Goal: Contacts & Community: Connect with others

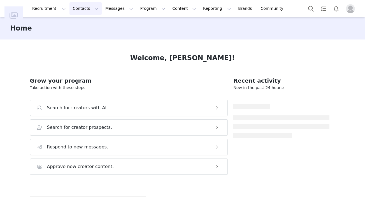
click at [77, 10] on button "Contacts Contacts" at bounding box center [85, 8] width 32 height 13
click at [90, 25] on div "Creators" at bounding box center [87, 25] width 37 height 6
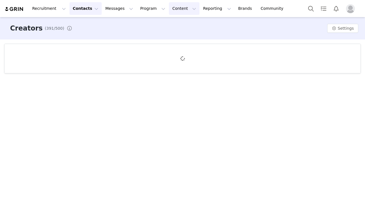
click at [172, 12] on button "Content Content" at bounding box center [184, 8] width 30 height 13
click at [171, 25] on p "Creator Content" at bounding box center [177, 25] width 31 height 6
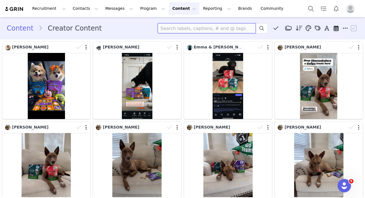
click at [198, 30] on input at bounding box center [206, 28] width 98 height 10
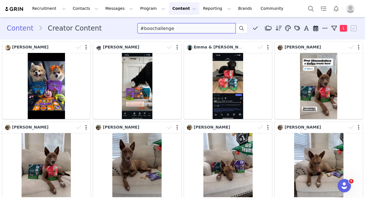
click at [163, 29] on input "#boochallenge" at bounding box center [186, 28] width 98 height 10
click at [242, 30] on icon at bounding box center [241, 28] width 4 height 4
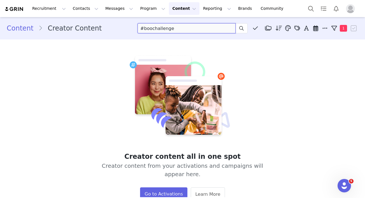
drag, startPoint x: 180, startPoint y: 29, endPoint x: 152, endPoint y: 28, distance: 27.4
click at [152, 28] on input "#boochallenge" at bounding box center [186, 28] width 98 height 10
type input "#boo"
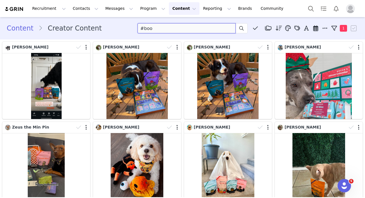
drag, startPoint x: 185, startPoint y: 25, endPoint x: 121, endPoint y: 18, distance: 64.7
click at [120, 18] on section "Content Creator Content #boo Media Library (0) BTS - 7/2024 (0) New Folder Edit…" at bounding box center [182, 28] width 365 height 22
drag, startPoint x: 152, startPoint y: 29, endPoint x: 126, endPoint y: 22, distance: 26.5
click at [126, 22] on div "Content Creator Content #boo Media Library (0) BTS - 7/2024 (0) New Folder Edit…" at bounding box center [182, 28] width 365 height 19
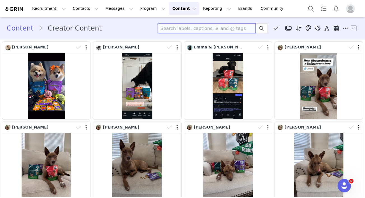
type input "@"
type input "#boo"
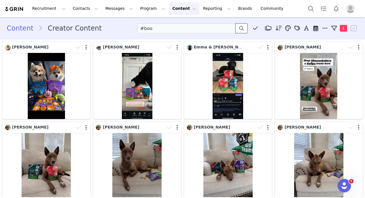
click at [243, 28] on icon at bounding box center [241, 28] width 4 height 4
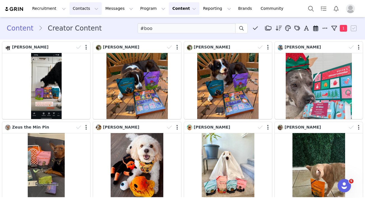
click at [84, 8] on button "Contacts Contacts" at bounding box center [85, 8] width 32 height 13
click at [84, 23] on p "Creators" at bounding box center [78, 25] width 17 height 6
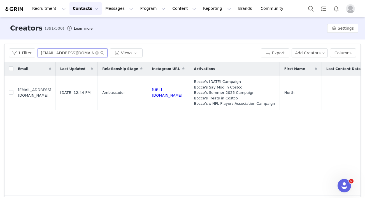
click at [69, 54] on input "thenorthaussie@gmail.com" at bounding box center [72, 52] width 70 height 9
type input "echoandprince"
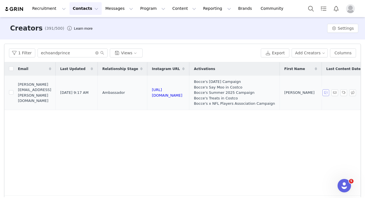
click at [326, 91] on button "button" at bounding box center [325, 92] width 7 height 7
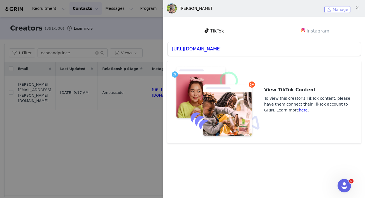
click at [335, 8] on button "Manage" at bounding box center [337, 9] width 26 height 7
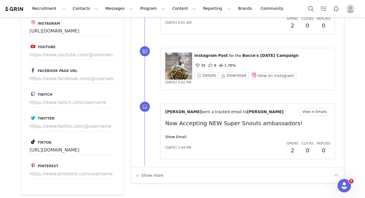
scroll to position [740, 0]
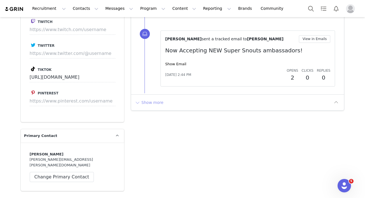
click at [151, 101] on button "Show more" at bounding box center [148, 102] width 29 height 9
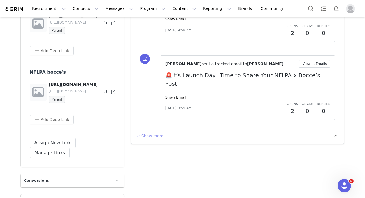
scroll to position [1385, 0]
click at [151, 131] on button "Show more" at bounding box center [148, 135] width 29 height 9
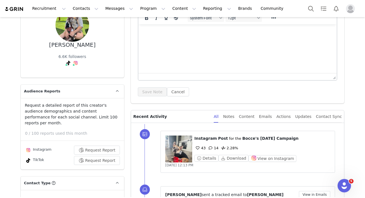
scroll to position [57, 0]
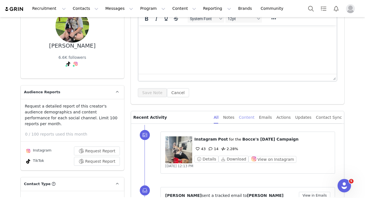
click at [248, 116] on div "Content" at bounding box center [247, 117] width 16 height 13
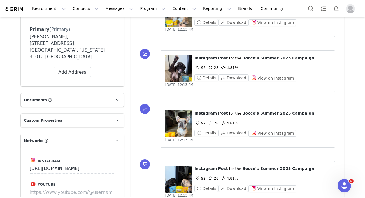
scroll to position [615, 0]
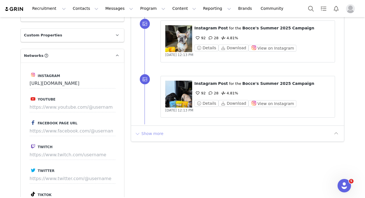
click at [156, 129] on button "Show more" at bounding box center [148, 133] width 29 height 9
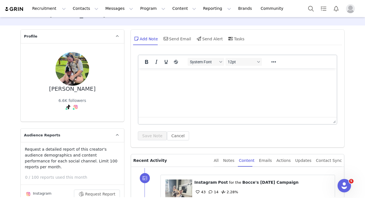
scroll to position [0, 0]
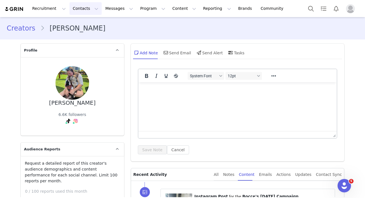
drag, startPoint x: 95, startPoint y: 11, endPoint x: 91, endPoint y: 11, distance: 3.6
click at [95, 11] on button "Contacts Contacts" at bounding box center [85, 8] width 32 height 13
click at [79, 23] on p "Creators" at bounding box center [78, 25] width 17 height 6
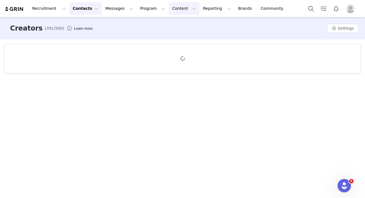
click at [173, 11] on button "Content Content" at bounding box center [184, 8] width 30 height 13
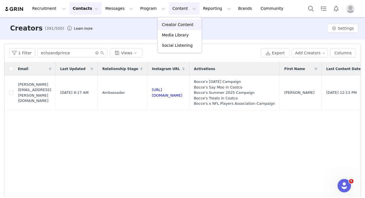
click at [171, 23] on p "Creator Content" at bounding box center [177, 25] width 31 height 6
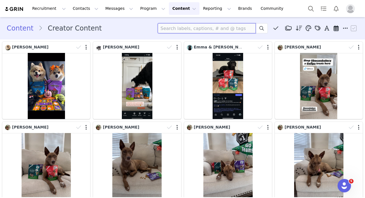
click at [175, 30] on input at bounding box center [206, 28] width 98 height 10
type input "#booseason"
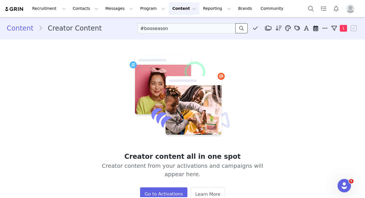
click at [239, 31] on span at bounding box center [241, 28] width 7 height 7
click at [342, 30] on span "1" at bounding box center [342, 28] width 7 height 7
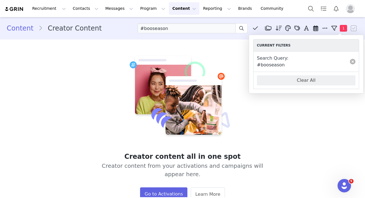
click at [352, 63] on link at bounding box center [352, 62] width 6 height 6
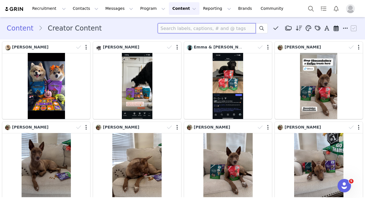
click at [191, 28] on input at bounding box center [206, 28] width 98 height 10
type input "#boo"
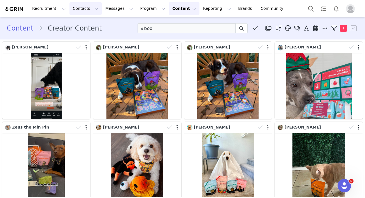
click at [87, 12] on button "Contacts Contacts" at bounding box center [85, 8] width 32 height 13
click at [80, 24] on p "Creators" at bounding box center [78, 25] width 17 height 6
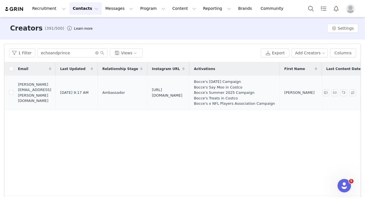
click at [182, 91] on link "https://www.instagram.com/echoandprince" at bounding box center [167, 93] width 30 height 10
click at [137, 13] on button "Program Program" at bounding box center [153, 8] width 32 height 13
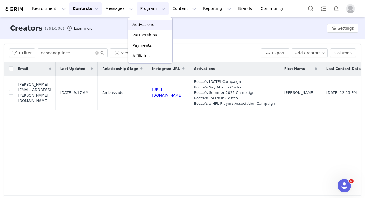
click at [142, 25] on p "Activations" at bounding box center [143, 25] width 22 height 6
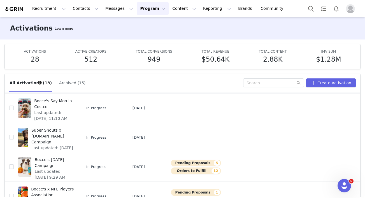
scroll to position [77, 0]
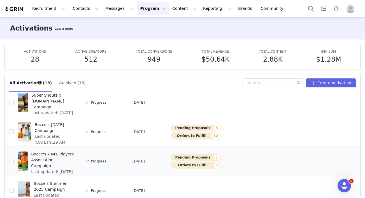
click at [50, 162] on span "Bocce's x NFL Players Association Campaign" at bounding box center [52, 160] width 43 height 18
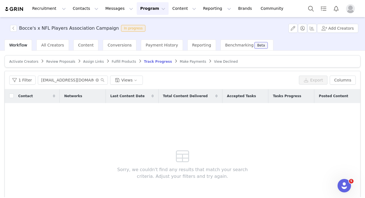
click at [52, 62] on span "Review Proposals" at bounding box center [60, 62] width 29 height 4
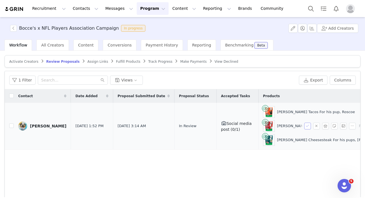
click at [307, 127] on button "button" at bounding box center [307, 126] width 7 height 7
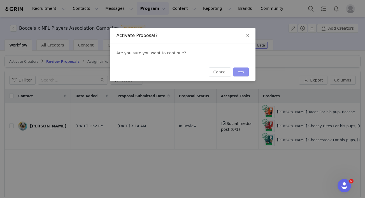
click at [243, 73] on button "Yes" at bounding box center [240, 71] width 15 height 9
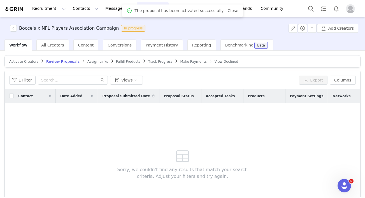
click at [93, 62] on span "Assign Links" at bounding box center [97, 62] width 21 height 4
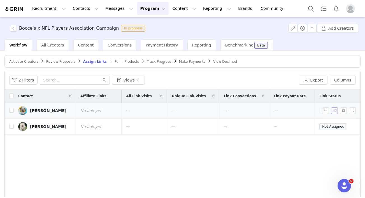
click at [334, 110] on button "button" at bounding box center [334, 110] width 7 height 7
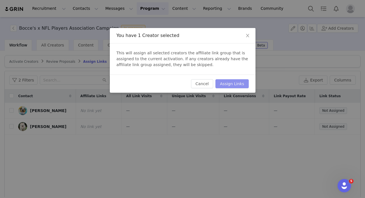
click at [234, 79] on div "Cancel Assign Links" at bounding box center [182, 83] width 145 height 18
click at [224, 83] on button "Assign Links" at bounding box center [231, 83] width 33 height 9
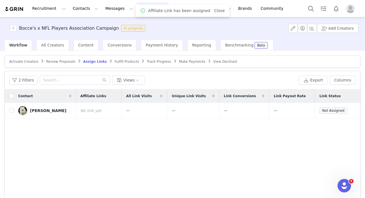
click at [121, 60] on span "Fulfill Products" at bounding box center [126, 62] width 24 height 4
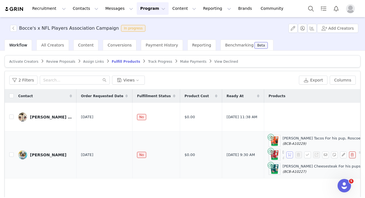
click at [289, 158] on button "button" at bounding box center [289, 154] width 7 height 7
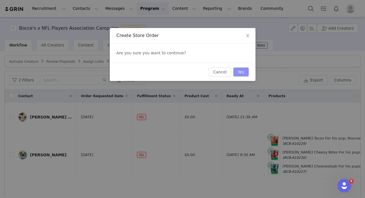
click at [237, 72] on button "Yes" at bounding box center [240, 71] width 15 height 9
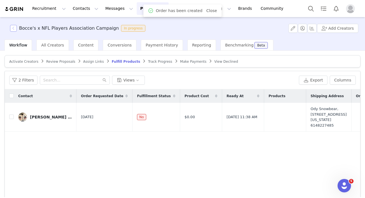
click at [14, 29] on button "button" at bounding box center [13, 28] width 7 height 7
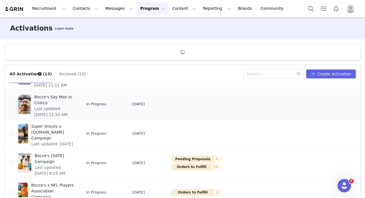
scroll to position [66, 0]
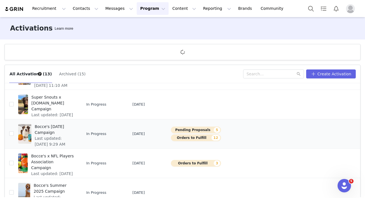
click at [60, 141] on span "Last updated: Sep 29, 2025 9:29 AM" at bounding box center [54, 141] width 39 height 12
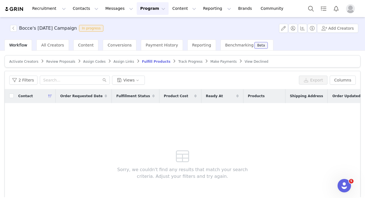
click at [62, 63] on span "Review Proposals" at bounding box center [60, 62] width 29 height 4
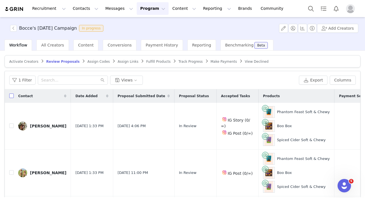
click at [12, 96] on input "checkbox" at bounding box center [11, 95] width 4 height 4
checkbox input "true"
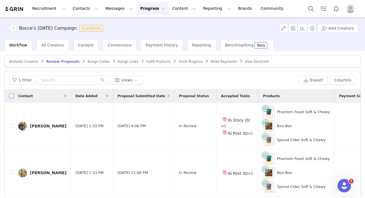
checkbox input "true"
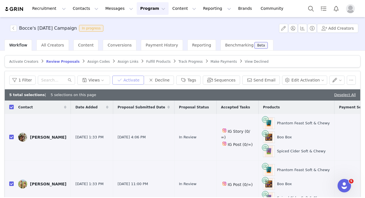
click at [131, 81] on button "Activate" at bounding box center [128, 80] width 32 height 9
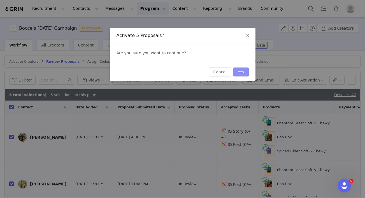
click at [242, 74] on button "Yes" at bounding box center [240, 71] width 15 height 9
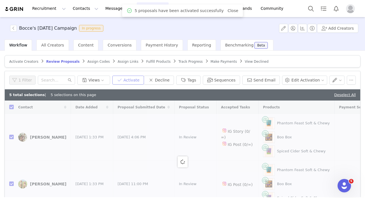
checkbox input "false"
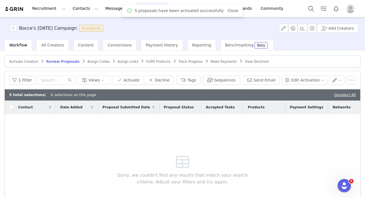
click at [93, 60] on span "Assign Codes" at bounding box center [98, 62] width 22 height 4
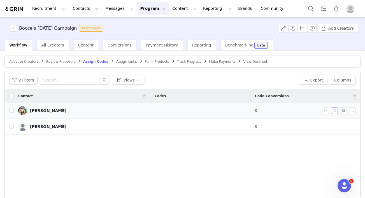
click at [333, 110] on button "button" at bounding box center [334, 110] width 7 height 7
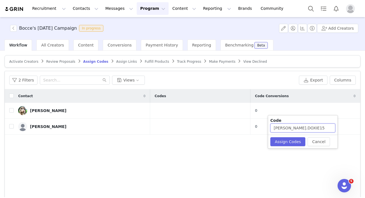
drag, startPoint x: 280, startPoint y: 128, endPoint x: 271, endPoint y: 126, distance: 9.1
click at [271, 126] on input "MR.OLIVER.DOXIE15" at bounding box center [302, 127] width 65 height 9
click at [288, 128] on input "OLIVER.DOXIE15" at bounding box center [302, 127] width 65 height 9
type input "OLIVERDOXIE15"
click at [292, 141] on button "Assign Codes" at bounding box center [287, 141] width 35 height 9
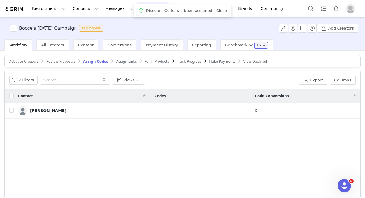
click at [123, 60] on span "Assign Links" at bounding box center [126, 62] width 21 height 4
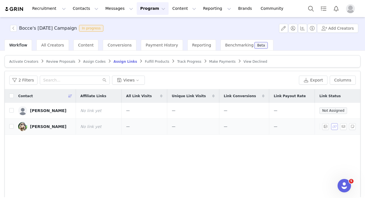
click at [332, 127] on button "button" at bounding box center [334, 126] width 7 height 7
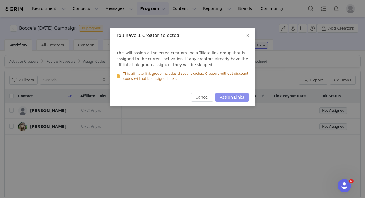
click at [224, 94] on button "Assign Links" at bounding box center [231, 97] width 33 height 9
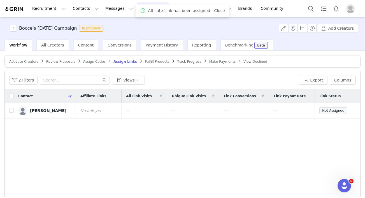
click at [151, 62] on span "Fulfill Products" at bounding box center [157, 62] width 24 height 4
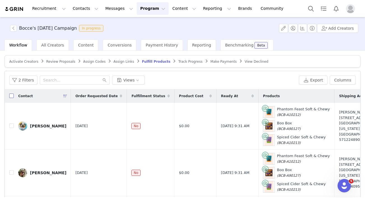
click at [10, 95] on input "checkbox" at bounding box center [11, 95] width 4 height 4
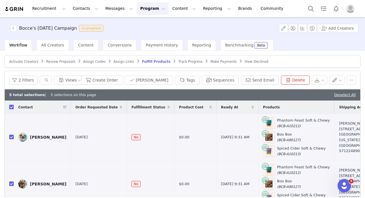
checkbox input "true"
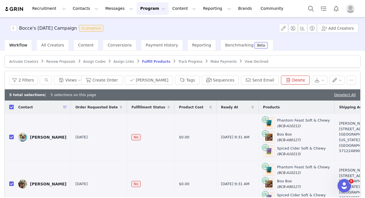
checkbox input "true"
click at [122, 82] on button "Create Order" at bounding box center [101, 80] width 41 height 9
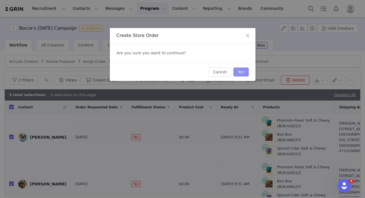
click at [243, 72] on button "Yes" at bounding box center [240, 71] width 15 height 9
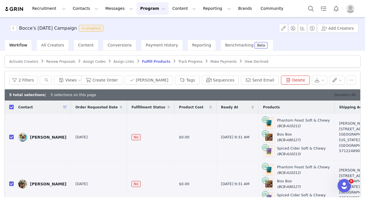
click at [351, 96] on link "Deselect All" at bounding box center [345, 95] width 22 height 4
checkbox input "false"
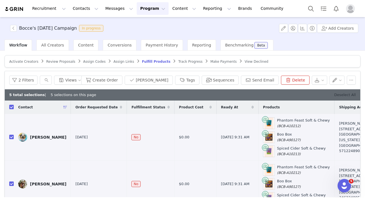
checkbox input "false"
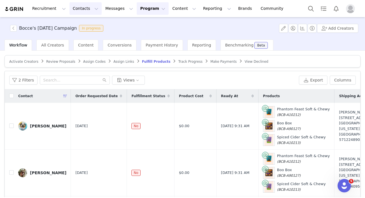
click at [78, 10] on button "Contacts Contacts" at bounding box center [85, 8] width 32 height 13
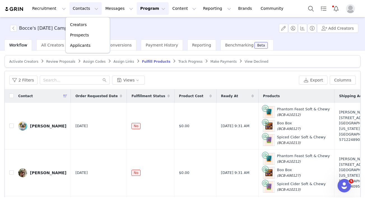
click at [139, 8] on button "Program Program" at bounding box center [153, 8] width 32 height 13
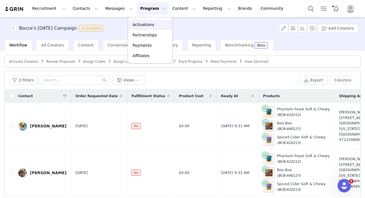
click at [144, 27] on p "Activations" at bounding box center [143, 25] width 22 height 6
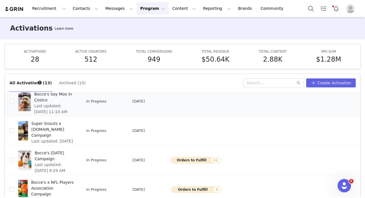
scroll to position [48, 0]
click at [56, 185] on span "Bocce's x NFL Players Association Campaign" at bounding box center [52, 189] width 43 height 18
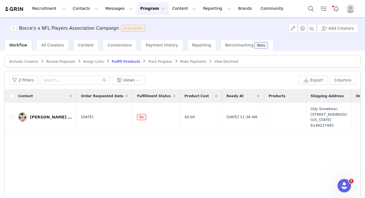
click at [157, 64] on article "Activate Creators Review Proposals Assign Links Fulfill Products Track Progress…" at bounding box center [182, 61] width 356 height 12
click at [156, 63] on span "Track Progress" at bounding box center [160, 62] width 24 height 4
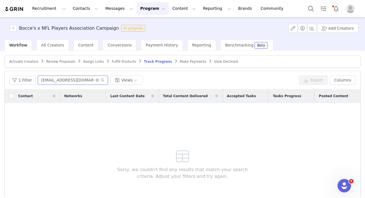
click at [79, 79] on input "contact.lulugurl@gmail.com" at bounding box center [73, 80] width 70 height 9
type input "sara"
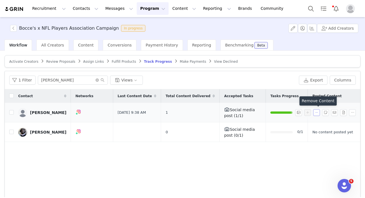
click at [316, 113] on button "button" at bounding box center [316, 112] width 7 height 7
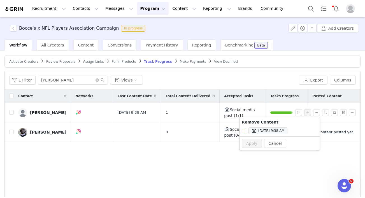
click at [246, 131] on span "Sep 30, 2025 9:38 AM" at bounding box center [269, 131] width 46 height 4
click at [246, 131] on input "Sep 30, 2025 9:38 AM" at bounding box center [243, 131] width 4 height 4
click at [247, 142] on button "Apply" at bounding box center [251, 143] width 20 height 9
checkbox input "false"
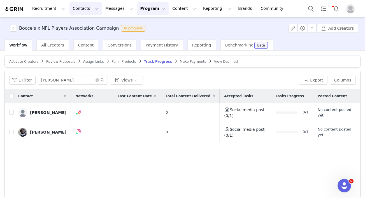
click at [75, 11] on button "Contacts Contacts" at bounding box center [85, 8] width 32 height 13
click at [80, 32] on link "Prospects" at bounding box center [87, 35] width 44 height 10
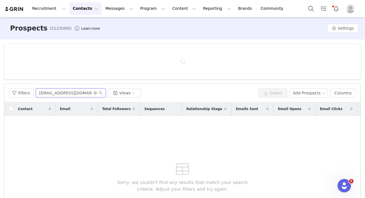
click at [59, 92] on input "thelabschipperandoakley@gmail.com" at bounding box center [71, 92] width 70 height 9
paste input "corgiwendi"
type input "corgiwendi@gmail.com"
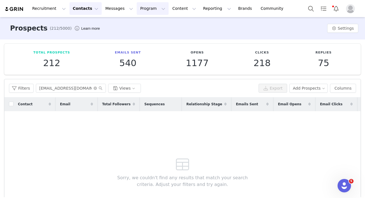
click at [145, 7] on button "Program Program" at bounding box center [153, 8] width 32 height 13
click at [143, 23] on p "Activations" at bounding box center [143, 25] width 22 height 6
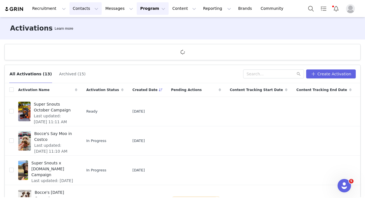
click at [81, 11] on button "Contacts Contacts" at bounding box center [85, 8] width 32 height 13
click at [82, 26] on p "Creators" at bounding box center [78, 25] width 17 height 6
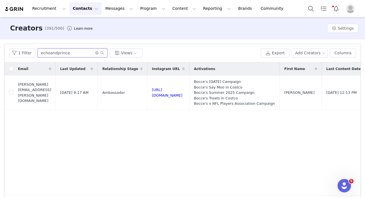
click at [56, 53] on input "echoandprince" at bounding box center [72, 52] width 70 height 9
paste input "corgiwendi@gmail.com"
type input "corgiwendi@gmail.com"
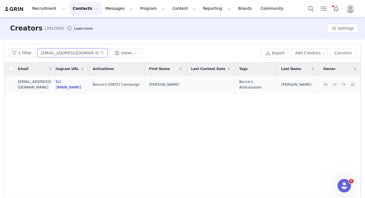
scroll to position [0, 147]
click at [10, 86] on input "checkbox" at bounding box center [11, 84] width 4 height 4
checkbox input "true"
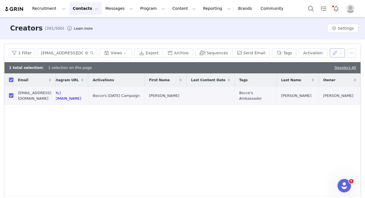
click at [337, 53] on button "button" at bounding box center [336, 52] width 15 height 9
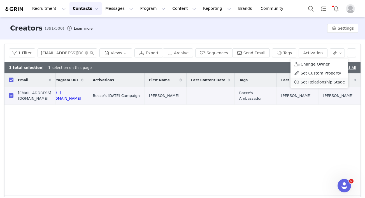
click at [325, 81] on span "Set Relationship Stage" at bounding box center [322, 82] width 44 height 6
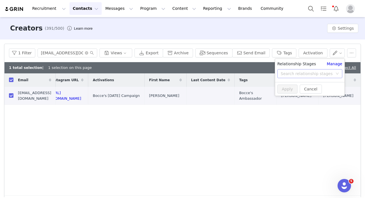
click at [307, 77] on div "Search relationship stages" at bounding box center [307, 73] width 55 height 8
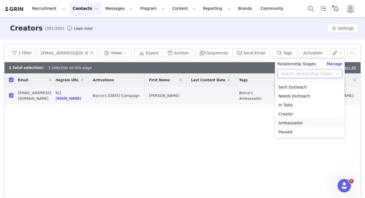
click at [293, 120] on li "Ambassador" at bounding box center [309, 122] width 69 height 9
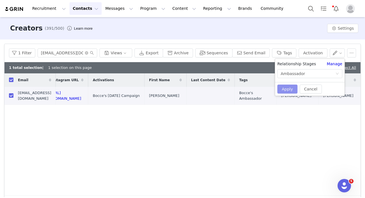
click at [287, 90] on button "Apply" at bounding box center [287, 88] width 20 height 9
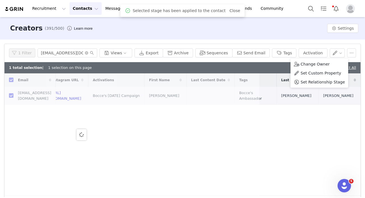
scroll to position [0, 0]
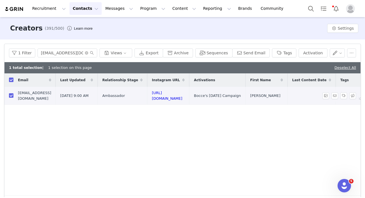
click at [13, 95] on td "corgiwendi@gmail.com" at bounding box center [34, 96] width 42 height 18
click at [11, 95] on input "checkbox" at bounding box center [11, 95] width 4 height 4
checkbox input "false"
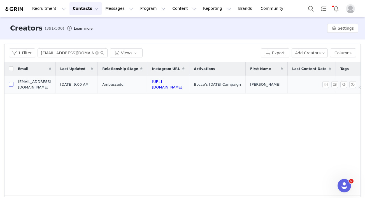
click at [11, 83] on input "checkbox" at bounding box center [11, 84] width 4 height 4
checkbox input "true"
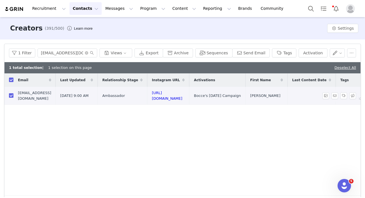
click at [13, 96] on input "checkbox" at bounding box center [11, 95] width 4 height 4
checkbox input "false"
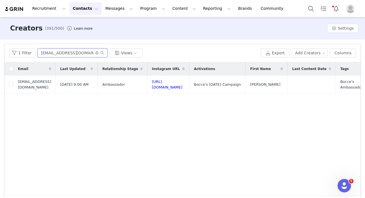
click at [59, 49] on input "corgiwendi@gmail.com" at bounding box center [72, 52] width 70 height 9
click at [147, 12] on button "Program Program" at bounding box center [153, 8] width 32 height 13
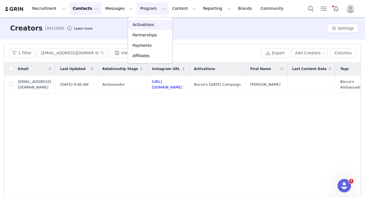
click at [142, 27] on p "Activations" at bounding box center [143, 25] width 22 height 6
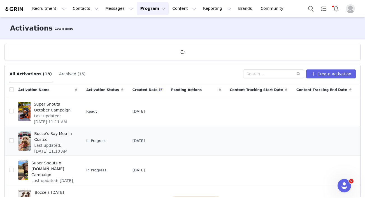
scroll to position [33, 0]
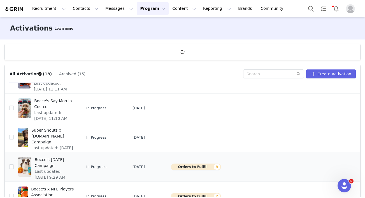
click at [49, 173] on span "Last updated: Sep 29, 2025 9:29 AM" at bounding box center [54, 174] width 39 height 12
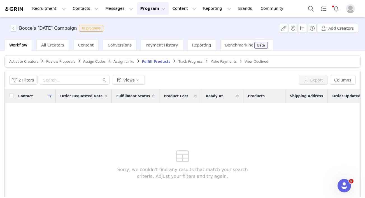
click at [29, 61] on span "Activate Creators" at bounding box center [23, 62] width 29 height 4
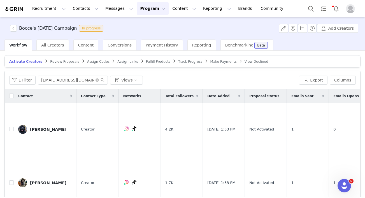
type input "corgiwendi@gmail.com"
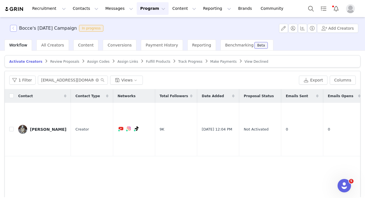
click at [16, 26] on button "button" at bounding box center [13, 28] width 7 height 7
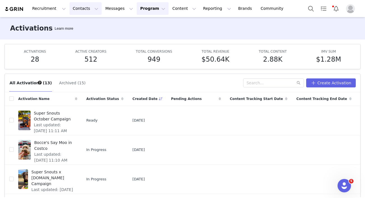
click at [75, 11] on button "Contacts Contacts" at bounding box center [85, 8] width 32 height 13
click at [78, 22] on p "Creators" at bounding box center [78, 25] width 17 height 6
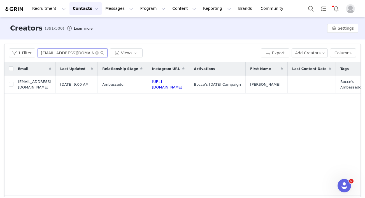
click at [60, 51] on input "corgiwendi@gmail.com" at bounding box center [72, 52] width 70 height 9
paste input "Dieselskunkbrownie"
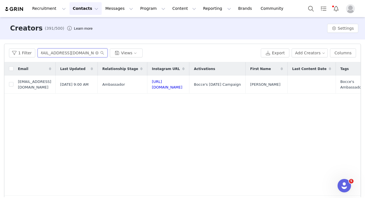
type input "Dieselskunkbrownie@gmail.com"
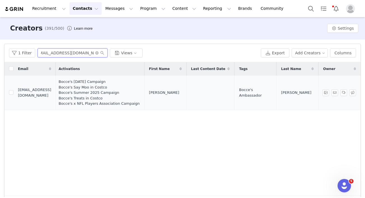
scroll to position [0, 0]
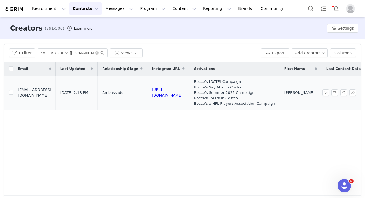
click at [187, 90] on td "https://www.instagram.com/diesel_skunk_and_brownie" at bounding box center [168, 93] width 42 height 34
click at [182, 91] on link "https://www.instagram.com/diesel_skunk_and_brownie" at bounding box center [167, 93] width 30 height 10
drag, startPoint x: 137, startPoint y: 7, endPoint x: 144, endPoint y: 25, distance: 19.1
click at [137, 7] on button "Program Program" at bounding box center [153, 8] width 32 height 13
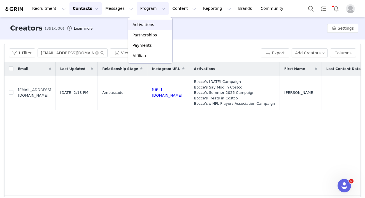
click at [148, 23] on p "Activations" at bounding box center [143, 25] width 22 height 6
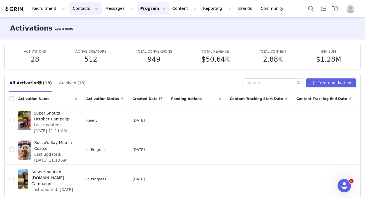
click at [82, 8] on button "Contacts Contacts" at bounding box center [85, 8] width 32 height 13
click at [83, 23] on p "Creators" at bounding box center [78, 25] width 17 height 6
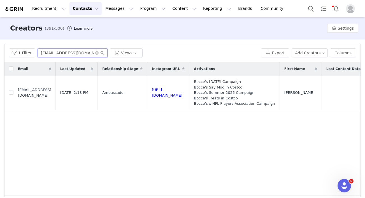
click at [77, 55] on input "Dieselskunkbrownie@gmail.com" at bounding box center [72, 52] width 70 height 9
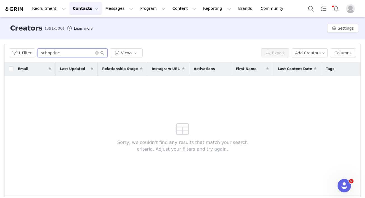
click at [42, 54] on input "schoprinc" at bounding box center [72, 52] width 70 height 9
click at [75, 55] on input "echoprinc" at bounding box center [72, 52] width 70 height 9
drag, startPoint x: 75, startPoint y: 55, endPoint x: 29, endPoint y: 55, distance: 45.9
click at [29, 55] on div "1 Filter echoprince Views" at bounding box center [133, 52] width 249 height 9
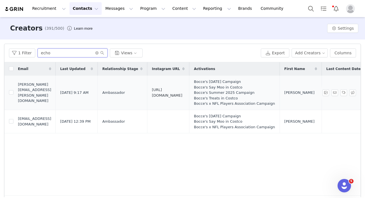
type input "echo"
click at [182, 92] on link "https://www.instagram.com/echoandprince" at bounding box center [167, 93] width 30 height 10
click at [138, 6] on button "Program Program" at bounding box center [153, 8] width 32 height 13
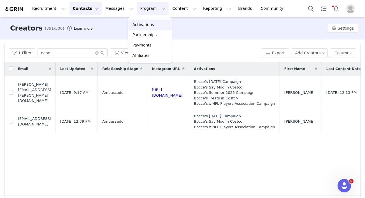
click at [142, 24] on p "Activations" at bounding box center [143, 25] width 22 height 6
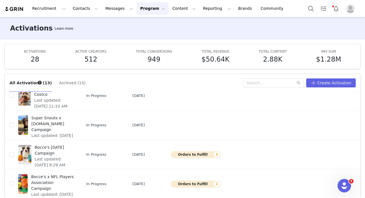
scroll to position [65, 0]
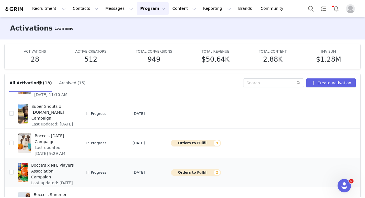
click at [59, 165] on span "Bocce's x NFL Players Association Campaign" at bounding box center [52, 171] width 43 height 18
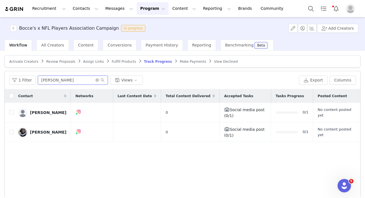
click at [76, 79] on input "sara" at bounding box center [73, 80] width 70 height 9
click at [76, 80] on input "sara" at bounding box center [73, 80] width 70 height 9
paste input "Dieselskunkbrownie@gmail.com"
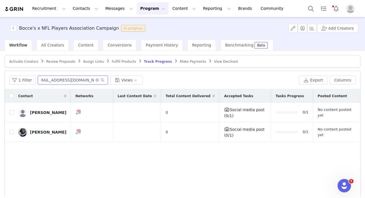
type input "Dieselskunkbrownie@gmail.com"
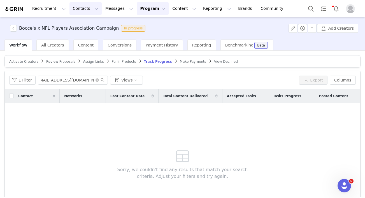
click at [93, 8] on button "Contacts Contacts" at bounding box center [85, 8] width 32 height 13
click at [79, 24] on p "Creators" at bounding box center [78, 25] width 17 height 6
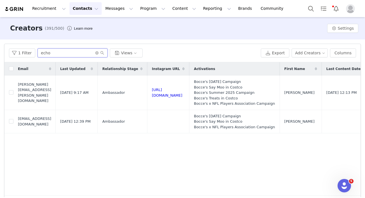
click at [44, 53] on input "echo" at bounding box center [72, 52] width 70 height 9
paste input "Dieselskunkbrownie@gmail.com"
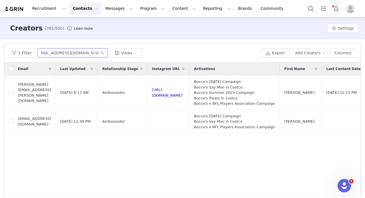
type input "Dieselskunkbrownie@gmail.com"
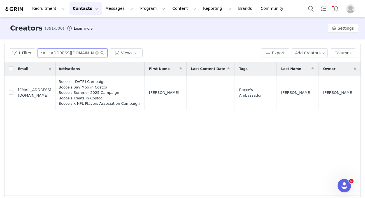
scroll to position [0, 204]
click at [343, 94] on button "button" at bounding box center [343, 92] width 7 height 7
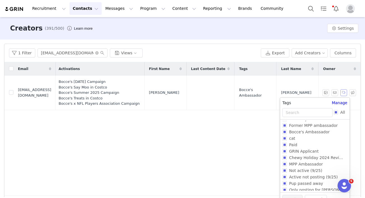
scroll to position [46, 0]
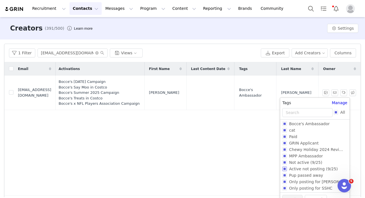
click at [285, 171] on input "Active not posting (9/25)" at bounding box center [284, 168] width 4 height 4
checkbox input "true"
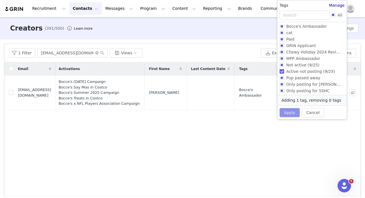
click at [290, 111] on button "Apply" at bounding box center [289, 112] width 20 height 9
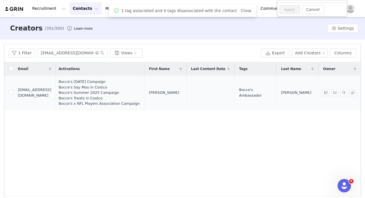
scroll to position [0, 0]
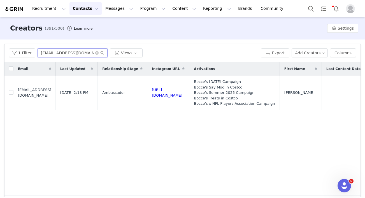
click at [66, 56] on input "Dieselskunkbrownie@gmail.com" at bounding box center [72, 52] width 70 height 9
click at [66, 55] on input "Dieselskunkbrownie@gmail.com" at bounding box center [72, 52] width 70 height 9
paste input "Paigeee6"
type input "Paigeee6@gmail.com"
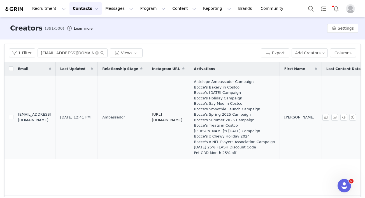
click at [172, 118] on link "https://www.instagram.com/nimue_the_poodle" at bounding box center [167, 117] width 30 height 10
click at [137, 3] on button "Program Program" at bounding box center [153, 8] width 32 height 13
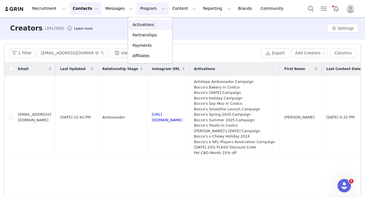
click at [144, 22] on p "Activations" at bounding box center [143, 25] width 22 height 6
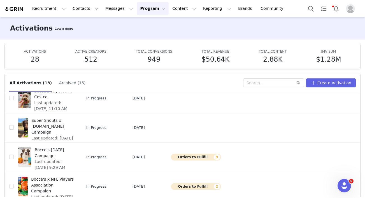
scroll to position [51, 0]
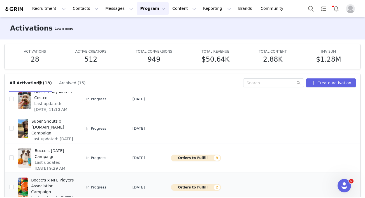
click at [49, 188] on span "Bocce's x NFL Players Association Campaign" at bounding box center [52, 186] width 43 height 18
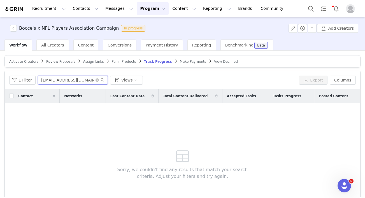
click at [65, 79] on input "Dieselskunkbrownie@gmail.com" at bounding box center [73, 80] width 70 height 9
paste input "Paigeee6"
type input "Paigeee6@gmail.com"
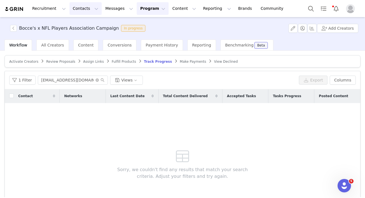
click at [77, 6] on button "Contacts Contacts" at bounding box center [85, 8] width 32 height 13
click at [80, 26] on p "Creators" at bounding box center [78, 25] width 17 height 6
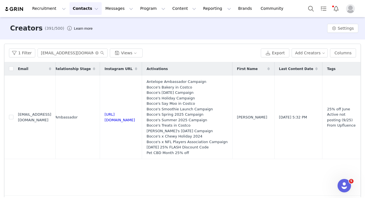
scroll to position [0, 171]
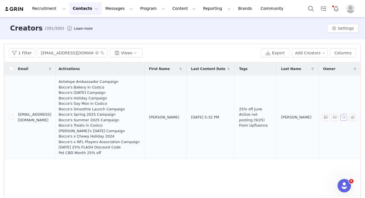
drag, startPoint x: 344, startPoint y: 112, endPoint x: 343, endPoint y: 116, distance: 3.1
click at [344, 113] on td "Keri Smith Ruiz" at bounding box center [338, 117] width 40 height 83
click at [343, 119] on button "button" at bounding box center [343, 117] width 7 height 7
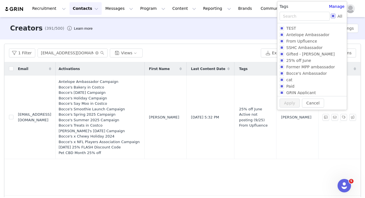
click at [333, 14] on input "All" at bounding box center [332, 16] width 4 height 4
checkbox input "true"
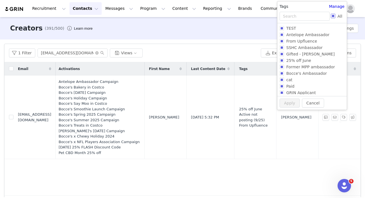
checkbox input "true"
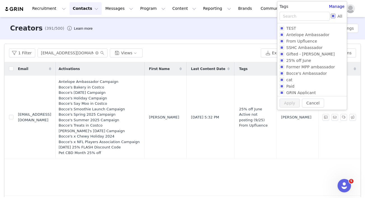
checkbox input "true"
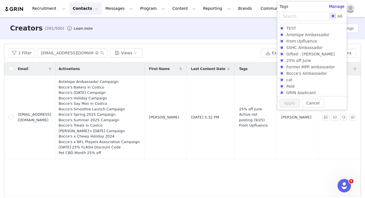
checkbox input "true"
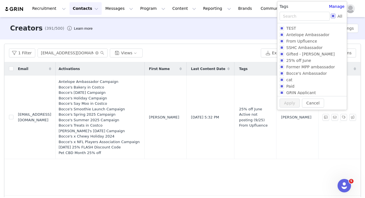
checkbox input "true"
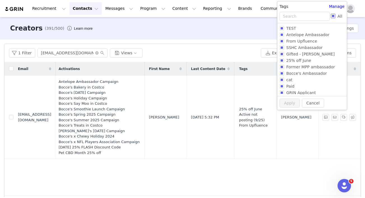
checkbox input "true"
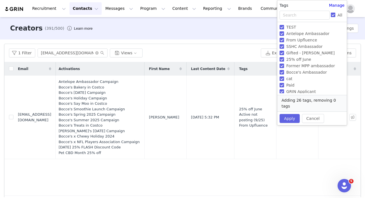
click at [332, 13] on input "All" at bounding box center [332, 15] width 4 height 4
checkbox input "false"
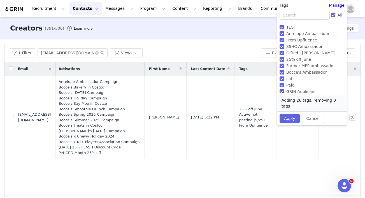
checkbox input "false"
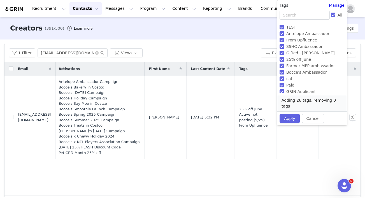
checkbox input "false"
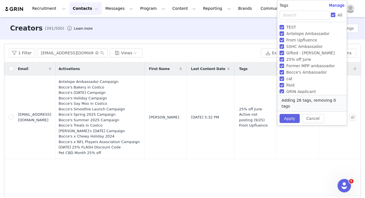
checkbox input "false"
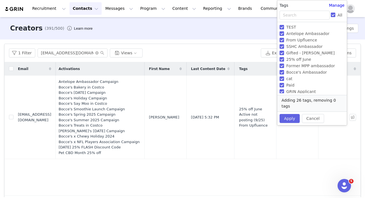
checkbox input "false"
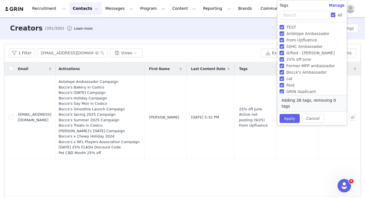
checkbox input "false"
click at [304, 32] on span "Antelope Ambassador" at bounding box center [308, 33] width 48 height 4
click at [284, 32] on input "Antelope Ambassador" at bounding box center [281, 33] width 4 height 4
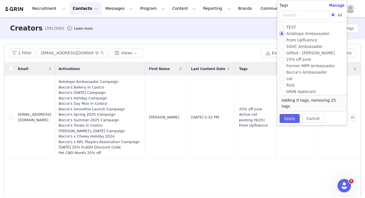
click at [304, 32] on span "Antelope Ambassador" at bounding box center [308, 33] width 48 height 4
click at [284, 32] on input "Antelope Ambassador" at bounding box center [281, 33] width 4 height 4
checkbox input "true"
click at [303, 72] on span "Bocce's Ambassador" at bounding box center [306, 72] width 45 height 4
click at [284, 72] on input "Bocce's Ambassador" at bounding box center [281, 72] width 4 height 4
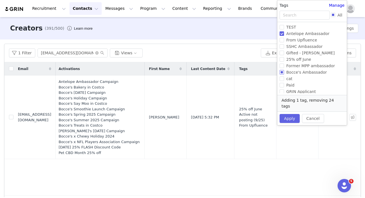
click at [303, 72] on span "Bocce's Ambassador" at bounding box center [306, 72] width 45 height 4
click at [284, 72] on input "Bocce's Ambassador" at bounding box center [281, 72] width 4 height 4
checkbox input "true"
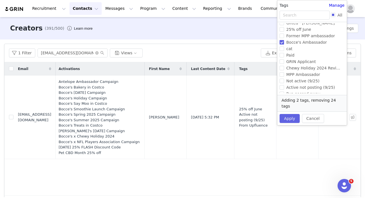
scroll to position [33, 0]
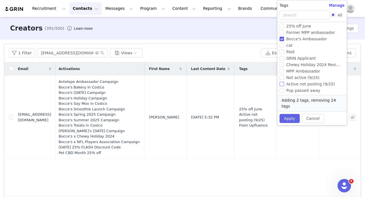
click at [296, 85] on span "Active not posting (9/25)" at bounding box center [310, 84] width 53 height 4
click at [284, 85] on input "Active not posting (9/25)" at bounding box center [281, 84] width 4 height 4
click at [296, 85] on span "Active not posting (9/25)" at bounding box center [310, 84] width 53 height 4
click at [284, 85] on input "Active not posting (9/25)" at bounding box center [281, 84] width 4 height 4
checkbox input "true"
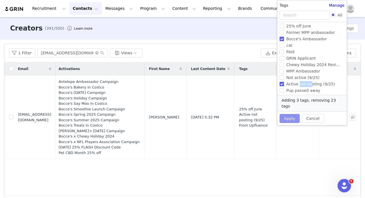
click at [289, 114] on button "Apply" at bounding box center [289, 118] width 20 height 9
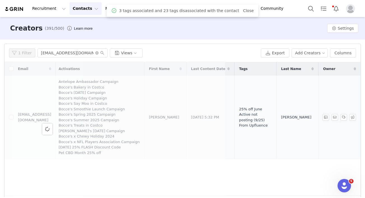
scroll to position [0, 0]
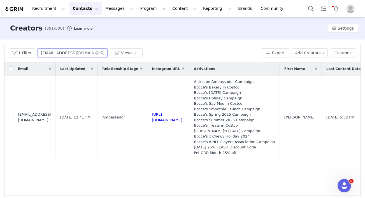
click at [61, 55] on input "Paigeee6@gmail.com" at bounding box center [72, 52] width 70 height 9
paste input "plynda.social"
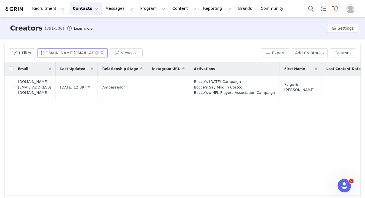
click at [70, 54] on input "plynda.social@gmail.com" at bounding box center [72, 52] width 70 height 9
paste input "baxterthefirst1"
type input "baxterthefirst1@gmail.com"
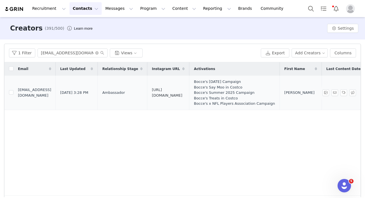
click at [182, 93] on link "https://www.instagram.com/baxterthefirst" at bounding box center [167, 93] width 30 height 10
click at [145, 10] on button "Program Program" at bounding box center [153, 8] width 32 height 13
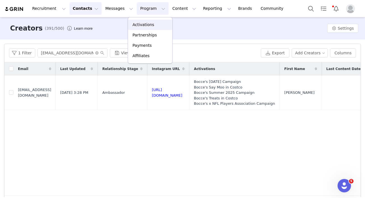
click at [143, 29] on link "Activations" at bounding box center [150, 25] width 44 height 10
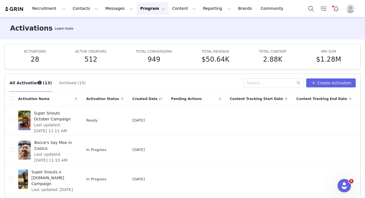
scroll to position [69, 0]
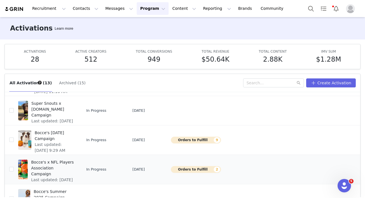
click at [55, 164] on span "Bocce's x NFL Players Association Campaign" at bounding box center [52, 168] width 43 height 18
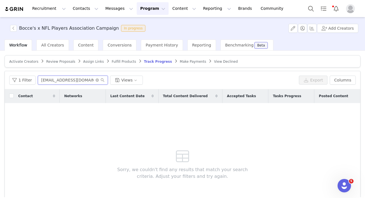
click at [64, 79] on input "Paigeee6@gmail.com" at bounding box center [73, 80] width 70 height 9
paste input "baxterthefirst1"
type input "baxterthefirst1@gmail.com"
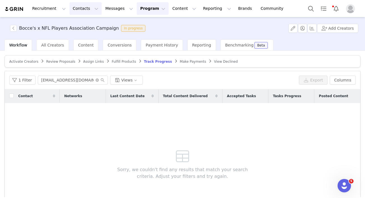
click at [79, 8] on button "Contacts Contacts" at bounding box center [85, 8] width 32 height 13
click at [83, 21] on link "Creators" at bounding box center [87, 25] width 44 height 10
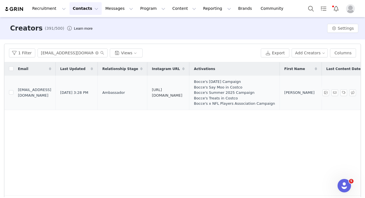
scroll to position [0, 172]
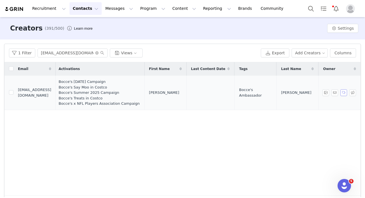
click at [344, 94] on button "button" at bounding box center [343, 92] width 7 height 7
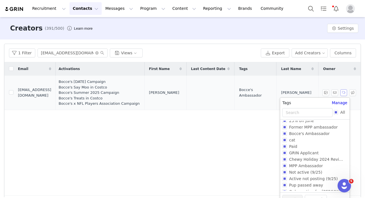
scroll to position [46, 0]
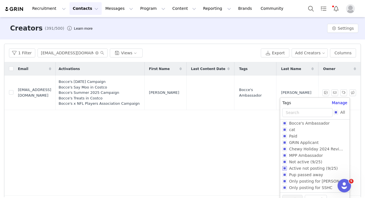
click at [284, 167] on input "Active not posting (9/25)" at bounding box center [284, 168] width 4 height 4
checkbox input "true"
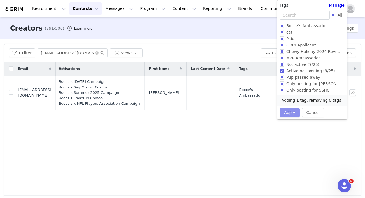
click at [292, 114] on button "Apply" at bounding box center [289, 112] width 20 height 9
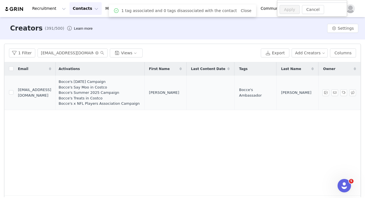
scroll to position [0, 0]
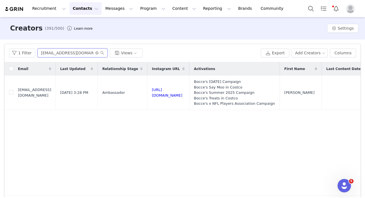
click at [70, 51] on input "baxterthefirst1@gmail.com" at bounding box center [72, 52] width 70 height 9
paste input "fourpawshavanese"
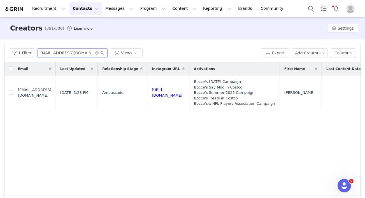
type input "fourpawshavanese@gmail.com"
click at [182, 94] on link "https://www.instagram.com/fourpawshavanese" at bounding box center [167, 93] width 30 height 10
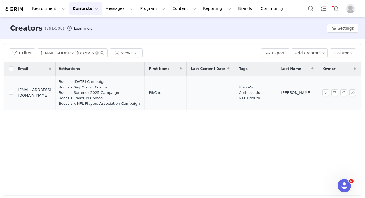
scroll to position [0, 187]
click at [342, 92] on button "button" at bounding box center [343, 92] width 7 height 7
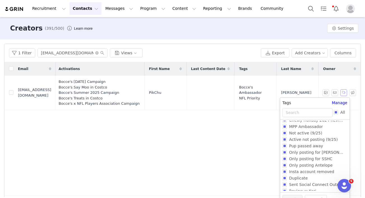
scroll to position [98, 0]
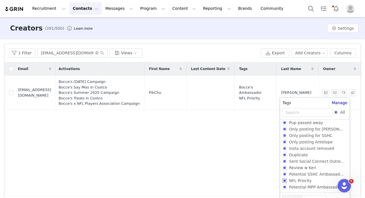
click at [283, 180] on input "NFL Priority" at bounding box center [284, 180] width 4 height 4
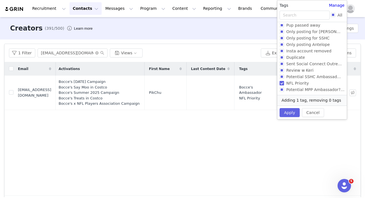
click at [281, 84] on input "NFL Priority" at bounding box center [281, 83] width 4 height 4
checkbox input "false"
click at [286, 114] on button "Apply" at bounding box center [289, 112] width 20 height 9
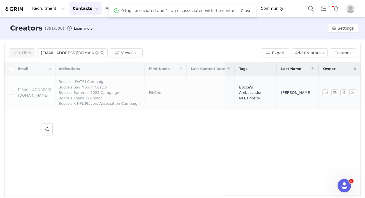
scroll to position [0, 0]
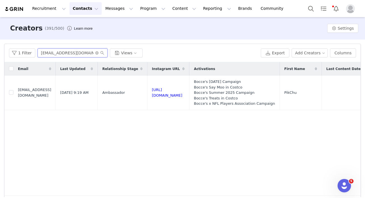
click at [71, 51] on input "fourpawshavanese@gmail.com" at bounding box center [72, 52] width 70 height 9
paste input "Foreverrachael57"
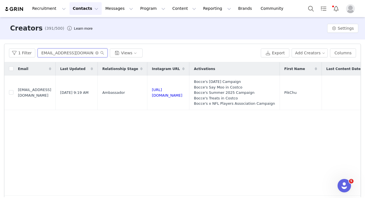
type input "Foreverrachael57@gmail.com"
click at [182, 93] on link "https://www.instagram.com/princessbelletheteddybear" at bounding box center [167, 93] width 30 height 10
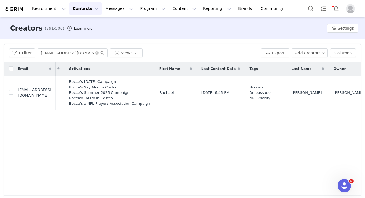
scroll to position [0, 199]
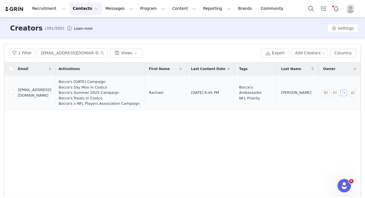
click at [342, 94] on button "button" at bounding box center [343, 92] width 7 height 7
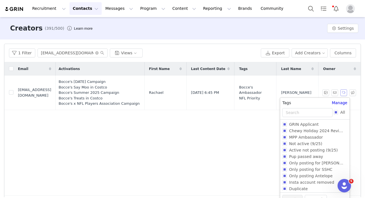
scroll to position [98, 0]
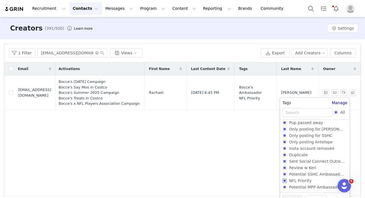
click at [283, 180] on input "NFL Priority" at bounding box center [284, 180] width 4 height 4
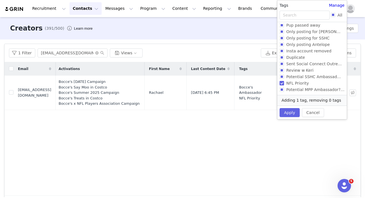
click at [281, 82] on input "NFL Priority" at bounding box center [281, 83] width 4 height 4
checkbox input "false"
click at [285, 112] on button "Apply" at bounding box center [289, 112] width 20 height 9
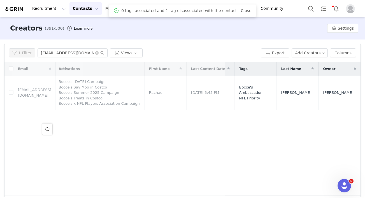
scroll to position [0, 0]
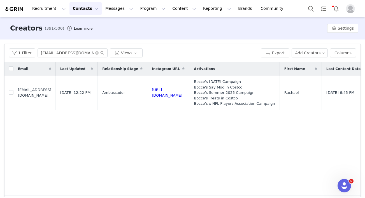
click at [88, 10] on button "Contacts Contacts" at bounding box center [85, 8] width 32 height 13
click at [86, 23] on div "Creators" at bounding box center [87, 25] width 37 height 6
click at [75, 51] on input "Foreverrachael57@gmail.com" at bounding box center [72, 52] width 70 height 9
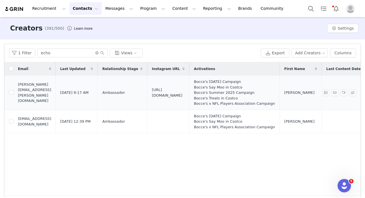
click at [182, 94] on link "https://www.instagram.com/echoandprince" at bounding box center [167, 93] width 30 height 10
click at [50, 53] on input "echo" at bounding box center [72, 52] width 70 height 9
paste input "ourhowlingadventures@gmail.com"
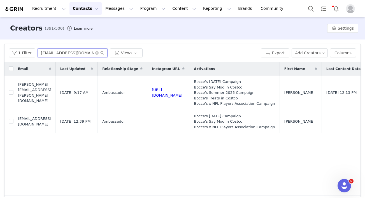
scroll to position [0, 10]
type input "ourhowlingadventures@gmail.com"
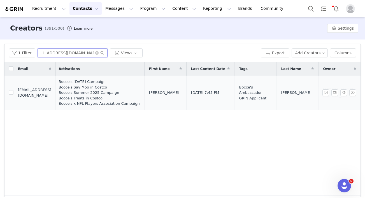
scroll to position [0, 0]
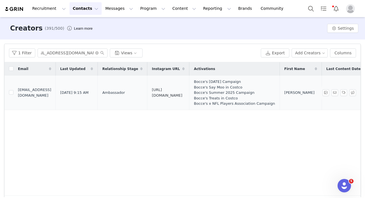
click at [182, 92] on link "https://www.instagram.com/ourhowlingadventures" at bounding box center [167, 93] width 30 height 10
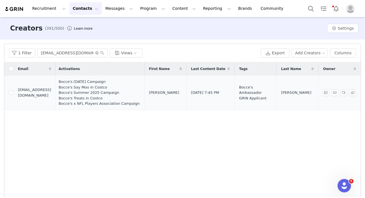
scroll to position [0, 199]
click at [344, 93] on button "button" at bounding box center [343, 92] width 7 height 7
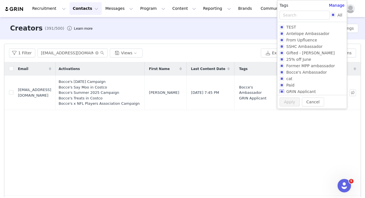
click at [281, 90] on input "GRIN Applicant" at bounding box center [281, 91] width 4 height 4
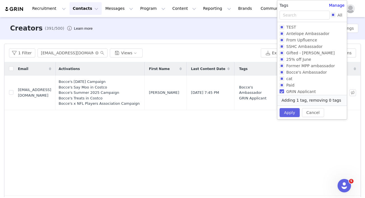
click at [280, 91] on input "GRIN Applicant" at bounding box center [281, 91] width 4 height 4
checkbox input "false"
click at [288, 112] on button "Apply" at bounding box center [289, 112] width 20 height 9
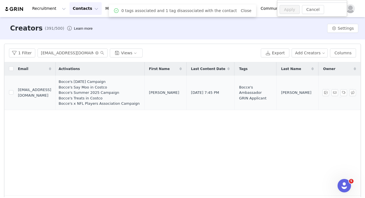
scroll to position [0, 0]
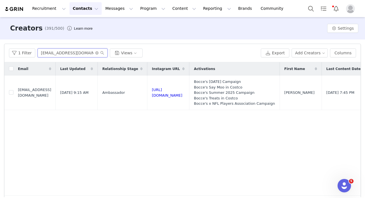
click at [59, 54] on input "ourhowlingadventures@gmail.com" at bounding box center [72, 52] width 70 height 9
click at [58, 54] on input "ourhowlingadventures@gmail.com" at bounding box center [72, 52] width 70 height 9
paste input "Lunatunatheboxer"
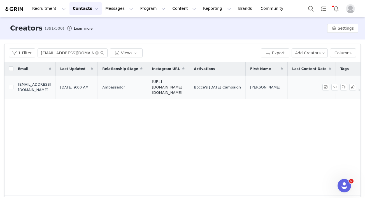
click at [182, 85] on link "https://www.instagram.com/lunatuna.theboxer" at bounding box center [167, 86] width 30 height 15
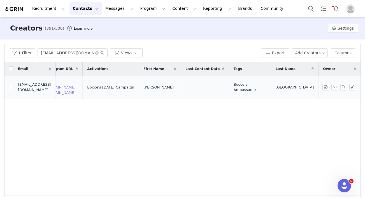
scroll to position [0, 170]
click at [67, 55] on input "Lunatunatheboxer@gmail.com" at bounding box center [72, 52] width 70 height 9
paste input "foreverrachelann"
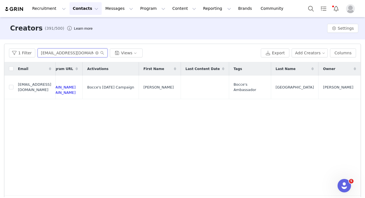
type input "foreverrachelann@gmail.com"
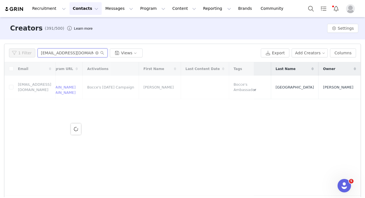
scroll to position [0, 0]
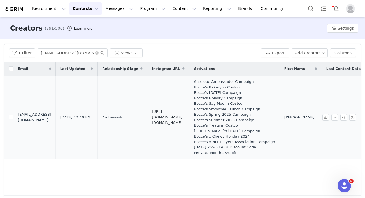
click at [182, 118] on link "https://www.instagram.com/maple.the.golden.girl" at bounding box center [167, 116] width 30 height 15
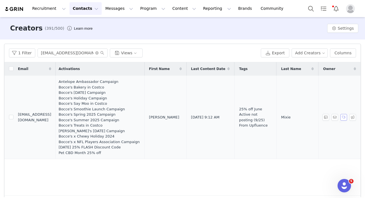
click at [344, 119] on button "button" at bounding box center [343, 117] width 7 height 7
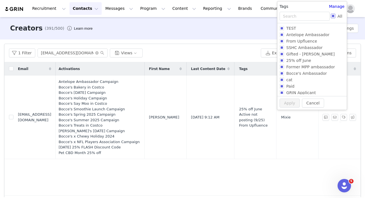
click at [332, 16] on input "All" at bounding box center [332, 16] width 4 height 4
checkbox input "true"
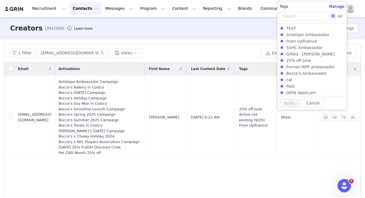
checkbox input "true"
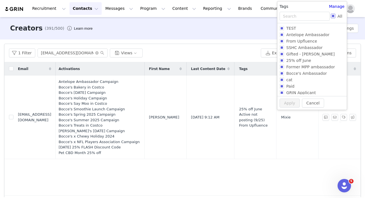
checkbox input "true"
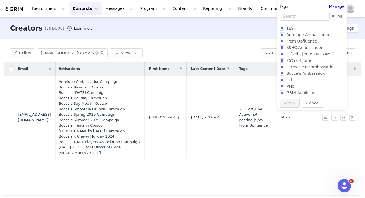
checkbox input "true"
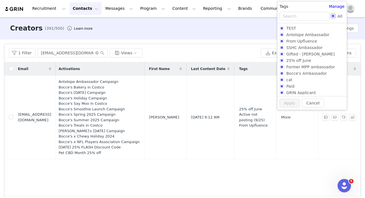
checkbox input "true"
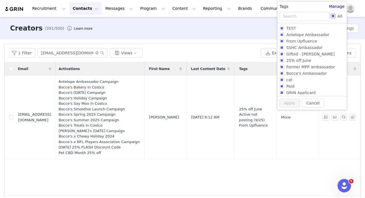
checkbox input "true"
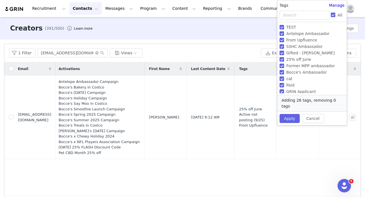
click at [333, 14] on input "All" at bounding box center [332, 15] width 4 height 4
checkbox input "false"
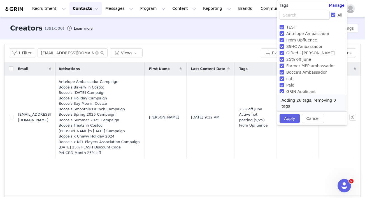
checkbox input "false"
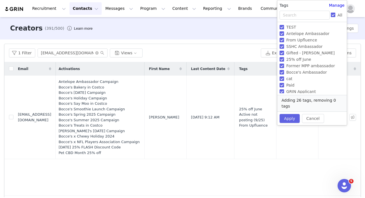
checkbox input "false"
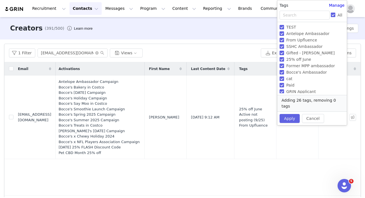
checkbox input "false"
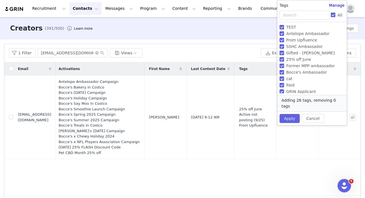
checkbox input "false"
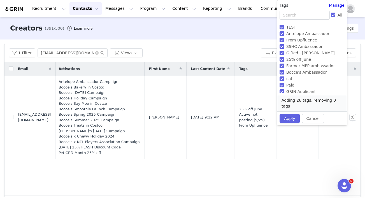
checkbox input "false"
click at [308, 33] on span "Antelope Ambassador" at bounding box center [308, 33] width 48 height 4
click at [284, 33] on input "Antelope Ambassador" at bounding box center [281, 33] width 4 height 4
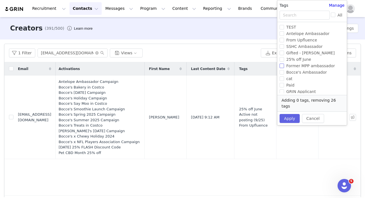
click at [308, 33] on span "Antelope Ambassador" at bounding box center [308, 33] width 48 height 4
click at [284, 33] on input "Antelope Ambassador" at bounding box center [281, 33] width 4 height 4
checkbox input "true"
click at [301, 73] on span "Bocce's Ambassador" at bounding box center [306, 72] width 45 height 4
click at [284, 73] on input "Bocce's Ambassador" at bounding box center [281, 72] width 4 height 4
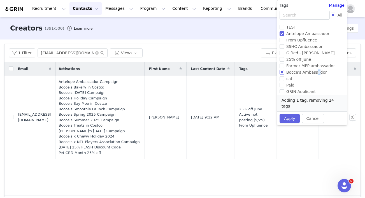
click at [301, 73] on span "Bocce's Ambassador" at bounding box center [306, 72] width 45 height 4
click at [284, 73] on input "Bocce's Ambassador" at bounding box center [281, 72] width 4 height 4
checkbox input "true"
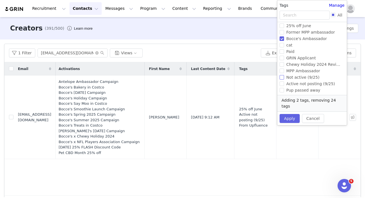
click at [292, 78] on span "Not active (9/25)" at bounding box center [302, 77] width 37 height 4
click at [284, 78] on input "Not active (9/25)" at bounding box center [281, 77] width 4 height 4
click at [292, 78] on span "Not active (9/25)" at bounding box center [302, 77] width 37 height 4
click at [284, 78] on input "Not active (9/25)" at bounding box center [281, 77] width 4 height 4
checkbox input "true"
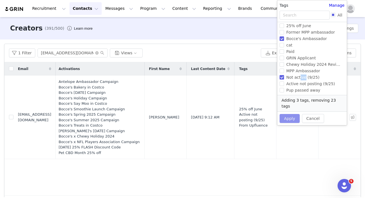
click at [286, 114] on button "Apply" at bounding box center [289, 118] width 20 height 9
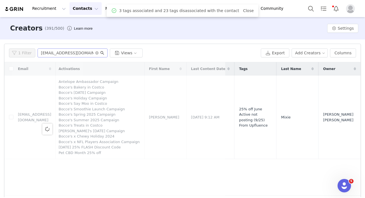
scroll to position [0, 0]
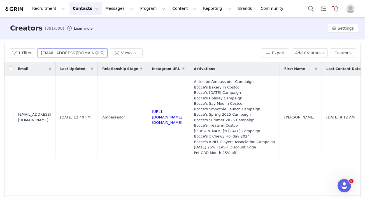
click at [71, 53] on input "foreverrachelann@gmail.com" at bounding box center [72, 52] width 70 height 9
paste input "Pomyeti"
type input "Pomyeti@gmail.com"
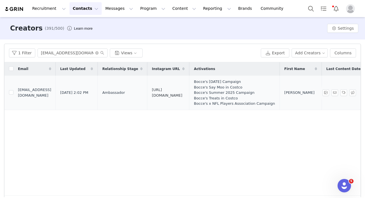
click at [182, 91] on link "https://www.instagram.com/pom_yeti" at bounding box center [167, 93] width 30 height 10
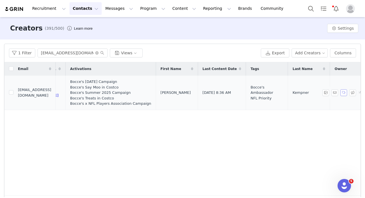
click at [341, 92] on button "button" at bounding box center [343, 92] width 7 height 7
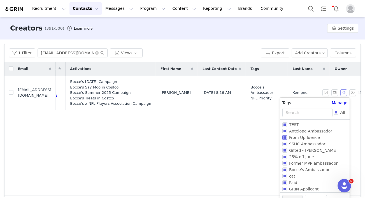
scroll to position [98, 0]
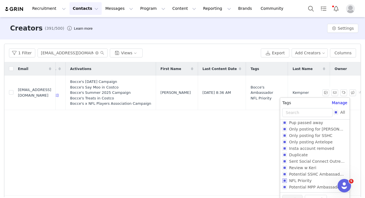
click at [284, 181] on input "NFL Priority" at bounding box center [284, 180] width 4 height 4
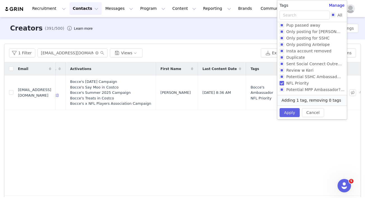
click at [282, 83] on input "NFL Priority" at bounding box center [281, 83] width 4 height 4
checkbox input "false"
click at [286, 114] on button "Apply" at bounding box center [289, 112] width 20 height 9
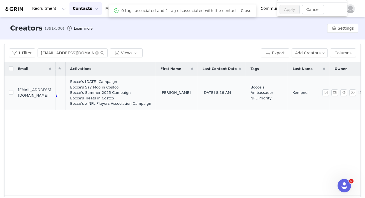
scroll to position [0, 0]
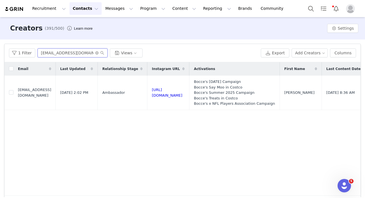
click at [61, 52] on input "Pomyeti@gmail.com" at bounding box center [72, 52] width 70 height 9
paste input "oscarthecavapooch"
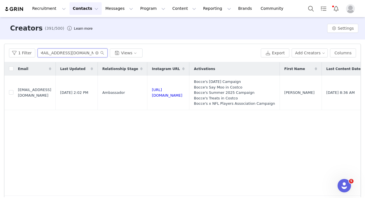
type input "oscarthecavapooch@gmail.com"
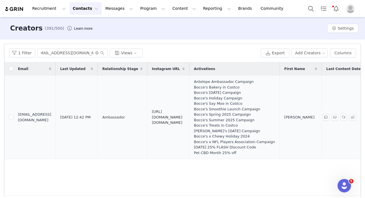
click at [182, 119] on link "https://www.instagram.com/oscar.the.cavapooch" at bounding box center [167, 116] width 30 height 15
click at [137, 11] on button "Program Program" at bounding box center [153, 8] width 32 height 13
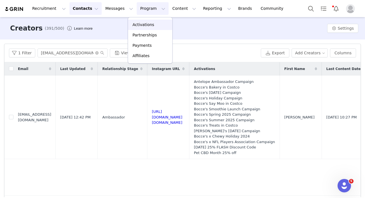
click at [144, 25] on p "Activations" at bounding box center [143, 25] width 22 height 6
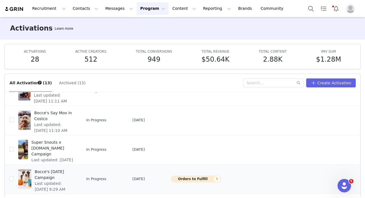
scroll to position [89, 0]
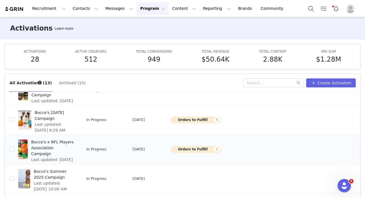
click at [55, 157] on span "Last updated: Sep 9, 2025 12:21 PM" at bounding box center [52, 163] width 43 height 12
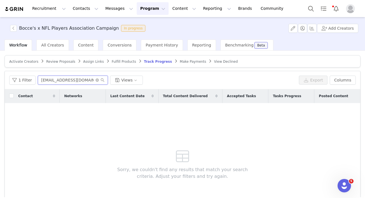
click at [67, 79] on input "baxterthefirst1@gmail.com" at bounding box center [73, 80] width 70 height 9
paste input "oscarthecavapooch"
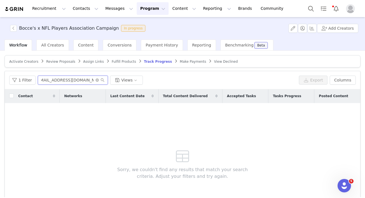
type input "oscarthecavapooch@gmail.com"
click at [79, 8] on button "Contacts Contacts" at bounding box center [85, 8] width 32 height 13
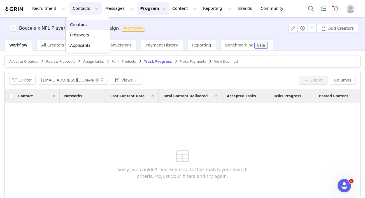
click at [86, 26] on div "Creators" at bounding box center [87, 25] width 37 height 6
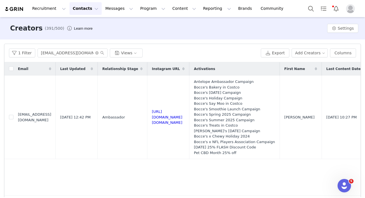
scroll to position [0, 192]
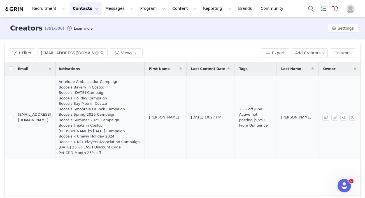
click at [347, 119] on div at bounding box center [340, 117] width 36 height 7
click at [344, 118] on button "button" at bounding box center [343, 117] width 7 height 7
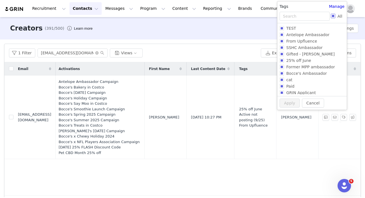
click at [335, 15] on span "All" at bounding box center [339, 16] width 9 height 4
click at [334, 15] on input "All" at bounding box center [332, 16] width 4 height 4
checkbox input "true"
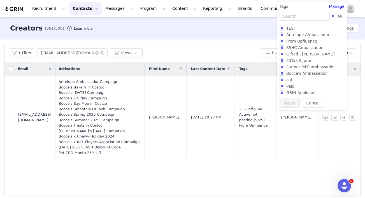
checkbox input "true"
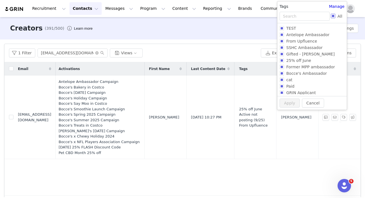
checkbox input "true"
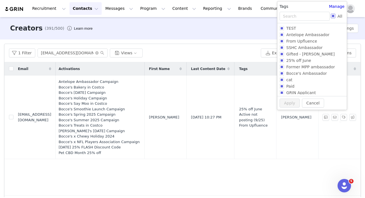
checkbox input "true"
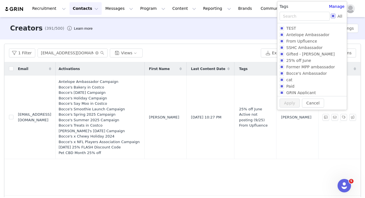
checkbox input "true"
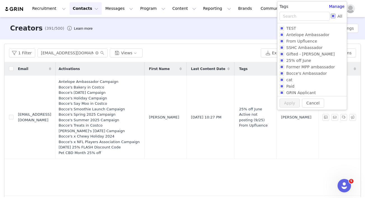
checkbox input "true"
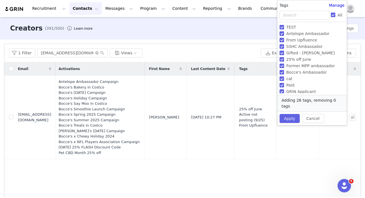
click at [333, 14] on input "All" at bounding box center [332, 15] width 4 height 4
click at [305, 32] on span "Antelope Ambassador" at bounding box center [308, 33] width 48 height 4
click at [284, 32] on input "Antelope Ambassador" at bounding box center [281, 33] width 4 height 4
click at [305, 32] on span "Antelope Ambassador" at bounding box center [308, 33] width 48 height 4
click at [284, 32] on input "Antelope Ambassador" at bounding box center [281, 33] width 4 height 4
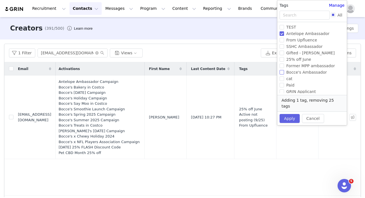
click at [301, 71] on span "Bocce's Ambassador" at bounding box center [306, 72] width 45 height 4
click at [284, 71] on input "Bocce's Ambassador" at bounding box center [281, 72] width 4 height 4
click at [301, 71] on span "Bocce's Ambassador" at bounding box center [306, 72] width 45 height 4
click at [284, 71] on input "Bocce's Ambassador" at bounding box center [281, 72] width 4 height 4
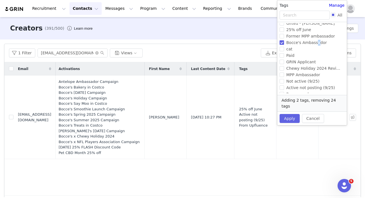
scroll to position [32, 0]
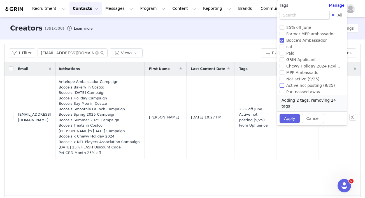
click at [291, 86] on span "Active not posting (9/25)" at bounding box center [310, 85] width 53 height 4
click at [284, 86] on input "Active not posting (9/25)" at bounding box center [281, 85] width 4 height 4
click at [291, 86] on span "Active not posting (9/25)" at bounding box center [310, 85] width 53 height 4
click at [284, 86] on input "Active not posting (9/25)" at bounding box center [281, 85] width 4 height 4
click at [286, 114] on button "Apply" at bounding box center [289, 118] width 20 height 9
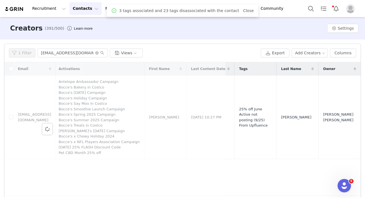
scroll to position [0, 0]
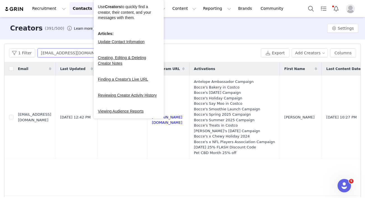
click at [63, 54] on input "oscarthecavapooch@gmail.com" at bounding box center [72, 52] width 70 height 9
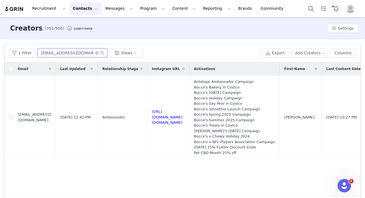
click at [63, 54] on input "oscarthecavapooch@gmail.com" at bounding box center [72, 52] width 70 height 9
paste input "rebeccazener"
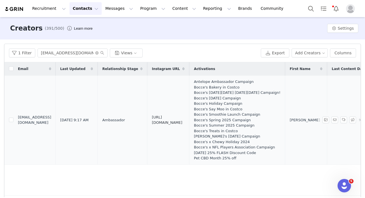
click at [182, 121] on link "https://www.instagram.com/delilahthedoodette" at bounding box center [167, 120] width 30 height 10
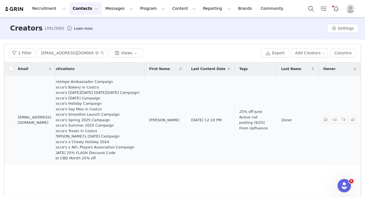
scroll to position [0, 183]
click at [342, 122] on button "button" at bounding box center [343, 119] width 7 height 7
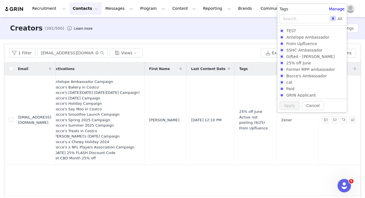
click at [332, 17] on input "All" at bounding box center [332, 18] width 4 height 4
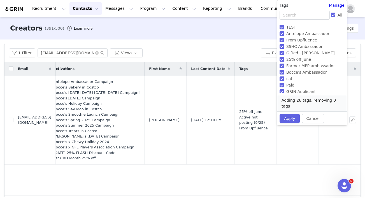
click at [332, 14] on input "All" at bounding box center [332, 15] width 4 height 4
click at [307, 33] on span "Antelope Ambassador" at bounding box center [308, 33] width 48 height 4
click at [284, 33] on input "Antelope Ambassador" at bounding box center [281, 33] width 4 height 4
click at [307, 33] on span "Antelope Ambassador" at bounding box center [308, 33] width 48 height 4
click at [284, 33] on input "Antelope Ambassador" at bounding box center [281, 33] width 4 height 4
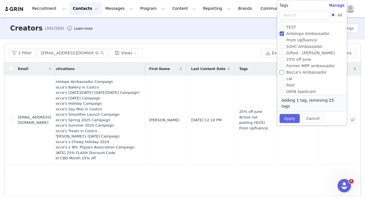
click at [304, 72] on span "Bocce's Ambassador" at bounding box center [306, 72] width 45 height 4
click at [284, 72] on input "Bocce's Ambassador" at bounding box center [281, 72] width 4 height 4
click at [304, 72] on span "Bocce's Ambassador" at bounding box center [306, 72] width 45 height 4
click at [284, 72] on input "Bocce's Ambassador" at bounding box center [281, 72] width 4 height 4
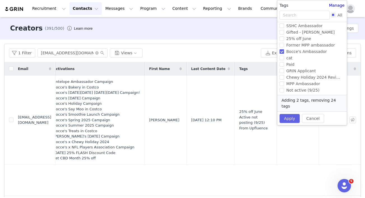
scroll to position [40, 0]
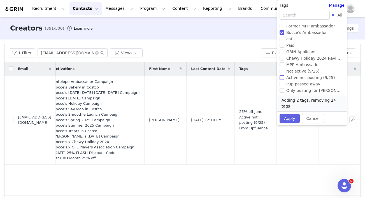
click at [297, 79] on span "Active not posting (9/25)" at bounding box center [310, 77] width 53 height 4
click at [284, 79] on input "Active not posting (9/25)" at bounding box center [281, 77] width 4 height 4
click at [297, 79] on span "Active not posting (9/25)" at bounding box center [310, 77] width 53 height 4
click at [284, 79] on input "Active not posting (9/25)" at bounding box center [281, 77] width 4 height 4
click at [288, 114] on button "Apply" at bounding box center [289, 118] width 20 height 9
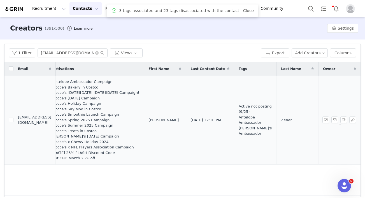
scroll to position [0, 183]
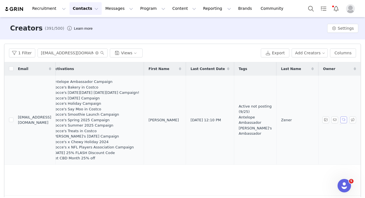
click at [344, 119] on button "button" at bounding box center [343, 119] width 7 height 7
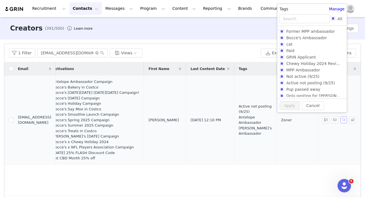
scroll to position [55, 0]
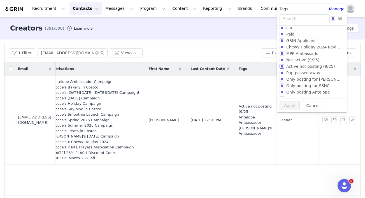
click at [300, 64] on span "Active not posting (9/25)" at bounding box center [310, 66] width 53 height 4
click at [284, 64] on input "Active not posting (9/25)" at bounding box center [281, 66] width 4 height 4
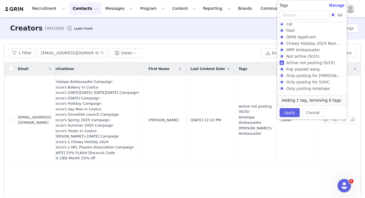
click at [300, 62] on span "Active not posting (9/25)" at bounding box center [310, 62] width 53 height 4
click at [284, 62] on input "Active not posting (9/25)" at bounding box center [281, 62] width 4 height 4
click at [296, 56] on span "Not active (9/25)" at bounding box center [302, 56] width 37 height 4
click at [284, 56] on input "Not active (9/25)" at bounding box center [281, 56] width 4 height 4
click at [293, 109] on button "Apply" at bounding box center [289, 112] width 20 height 9
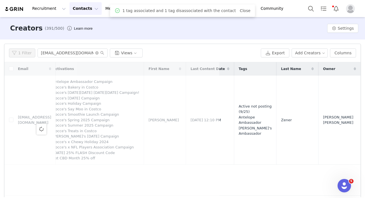
scroll to position [0, 0]
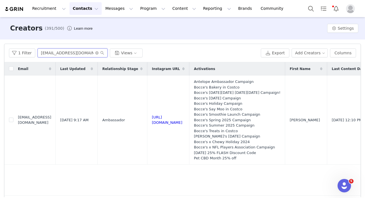
click at [59, 54] on input "rebeccazener@gmail.com" at bounding box center [72, 52] width 70 height 9
paste input "isha.patel11"
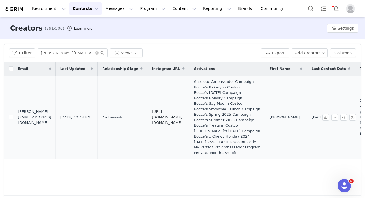
click at [182, 116] on link "https://www.instagram.com/kulfi.the.samoyed" at bounding box center [167, 116] width 30 height 15
drag, startPoint x: 142, startPoint y: 8, endPoint x: 141, endPoint y: 21, distance: 13.2
click at [142, 8] on button "Program Program" at bounding box center [153, 8] width 32 height 13
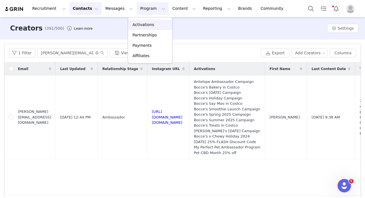
click at [146, 26] on p "Activations" at bounding box center [143, 25] width 22 height 6
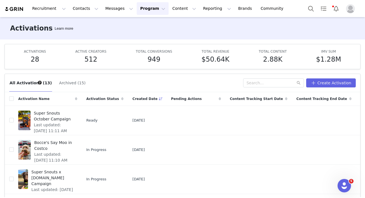
scroll to position [55, 0]
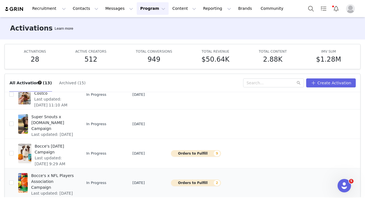
click at [57, 173] on span "Bocce's x NFL Players Association Campaign" at bounding box center [52, 182] width 43 height 18
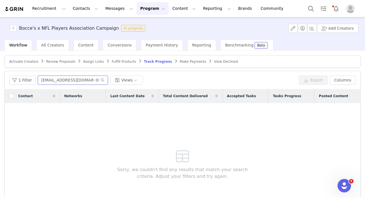
click at [57, 83] on input "oscarthecavapooch@gmail.com" at bounding box center [73, 80] width 70 height 9
paste input "risha.patel11"
click at [80, 4] on button "Contacts Contacts" at bounding box center [85, 8] width 32 height 13
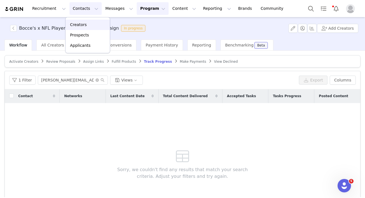
click at [82, 27] on p "Creators" at bounding box center [78, 25] width 17 height 6
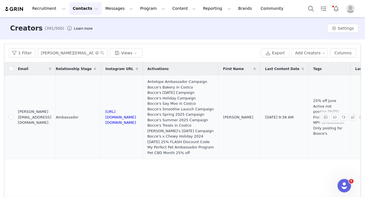
scroll to position [0, 166]
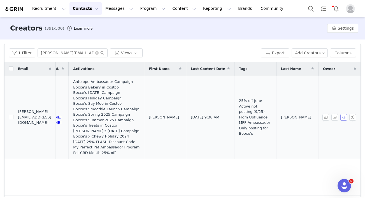
click at [343, 117] on button "button" at bounding box center [343, 117] width 7 height 7
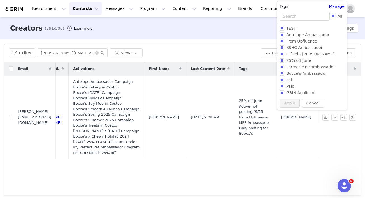
click at [335, 17] on span "All" at bounding box center [339, 16] width 9 height 4
click at [335, 17] on input "All" at bounding box center [332, 16] width 4 height 4
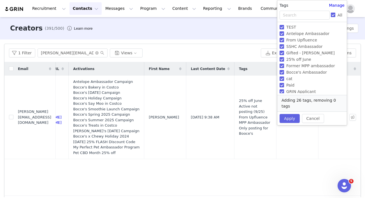
click at [333, 14] on input "All" at bounding box center [332, 15] width 4 height 4
click at [303, 33] on span "Antelope Ambassador" at bounding box center [308, 33] width 48 height 4
click at [284, 33] on input "Antelope Ambassador" at bounding box center [281, 33] width 4 height 4
click at [303, 33] on span "Antelope Ambassador" at bounding box center [308, 33] width 48 height 4
click at [284, 33] on input "Antelope Ambassador" at bounding box center [281, 33] width 4 height 4
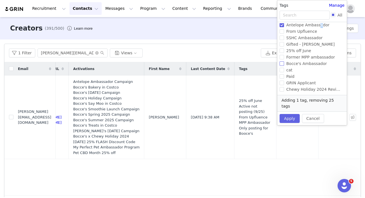
scroll to position [9, 0]
click at [295, 64] on span "Bocce's Ambassador" at bounding box center [306, 63] width 45 height 4
click at [284, 64] on input "Bocce's Ambassador" at bounding box center [281, 63] width 4 height 4
click at [295, 64] on span "Bocce's Ambassador" at bounding box center [306, 63] width 45 height 4
click at [284, 64] on input "Bocce's Ambassador" at bounding box center [281, 63] width 4 height 4
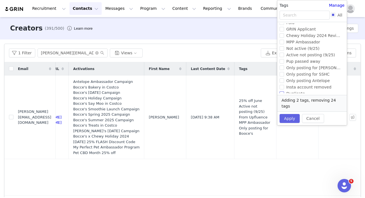
scroll to position [61, 0]
click at [293, 57] on span "Active not posting (9/25)" at bounding box center [310, 56] width 53 height 4
click at [284, 57] on input "Active not posting (9/25)" at bounding box center [281, 56] width 4 height 4
click at [293, 57] on span "Active not posting (9/25)" at bounding box center [310, 56] width 53 height 4
click at [284, 57] on input "Active not posting (9/25)" at bounding box center [281, 56] width 4 height 4
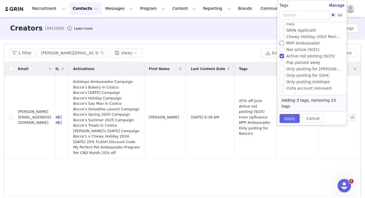
click at [291, 44] on span "MPP Ambassador" at bounding box center [303, 43] width 38 height 4
click at [284, 44] on input "MPP Ambassador" at bounding box center [281, 43] width 4 height 4
click at [291, 44] on span "MPP Ambassador" at bounding box center [303, 43] width 38 height 4
click at [284, 44] on input "MPP Ambassador" at bounding box center [281, 43] width 4 height 4
click at [291, 114] on button "Apply" at bounding box center [289, 118] width 20 height 9
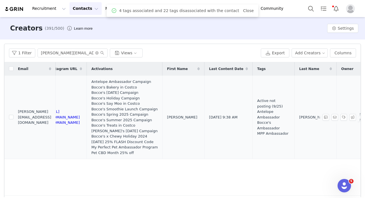
scroll to position [0, 0]
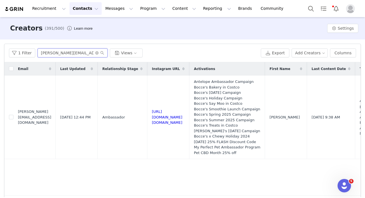
click at [69, 50] on input "risha.patel11@gmail.com" at bounding box center [72, 52] width 70 height 9
click at [69, 51] on input "risha.patel11@gmail.com" at bounding box center [72, 52] width 70 height 9
paste input "odger@cynthiachadwick-ugc"
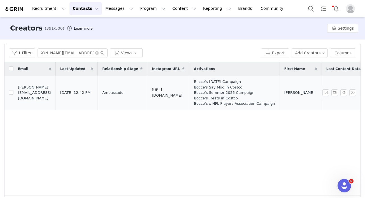
click at [182, 93] on link "https://www.instagram.com/cynthiachadwick1" at bounding box center [167, 93] width 30 height 10
click at [141, 12] on button "Program Program" at bounding box center [153, 8] width 32 height 13
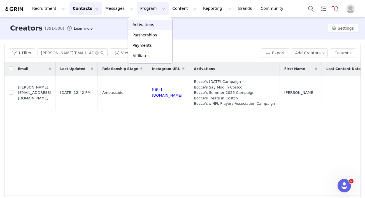
click at [143, 24] on p "Activations" at bounding box center [143, 25] width 22 height 6
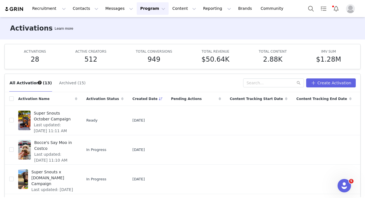
scroll to position [71, 0]
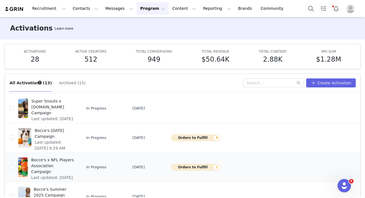
click at [58, 164] on span "Bocce's x NFL Players Association Campaign" at bounding box center [52, 166] width 43 height 18
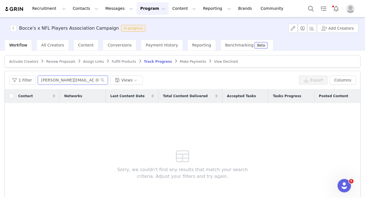
click at [59, 79] on input "risha.patel11@gmail.com" at bounding box center [73, 80] width 70 height 9
paste input "odger@cynthiachadwick-ugc"
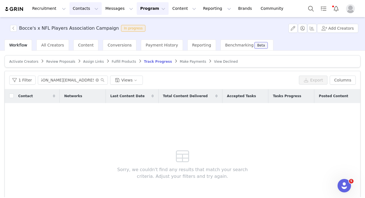
click at [75, 13] on button "Contacts Contacts" at bounding box center [85, 8] width 32 height 13
click at [78, 23] on p "Creators" at bounding box center [78, 25] width 17 height 6
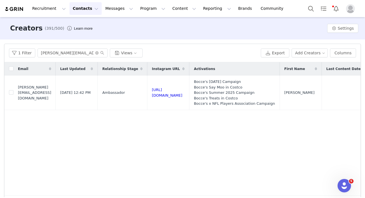
scroll to position [0, 178]
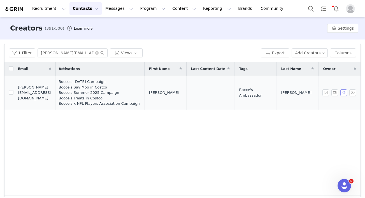
click at [344, 94] on button "button" at bounding box center [343, 92] width 7 height 7
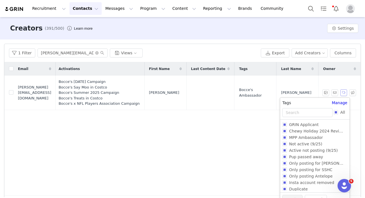
scroll to position [64, 0]
click at [247, 161] on div "Email Last Updated Relationship Stage Instagram URL Activations First Name Last…" at bounding box center [182, 128] width 356 height 133
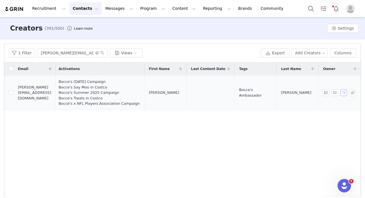
click at [344, 93] on button "button" at bounding box center [343, 92] width 7 height 7
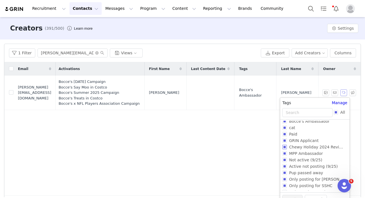
scroll to position [50, 0]
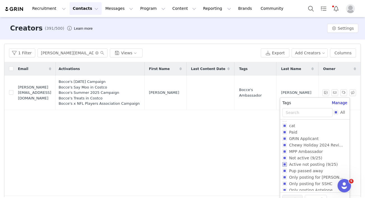
click at [285, 163] on input "Active not posting (9/25)" at bounding box center [284, 164] width 4 height 4
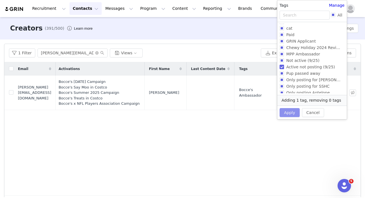
click at [289, 113] on button "Apply" at bounding box center [289, 112] width 20 height 9
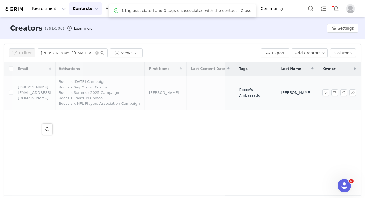
scroll to position [0, 0]
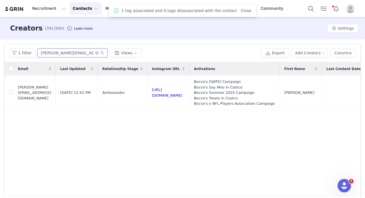
click at [71, 55] on input "rodger@cynthiachadwick-ugc.com" at bounding box center [72, 52] width 70 height 9
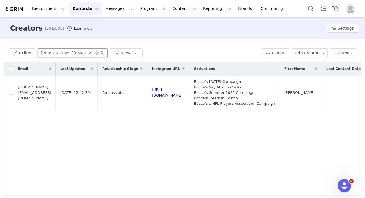
paste input "Maxthehuskyulmer@hotmail"
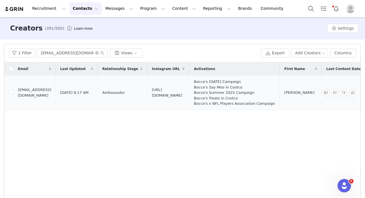
click at [182, 94] on link "https://www.instagram.com/mistermaxthehusky" at bounding box center [167, 93] width 30 height 10
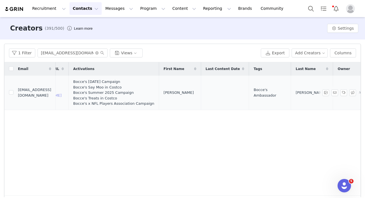
scroll to position [0, 193]
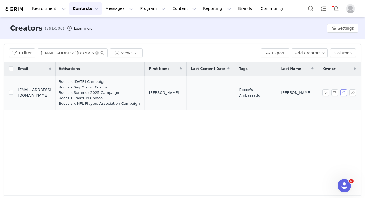
click at [343, 95] on button "button" at bounding box center [343, 92] width 7 height 7
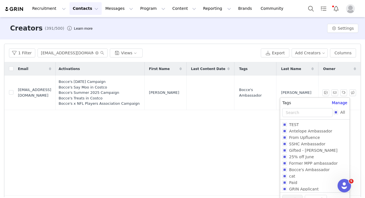
click at [238, 142] on div "Email Last Updated Relationship Stage Instagram URL Activations First Name Last…" at bounding box center [182, 128] width 356 height 133
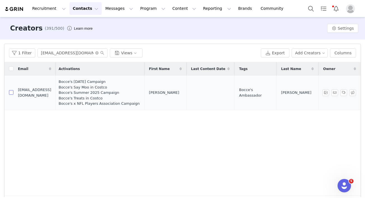
click at [10, 93] on input "checkbox" at bounding box center [11, 92] width 4 height 4
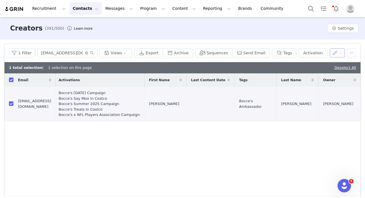
click at [334, 53] on button "button" at bounding box center [336, 52] width 15 height 9
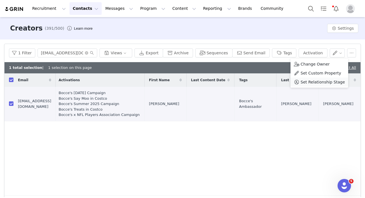
click at [321, 81] on span "Set Relationship Stage" at bounding box center [322, 82] width 44 height 6
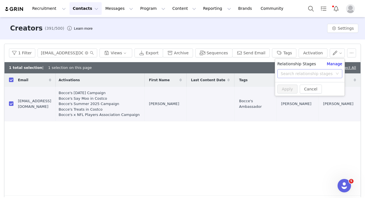
click at [310, 74] on div "Search relationship stages" at bounding box center [306, 74] width 52 height 6
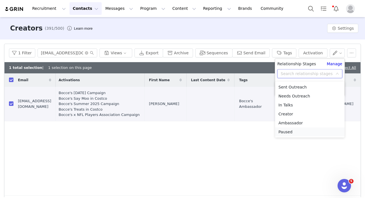
click at [297, 130] on li "Paused" at bounding box center [309, 131] width 69 height 9
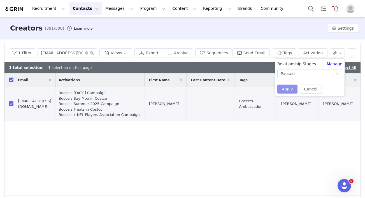
click at [288, 90] on button "Apply" at bounding box center [287, 88] width 20 height 9
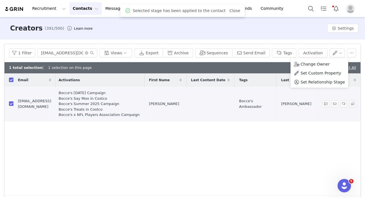
scroll to position [0, 0]
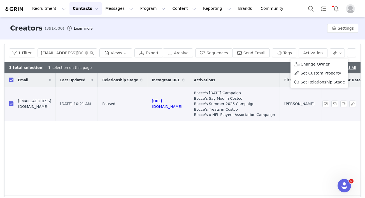
click at [11, 105] on input "checkbox" at bounding box center [11, 103] width 4 height 4
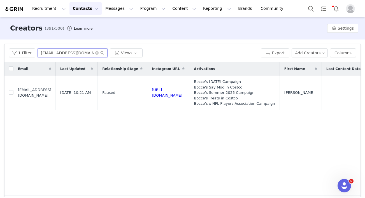
click at [61, 51] on input "Maxthehuskyulmer@hotmail.com" at bounding box center [72, 52] width 70 height 9
paste input "smarazas04@g"
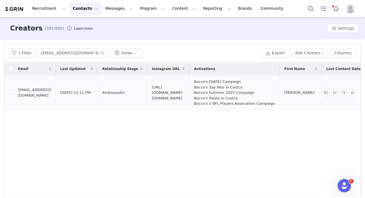
click at [182, 94] on link "https://www.instagram.com/blaze.thepup" at bounding box center [167, 92] width 30 height 15
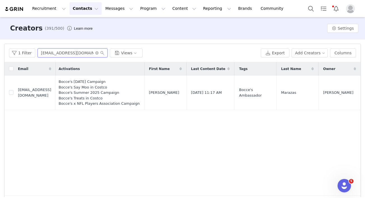
click at [66, 52] on input "smarazas04@gmail.com" at bounding box center [72, 52] width 70 height 9
click at [66, 53] on input "smarazas04@gmail.com" at bounding box center [72, 52] width 70 height 9
paste input "Dinero.thedachshund"
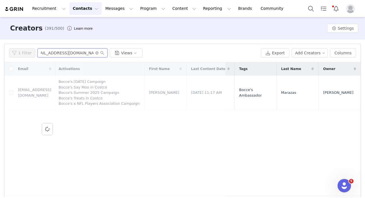
scroll to position [0, 0]
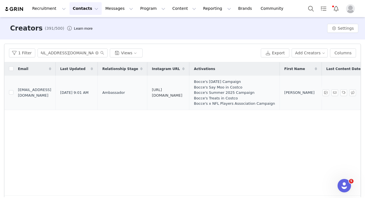
click at [182, 93] on link "https://www.instagram.com/dinero_02k" at bounding box center [167, 93] width 30 height 10
click at [142, 13] on button "Program Program" at bounding box center [153, 8] width 32 height 13
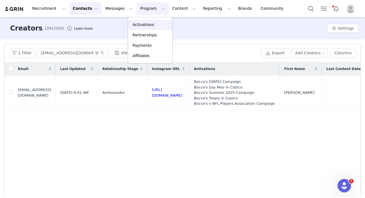
click at [140, 24] on p "Activations" at bounding box center [143, 25] width 22 height 6
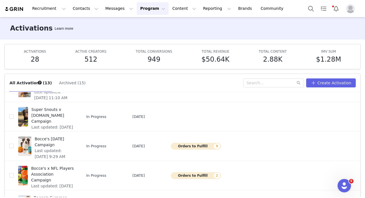
scroll to position [62, 0]
click at [61, 170] on span "Bocce's x NFL Players Association Campaign" at bounding box center [52, 175] width 43 height 18
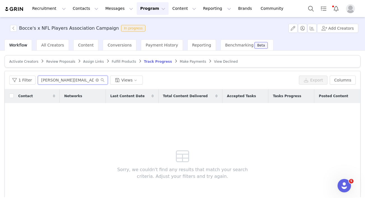
click at [57, 80] on input "rodger@cynthiachadwick-ugc.com" at bounding box center [73, 80] width 70 height 9
paste input "Dinero.thedachshund@gmail"
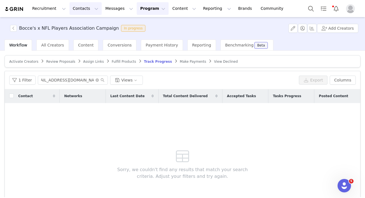
click at [74, 15] on button "Contacts Contacts" at bounding box center [85, 8] width 32 height 13
click at [83, 23] on p "Creators" at bounding box center [78, 25] width 17 height 6
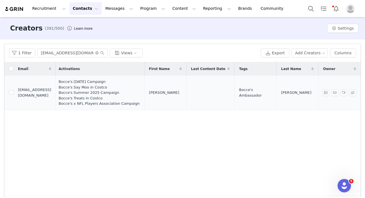
scroll to position [0, 180]
click at [343, 94] on button "button" at bounding box center [343, 92] width 7 height 7
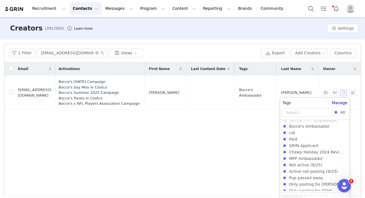
scroll to position [46, 0]
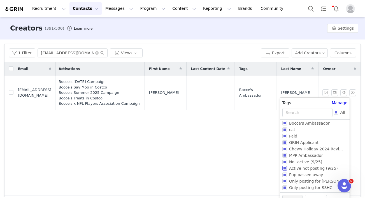
click at [286, 166] on input "Active not posting (9/25)" at bounding box center [284, 168] width 4 height 4
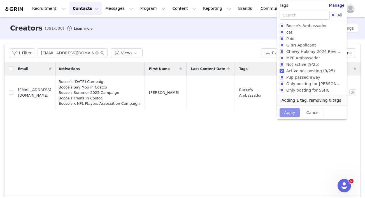
click at [292, 111] on button "Apply" at bounding box center [289, 112] width 20 height 9
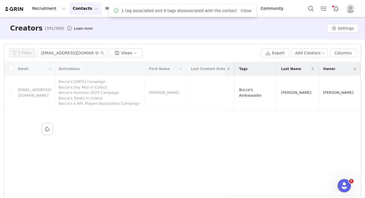
scroll to position [0, 0]
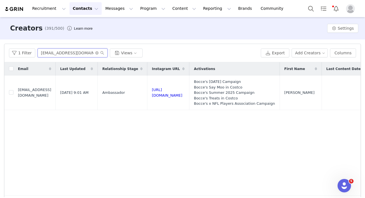
click at [65, 53] on input "Dinero.thedachshund@gmail.com" at bounding box center [72, 52] width 70 height 9
paste input "sarah.blacker"
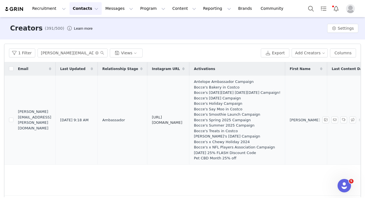
click at [182, 119] on link "https://www.instagram.com/brucefromsalem" at bounding box center [167, 120] width 30 height 10
click at [141, 11] on button "Program Program" at bounding box center [153, 8] width 32 height 13
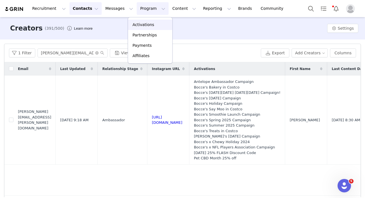
click at [142, 28] on link "Activations" at bounding box center [150, 25] width 44 height 10
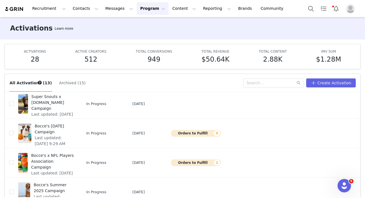
scroll to position [75, 0]
click at [64, 156] on span "Bocce's x NFL Players Association Campaign" at bounding box center [52, 162] width 43 height 18
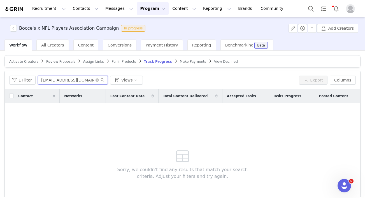
click at [62, 81] on input "Dinero.thedachshund@gmail.com" at bounding box center [73, 80] width 70 height 9
paste input "sarah.blacker"
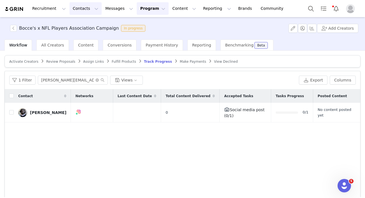
click at [76, 10] on button "Contacts Contacts" at bounding box center [85, 8] width 32 height 13
click at [84, 22] on p "Creators" at bounding box center [78, 25] width 17 height 6
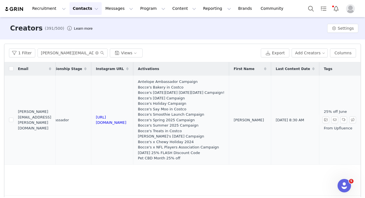
scroll to position [0, 178]
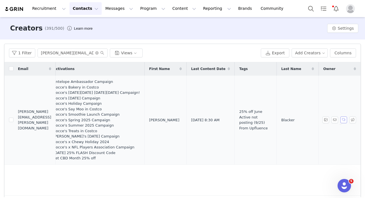
click at [344, 120] on button "button" at bounding box center [343, 119] width 7 height 7
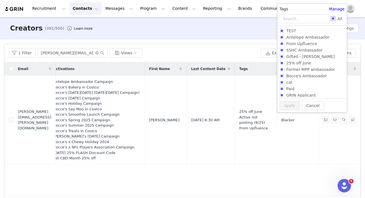
click at [334, 17] on input "All" at bounding box center [332, 18] width 4 height 4
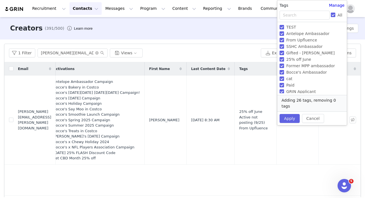
click at [332, 11] on div "All" at bounding box center [311, 15] width 65 height 9
click at [331, 16] on input "All" at bounding box center [332, 15] width 4 height 4
click at [308, 36] on span "Antelope Ambassador" at bounding box center [308, 33] width 48 height 4
click at [284, 36] on input "Antelope Ambassador" at bounding box center [281, 33] width 4 height 4
click at [308, 36] on span "Antelope Ambassador" at bounding box center [308, 33] width 48 height 4
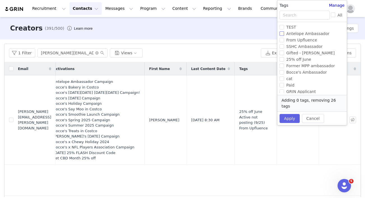
click at [284, 36] on input "Antelope Ambassador" at bounding box center [281, 33] width 4 height 4
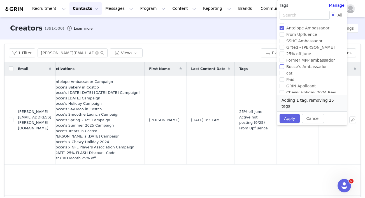
click at [290, 66] on span "Bocce's Ambassador" at bounding box center [306, 66] width 45 height 4
click at [284, 66] on input "Bocce's Ambassador" at bounding box center [281, 66] width 4 height 4
click at [290, 66] on span "Bocce's Ambassador" at bounding box center [306, 66] width 45 height 4
click at [284, 66] on input "Bocce's Ambassador" at bounding box center [281, 66] width 4 height 4
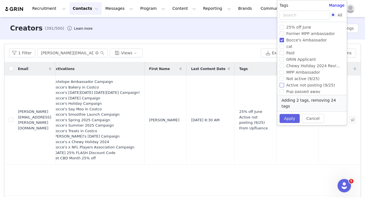
click at [285, 84] on span "Active not posting (9/25)" at bounding box center [310, 85] width 53 height 4
click at [284, 84] on input "Active not posting (9/25)" at bounding box center [281, 85] width 4 height 4
click at [285, 84] on span "Active not posting (9/25)" at bounding box center [310, 85] width 53 height 4
click at [284, 84] on input "Active not posting (9/25)" at bounding box center [281, 85] width 4 height 4
click at [288, 114] on button "Apply" at bounding box center [289, 118] width 20 height 9
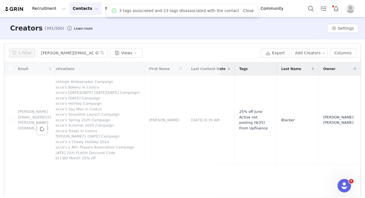
scroll to position [0, 0]
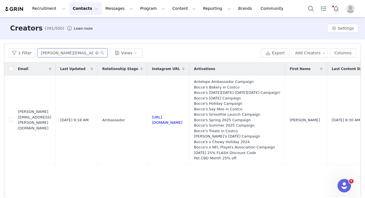
click at [70, 53] on input "sarah.blacker@gmail.com" at bounding box center [72, 52] width 70 height 9
paste input "luvmanlevi"
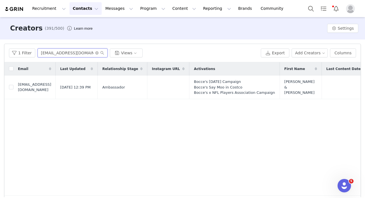
click at [57, 57] on input "luvmanlevi@gmail.com" at bounding box center [72, 52] width 70 height 9
paste input "savannahrmetzger"
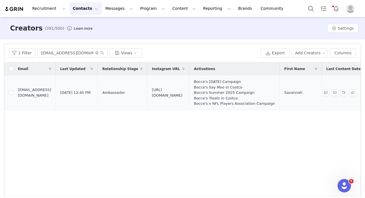
click at [182, 93] on link "https://www.instagram.com/savannahrmetzger" at bounding box center [167, 93] width 30 height 10
click at [143, 7] on button "Program Program" at bounding box center [153, 8] width 32 height 13
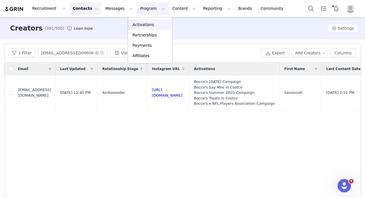
click at [140, 21] on link "Activations" at bounding box center [150, 25] width 44 height 10
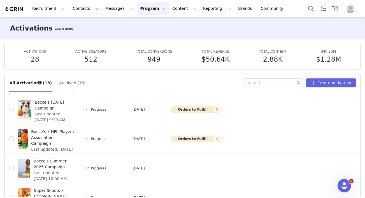
scroll to position [121, 0]
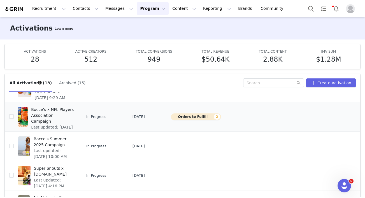
click at [63, 124] on span "Last updated: Sep 9, 2025 12:21 PM" at bounding box center [52, 130] width 43 height 12
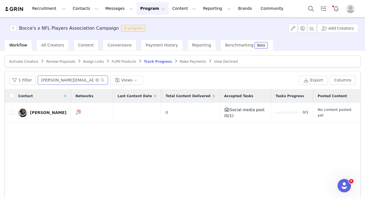
click at [64, 82] on input "sarah.blacker@gmail.com" at bounding box center [73, 80] width 70 height 9
paste input "vannahrmetzg"
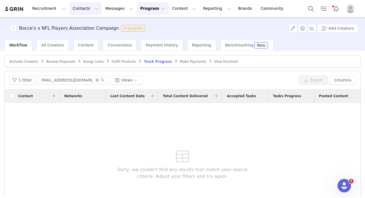
click at [74, 9] on button "Contacts Contacts" at bounding box center [85, 8] width 32 height 13
click at [85, 24] on div "Creators" at bounding box center [87, 25] width 37 height 6
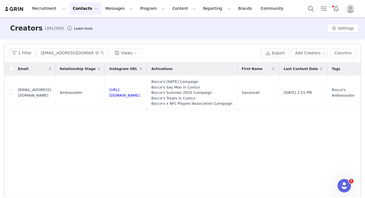
scroll to position [0, 148]
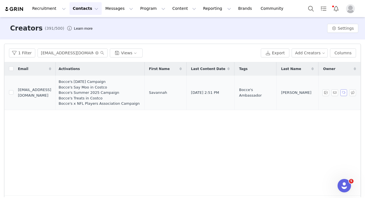
click at [343, 92] on button "button" at bounding box center [343, 92] width 7 height 7
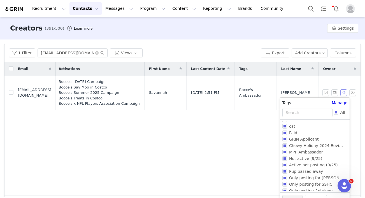
scroll to position [60, 0]
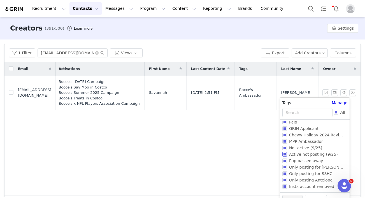
click at [284, 156] on input "Active not posting (9/25)" at bounding box center [284, 154] width 4 height 4
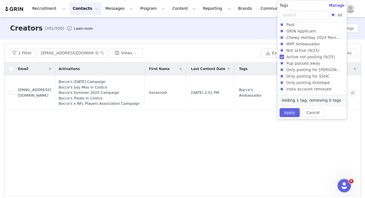
click at [257, 151] on div "Email Last Updated Relationship Stage Instagram URL Activations First Name Last…" at bounding box center [182, 128] width 356 height 133
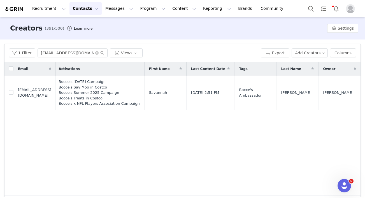
click at [310, 114] on div "Email Last Updated Relationship Stage Instagram URL Activations First Name Last…" at bounding box center [182, 128] width 356 height 133
click at [327, 93] on button "button" at bounding box center [325, 92] width 7 height 7
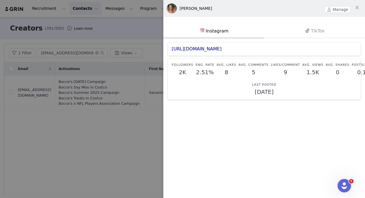
scroll to position [2, 0]
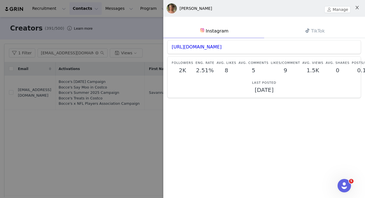
click at [350, 8] on button "Close" at bounding box center [357, 8] width 16 height 16
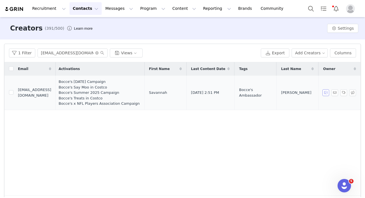
click at [325, 91] on button "button" at bounding box center [325, 92] width 7 height 7
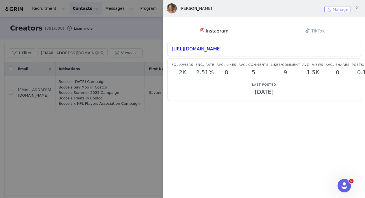
click at [333, 9] on button "Manage" at bounding box center [337, 9] width 26 height 7
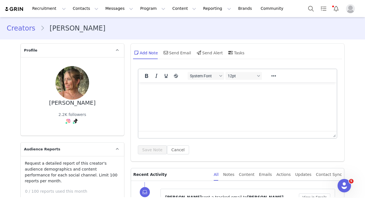
scroll to position [106, 0]
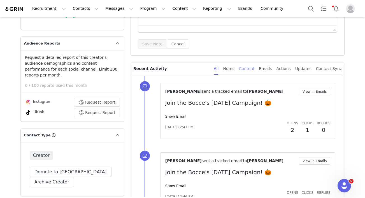
click at [248, 75] on div "Content" at bounding box center [247, 68] width 16 height 13
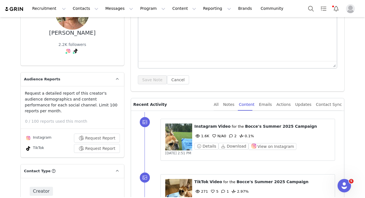
scroll to position [101, 0]
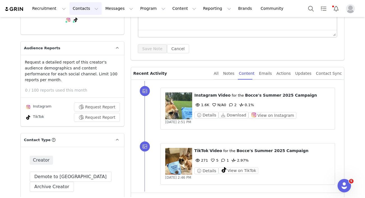
click at [84, 8] on button "Contacts Contacts" at bounding box center [85, 8] width 32 height 13
click at [84, 25] on p "Creators" at bounding box center [78, 25] width 17 height 6
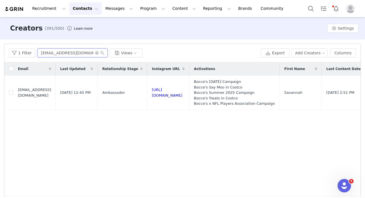
click at [62, 53] on input "savannahrmetzger@gmail.com" at bounding box center [72, 52] width 70 height 9
paste input "elenegvrv"
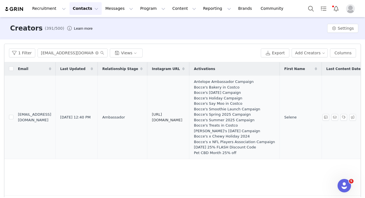
click at [182, 117] on link "https://www.instagram.com/mimoluaytara" at bounding box center [167, 117] width 30 height 10
click at [324, 117] on button "button" at bounding box center [325, 117] width 7 height 7
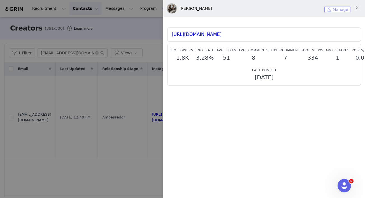
click at [337, 10] on button "Manage" at bounding box center [337, 9] width 26 height 7
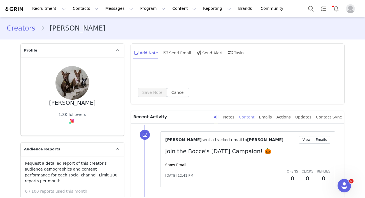
click at [250, 111] on div "Content" at bounding box center [247, 117] width 16 height 13
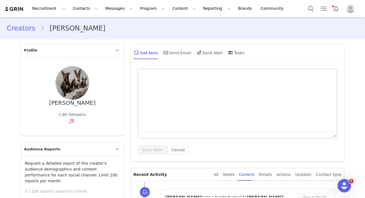
scroll to position [43, 0]
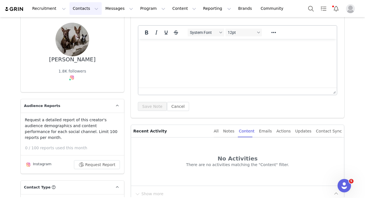
click at [77, 9] on button "Contacts Contacts" at bounding box center [85, 8] width 32 height 13
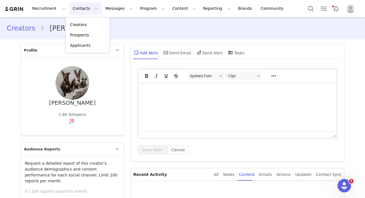
click at [81, 25] on p "Creators" at bounding box center [78, 25] width 17 height 6
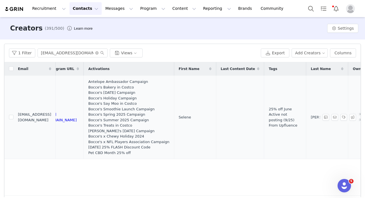
scroll to position [0, 165]
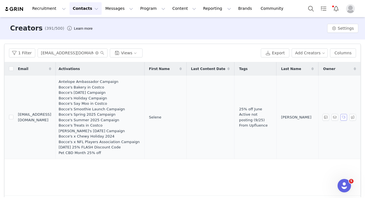
click at [344, 118] on button "button" at bounding box center [343, 117] width 7 height 7
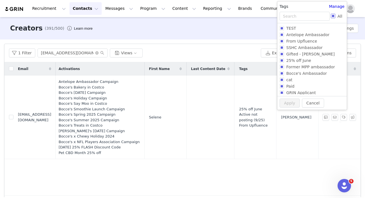
click at [332, 13] on label "All" at bounding box center [337, 16] width 14 height 6
click at [332, 14] on input "All" at bounding box center [332, 16] width 4 height 4
checkbox input "true"
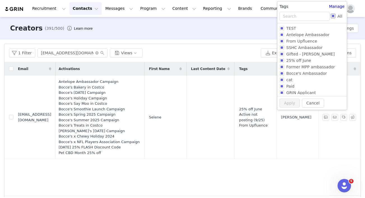
checkbox input "true"
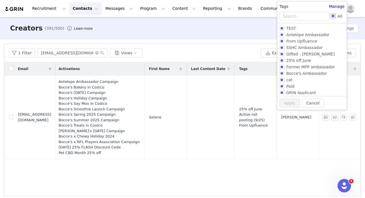
checkbox input "true"
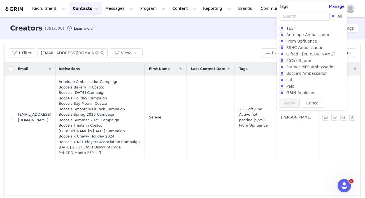
checkbox input "true"
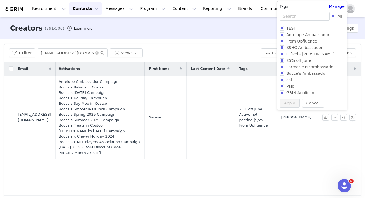
checkbox input "true"
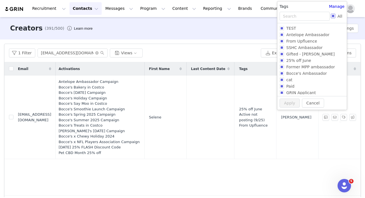
checkbox input "true"
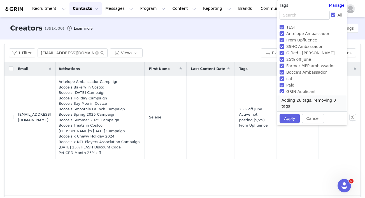
click at [332, 13] on input "All" at bounding box center [332, 15] width 4 height 4
checkbox input "false"
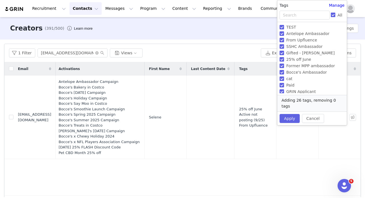
checkbox input "false"
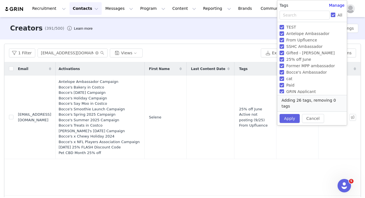
checkbox input "false"
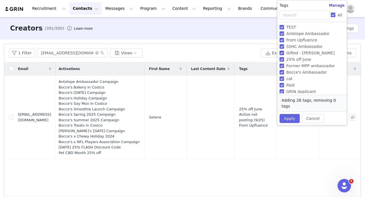
checkbox input "false"
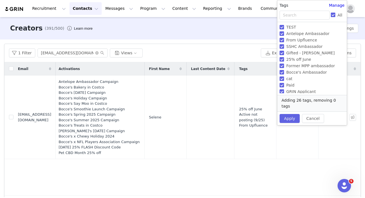
checkbox input "false"
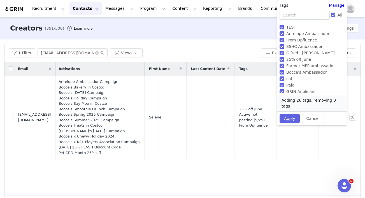
checkbox input "false"
click at [303, 35] on span "Antelope Ambassador" at bounding box center [308, 33] width 48 height 4
click at [284, 35] on input "Antelope Ambassador" at bounding box center [281, 33] width 4 height 4
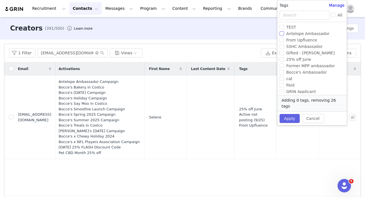
click at [303, 35] on span "Antelope Ambassador" at bounding box center [308, 33] width 48 height 4
click at [284, 35] on input "Antelope Ambassador" at bounding box center [281, 33] width 4 height 4
checkbox input "true"
click at [304, 71] on span "Bocce's Ambassador" at bounding box center [306, 72] width 45 height 4
click at [284, 71] on input "Bocce's Ambassador" at bounding box center [281, 72] width 4 height 4
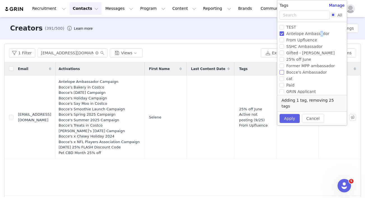
click at [304, 71] on span "Bocce's Ambassador" at bounding box center [306, 72] width 45 height 4
click at [284, 71] on input "Bocce's Ambassador" at bounding box center [281, 72] width 4 height 4
checkbox input "true"
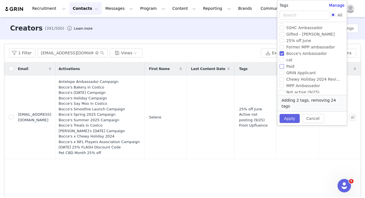
scroll to position [49, 0]
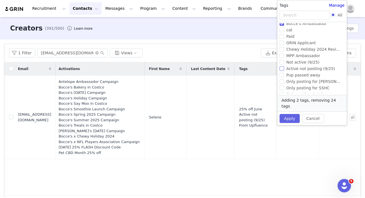
click at [300, 71] on label "Active not posting (9/25)" at bounding box center [310, 68] width 63 height 6
click at [284, 71] on input "Active not posting (9/25)" at bounding box center [281, 68] width 4 height 4
click at [300, 71] on label "Active not posting (9/25)" at bounding box center [310, 68] width 63 height 6
click at [284, 71] on input "Active not posting (9/25)" at bounding box center [281, 68] width 4 height 4
checkbox input "true"
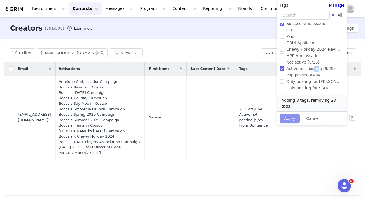
click at [289, 114] on button "Apply" at bounding box center [289, 118] width 20 height 9
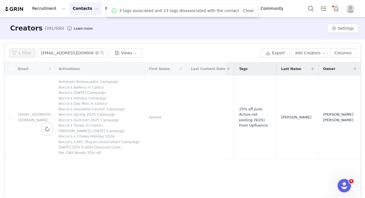
scroll to position [0, 0]
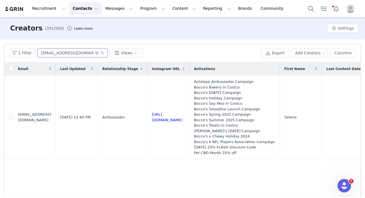
click at [59, 54] on input "[EMAIL_ADDRESS][DOMAIN_NAME]" at bounding box center [72, 52] width 70 height 9
paste input "ongyoonx3"
type input "seongyoonx3@gmail.com"
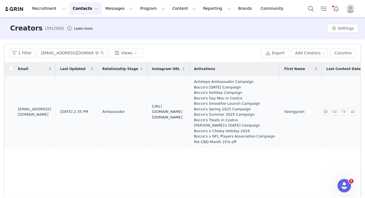
click at [181, 111] on link "https://www.instagram.com/ellie.mini" at bounding box center [167, 111] width 30 height 15
click at [328, 112] on button "button" at bounding box center [325, 111] width 7 height 7
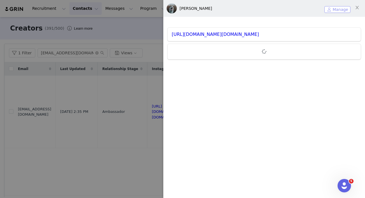
click at [333, 8] on button "Manage" at bounding box center [337, 9] width 26 height 7
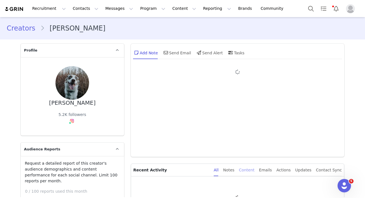
type input "+1 ([GEOGRAPHIC_DATA])"
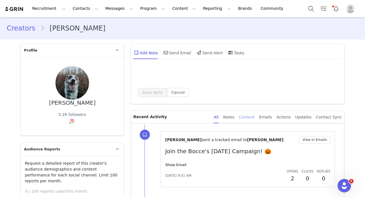
click at [249, 111] on div "Content" at bounding box center [247, 117] width 16 height 13
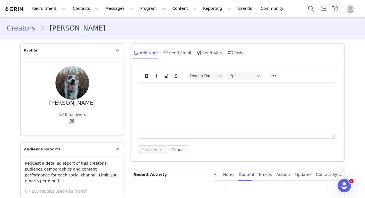
click at [10, 29] on link "Creators" at bounding box center [24, 28] width 34 height 10
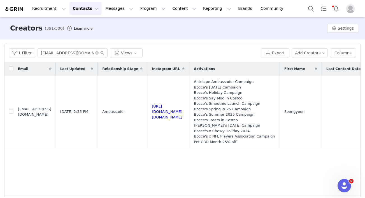
scroll to position [0, 162]
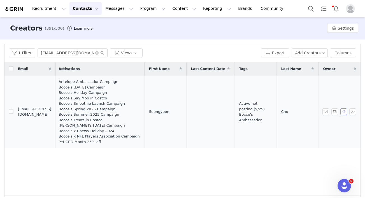
click at [342, 112] on button "button" at bounding box center [343, 111] width 7 height 7
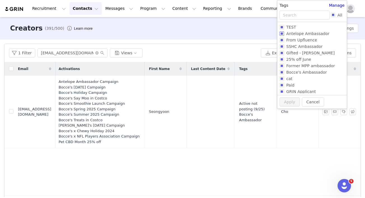
click at [282, 33] on input "Antelope Ambassador" at bounding box center [281, 33] width 4 height 4
checkbox input "true"
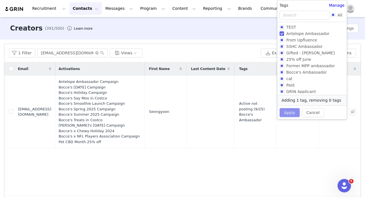
click at [293, 110] on button "Apply" at bounding box center [289, 112] width 20 height 9
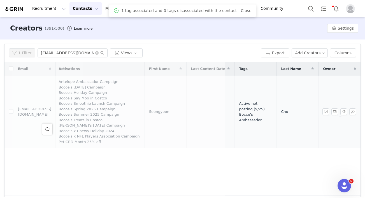
scroll to position [0, 0]
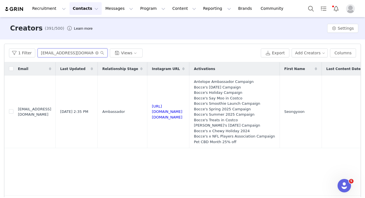
click at [66, 54] on input "seongyoonx3@gmail.com" at bounding box center [72, 52] width 70 height 9
click at [65, 54] on input "seongyoonx3@gmail.com" at bounding box center [72, 52] width 70 height 9
paste input "speralta81@yahoo"
type input "ssperalta81@yahoo.com"
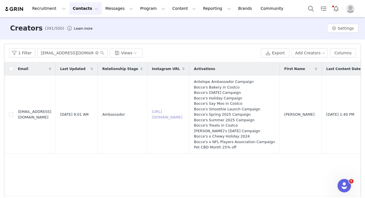
click at [182, 116] on link "https://www.instagram.com/theb0badiaries" at bounding box center [167, 114] width 30 height 10
click at [324, 114] on button "button" at bounding box center [325, 114] width 7 height 7
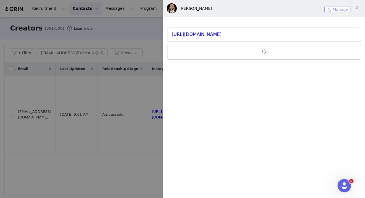
click at [335, 9] on button "Manage" at bounding box center [337, 9] width 26 height 7
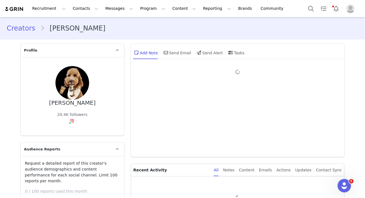
type input "+1 ([GEOGRAPHIC_DATA])"
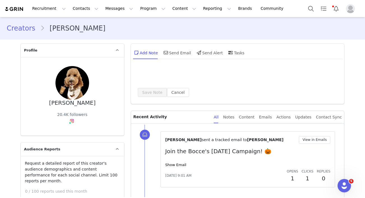
click at [250, 66] on div "Save Note Cancel" at bounding box center [237, 85] width 213 height 38
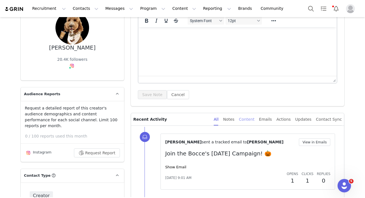
click at [248, 119] on div "Content" at bounding box center [247, 119] width 16 height 13
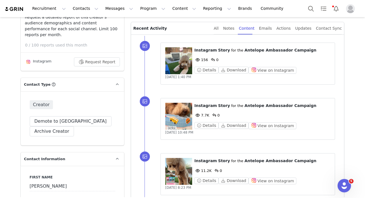
scroll to position [157, 0]
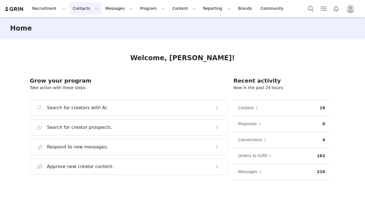
click at [83, 6] on button "Contacts Contacts" at bounding box center [85, 8] width 32 height 13
click at [86, 22] on div "Creators" at bounding box center [87, 25] width 36 height 6
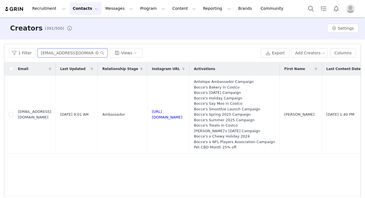
click at [58, 54] on input "[EMAIL_ADDRESS][DOMAIN_NAME]" at bounding box center [72, 52] width 70 height 9
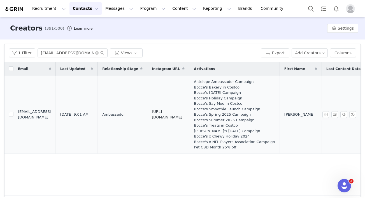
click at [182, 115] on link "[URL][DOMAIN_NAME]" at bounding box center [167, 114] width 30 height 10
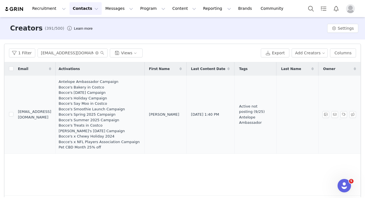
scroll to position [0, 171]
click at [344, 115] on button "button" at bounding box center [343, 114] width 7 height 7
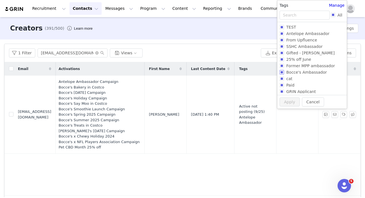
click at [280, 71] on input "Bocce's Ambassador" at bounding box center [281, 72] width 4 height 4
checkbox input "true"
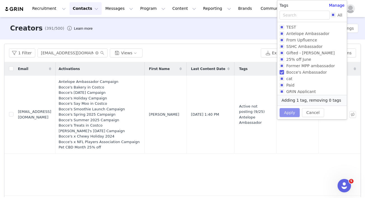
click at [289, 114] on button "Apply" at bounding box center [289, 112] width 20 height 9
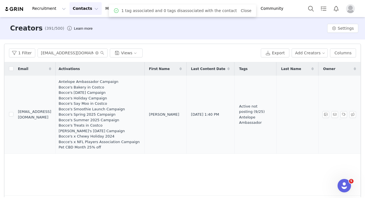
scroll to position [0, 0]
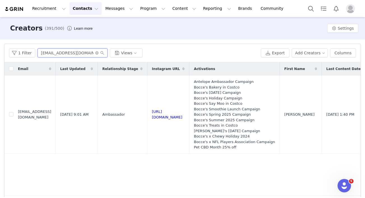
click at [64, 53] on input "ssperalta81@yahoo.com" at bounding box center [72, 52] width 70 height 9
paste input "ierranmartz@gmail"
type input "sierranmartz@gmail.com"
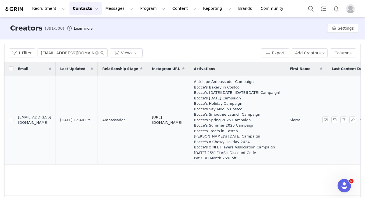
click at [176, 121] on link "https://www.instagram.com/tripodgunner" at bounding box center [167, 120] width 30 height 10
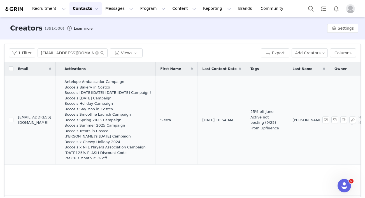
scroll to position [0, 156]
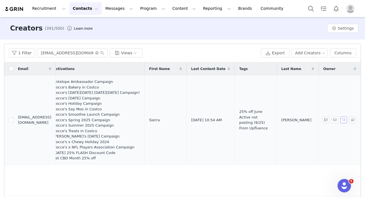
click at [342, 121] on button "button" at bounding box center [343, 119] width 7 height 7
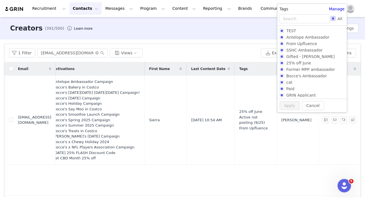
click at [331, 19] on input "All" at bounding box center [332, 18] width 4 height 4
checkbox input "true"
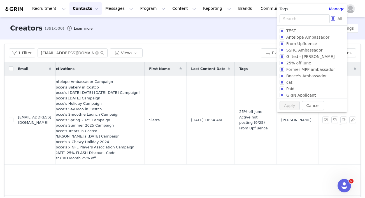
checkbox input "true"
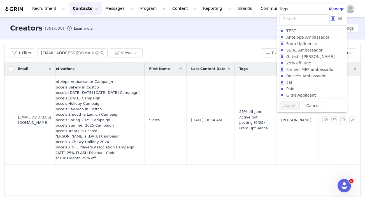
checkbox input "true"
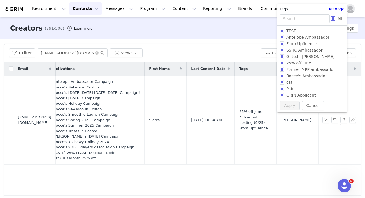
checkbox input "true"
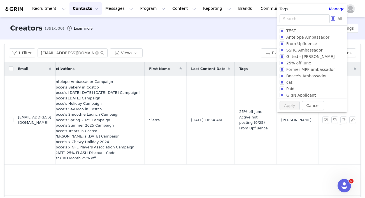
checkbox input "true"
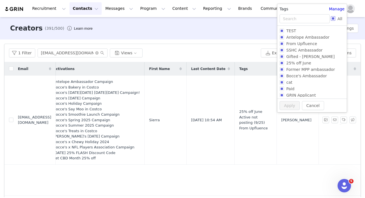
checkbox input "true"
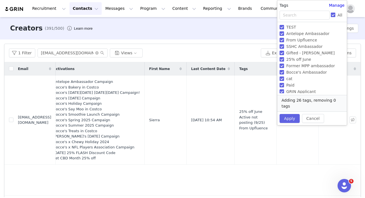
click at [332, 15] on input "All" at bounding box center [332, 15] width 4 height 4
checkbox input "false"
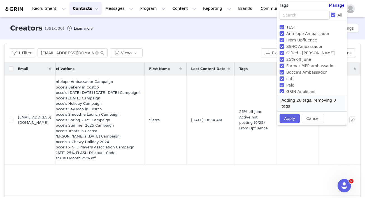
checkbox input "false"
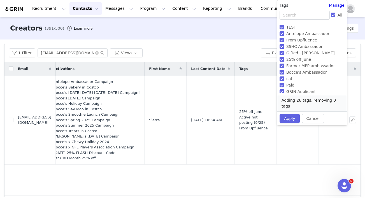
checkbox input "false"
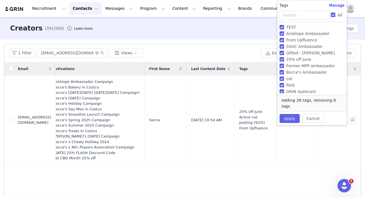
checkbox input "false"
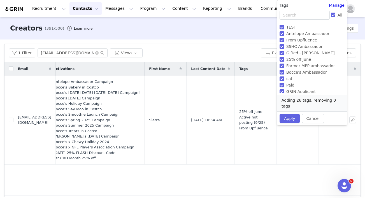
checkbox input "false"
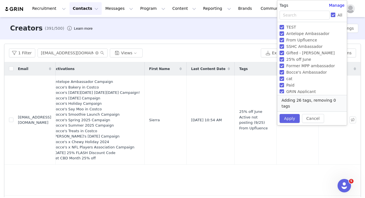
checkbox input "false"
click at [291, 34] on span "Antelope Ambassador" at bounding box center [308, 33] width 48 height 4
click at [284, 34] on input "Antelope Ambassador" at bounding box center [281, 33] width 4 height 4
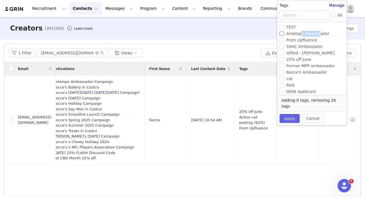
click at [291, 34] on span "Antelope Ambassador" at bounding box center [308, 33] width 48 height 4
click at [284, 34] on input "Antelope Ambassador" at bounding box center [281, 33] width 4 height 4
checkbox input "true"
click at [294, 70] on span "Bocce's Ambassador" at bounding box center [306, 72] width 45 height 4
click at [284, 70] on input "Bocce's Ambassador" at bounding box center [281, 72] width 4 height 4
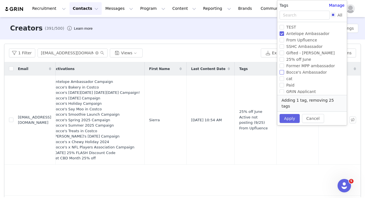
click at [294, 70] on span "Bocce's Ambassador" at bounding box center [306, 72] width 45 height 4
click at [284, 70] on input "Bocce's Ambassador" at bounding box center [281, 72] width 4 height 4
checkbox input "true"
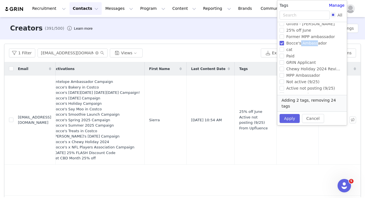
scroll to position [34, 0]
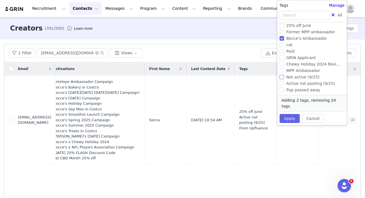
click at [292, 77] on span "Not active (9/25)" at bounding box center [302, 77] width 37 height 4
click at [284, 77] on input "Not active (9/25)" at bounding box center [281, 77] width 4 height 4
click at [292, 77] on span "Not active (9/25)" at bounding box center [302, 77] width 37 height 4
click at [284, 77] on input "Not active (9/25)" at bounding box center [281, 77] width 4 height 4
checkbox input "true"
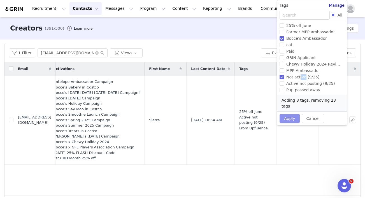
click at [290, 114] on button "Apply" at bounding box center [289, 118] width 20 height 9
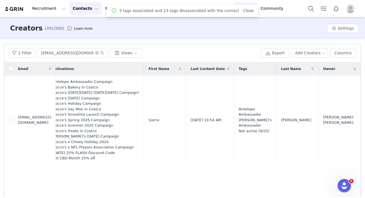
scroll to position [0, 0]
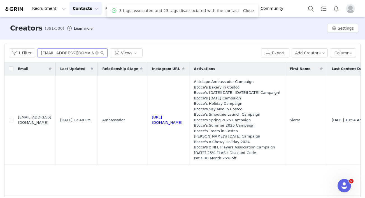
click at [66, 54] on input "sierranmartz@gmail.com" at bounding box center [72, 52] width 70 height 9
paste input "kylersandiegogolden"
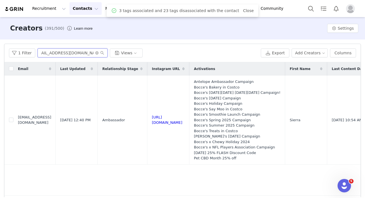
type input "kylersandiegogolden@gmail.com"
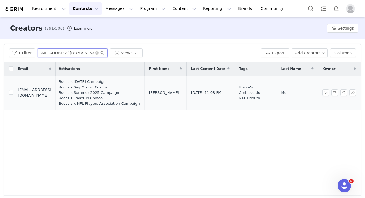
scroll to position [0, 0]
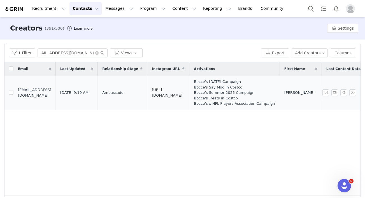
click at [182, 91] on link "https://www.instagram.com/kyler_sandiego" at bounding box center [167, 93] width 30 height 10
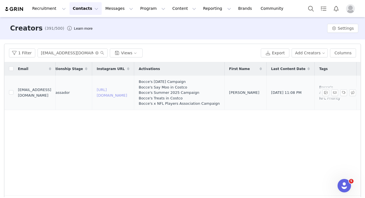
scroll to position [0, 185]
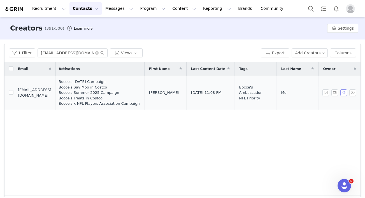
click at [344, 93] on button "button" at bounding box center [343, 92] width 7 height 7
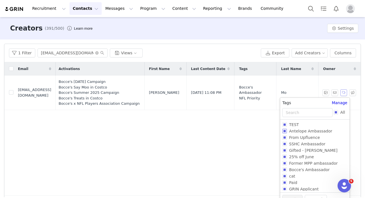
scroll to position [98, 0]
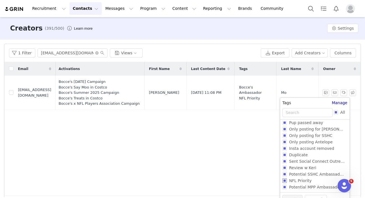
click at [283, 181] on input "NFL Priority" at bounding box center [284, 180] width 4 height 4
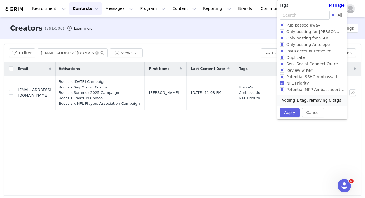
click at [282, 84] on input "NFL Priority" at bounding box center [281, 83] width 4 height 4
checkbox input "false"
click at [289, 110] on button "Apply" at bounding box center [289, 112] width 20 height 9
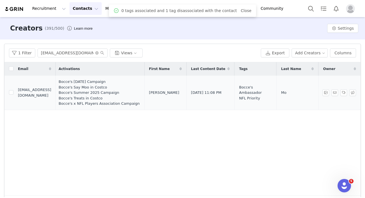
scroll to position [0, 0]
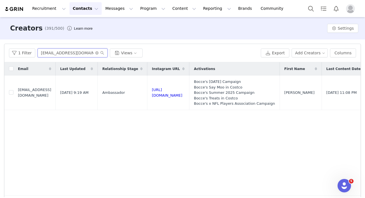
click at [69, 54] on input "kylersandiegogolden@gmail.com" at bounding box center [72, 52] width 70 height 9
paste input "Stellathelabrabull"
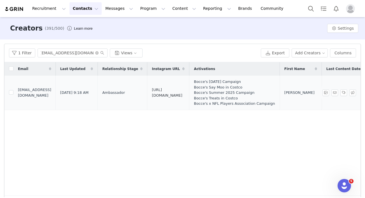
click at [182, 94] on link "https://www.instagram.com/_stellathelabrabull" at bounding box center [167, 93] width 30 height 10
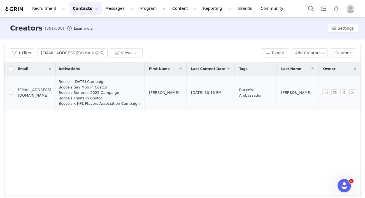
scroll to position [0, 185]
click at [62, 53] on input "Stellathelabrabull@gmail.com" at bounding box center [72, 52] width 70 height 9
paste input "steff.hwang"
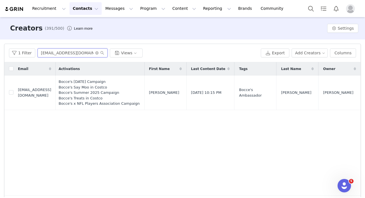
type input "steff.hwang@gmail.com"
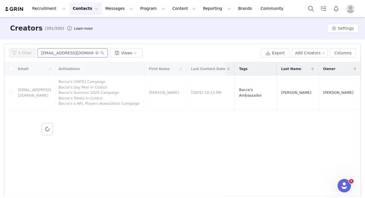
scroll to position [0, 0]
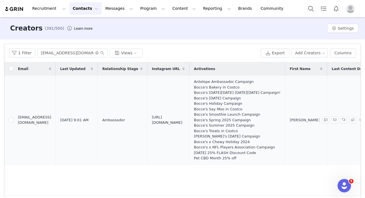
click at [182, 120] on link "https://www.instagram.com/goldenbananahammock" at bounding box center [167, 120] width 30 height 10
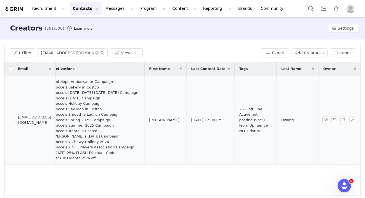
scroll to position [0, 188]
click at [345, 120] on button "button" at bounding box center [343, 119] width 7 height 7
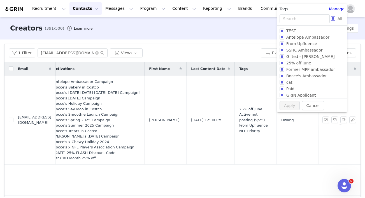
click at [335, 19] on span "All" at bounding box center [339, 19] width 9 height 4
click at [334, 19] on input "All" at bounding box center [332, 18] width 4 height 4
checkbox input "true"
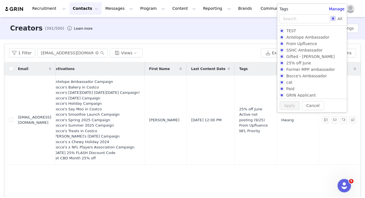
checkbox input "true"
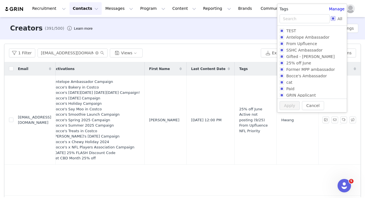
checkbox input "true"
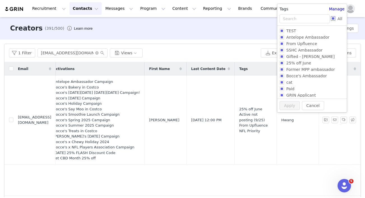
checkbox input "true"
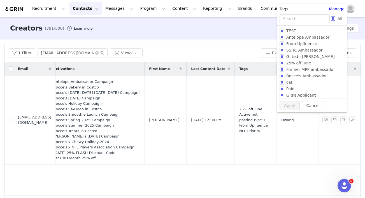
checkbox input "true"
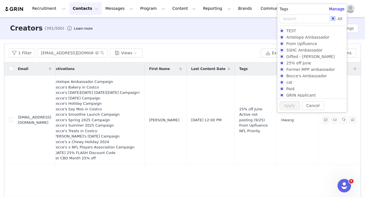
checkbox input "true"
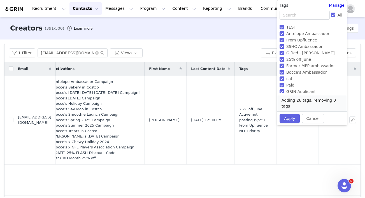
click at [333, 16] on input "All" at bounding box center [332, 15] width 4 height 4
checkbox input "false"
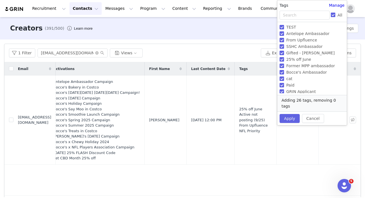
checkbox input "false"
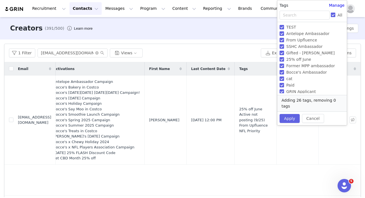
checkbox input "false"
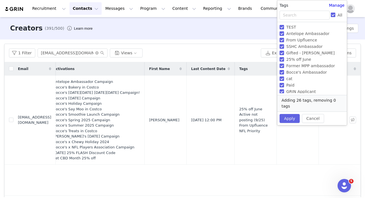
checkbox input "false"
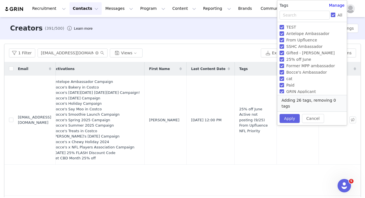
checkbox input "false"
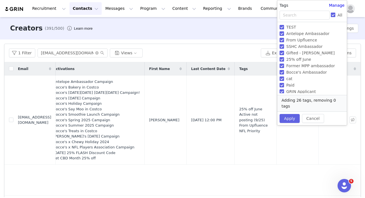
checkbox input "false"
click at [302, 35] on span "Antelope Ambassador" at bounding box center [308, 33] width 48 height 4
click at [284, 35] on input "Antelope Ambassador" at bounding box center [281, 33] width 4 height 4
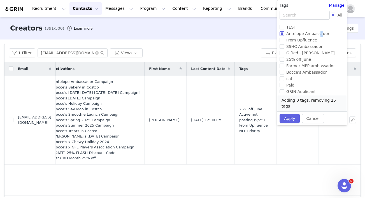
click at [302, 35] on span "Antelope Ambassador" at bounding box center [308, 33] width 48 height 4
click at [284, 35] on input "Antelope Ambassador" at bounding box center [281, 33] width 4 height 4
checkbox input "true"
click at [296, 69] on label "Former MPP ambassador" at bounding box center [310, 65] width 63 height 6
click at [284, 68] on input "Former MPP ambassador" at bounding box center [281, 66] width 4 height 4
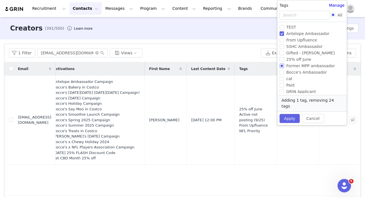
click at [292, 67] on span "Former MPP ambassador" at bounding box center [310, 66] width 53 height 4
click at [284, 67] on input "Former MPP ambassador" at bounding box center [281, 66] width 4 height 4
click at [292, 67] on span "Former MPP ambassador" at bounding box center [310, 66] width 53 height 4
click at [284, 67] on input "Former MPP ambassador" at bounding box center [281, 66] width 4 height 4
checkbox input "false"
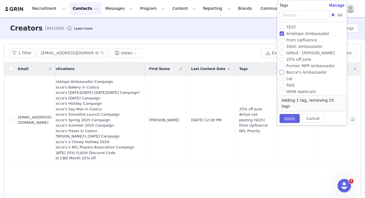
click at [291, 72] on span "Bocce's Ambassador" at bounding box center [306, 72] width 45 height 4
click at [284, 72] on input "Bocce's Ambassador" at bounding box center [281, 72] width 4 height 4
click at [291, 72] on span "Bocce's Ambassador" at bounding box center [306, 72] width 45 height 4
click at [284, 72] on input "Bocce's Ambassador" at bounding box center [281, 72] width 4 height 4
checkbox input "true"
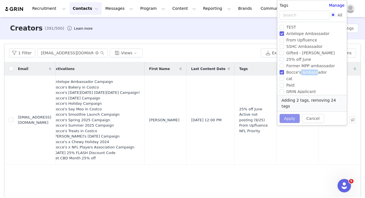
click at [288, 114] on button "Apply" at bounding box center [289, 118] width 20 height 9
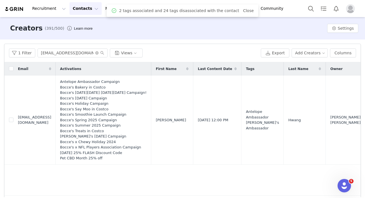
scroll to position [0, 0]
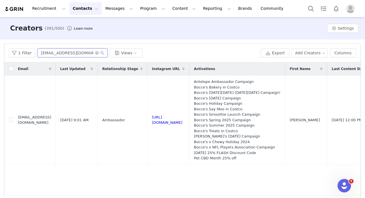
click at [64, 51] on input "steff.hwang@gmail.com" at bounding box center [72, 52] width 70 height 9
paste input "kythepomsky12"
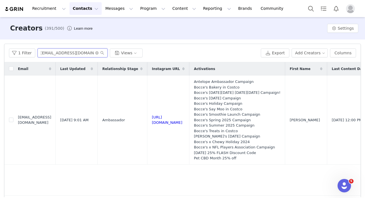
type input "skythepomsky12@gmail.com"
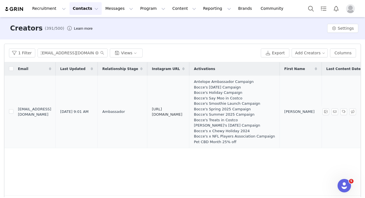
click at [182, 112] on link "https://www.instagram.com/sky_thepoms" at bounding box center [167, 112] width 30 height 10
click at [324, 110] on button "button" at bounding box center [325, 111] width 7 height 7
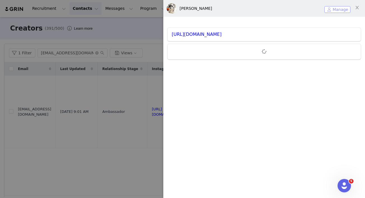
click at [337, 10] on button "Manage" at bounding box center [337, 9] width 26 height 7
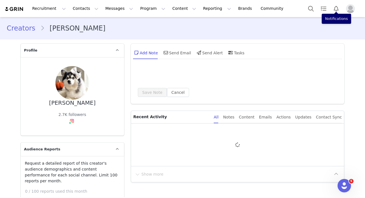
type input "+1 (United States)"
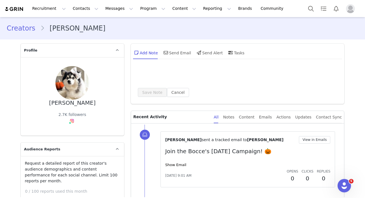
scroll to position [50, 0]
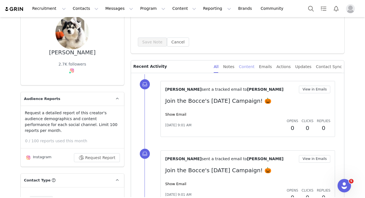
click at [248, 67] on div "Content" at bounding box center [247, 66] width 16 height 13
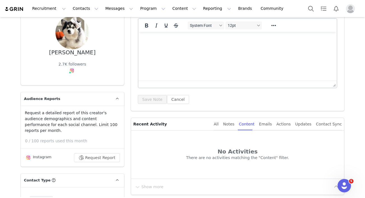
scroll to position [0, 0]
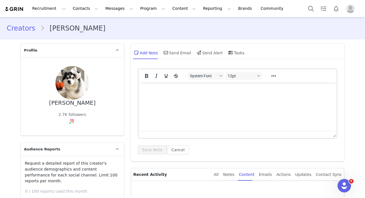
click at [18, 30] on link "Creators" at bounding box center [24, 28] width 34 height 10
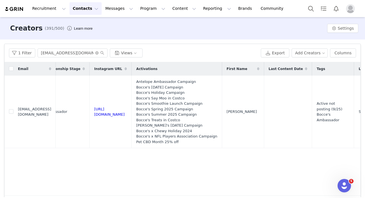
scroll to position [0, 176]
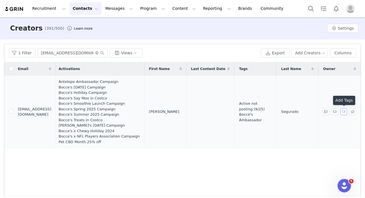
click at [344, 112] on button "button" at bounding box center [343, 111] width 7 height 7
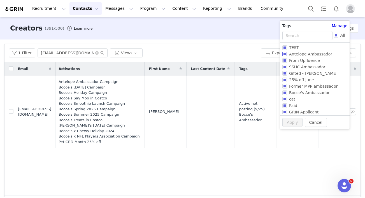
click at [282, 53] on input "Antelope Ambassador" at bounding box center [284, 54] width 4 height 4
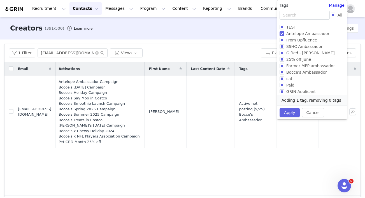
click at [279, 34] on input "Antelope Ambassador" at bounding box center [281, 33] width 4 height 4
click at [281, 34] on input "Antelope Ambassador" at bounding box center [281, 33] width 4 height 4
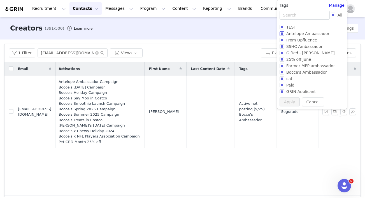
click at [281, 33] on input "Antelope Ambassador" at bounding box center [281, 33] width 4 height 4
checkbox input "true"
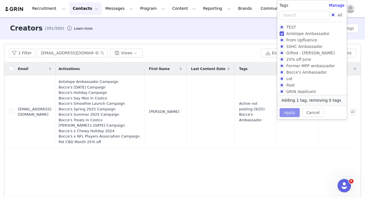
click at [289, 112] on button "Apply" at bounding box center [289, 112] width 20 height 9
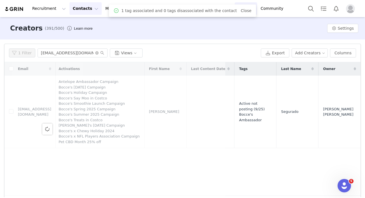
scroll to position [0, 0]
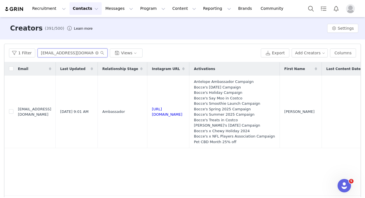
click at [62, 53] on input "skythepomsky12@gmail.com" at bounding box center [72, 52] width 70 height 9
paste input "unnyk248"
type input "sunnyk248@gmail.com"
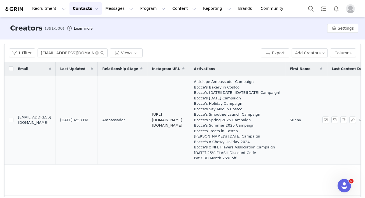
click at [182, 119] on link "https://www.instagram.com/freya.says.heya" at bounding box center [167, 119] width 30 height 15
click at [325, 120] on button "button" at bounding box center [325, 119] width 7 height 7
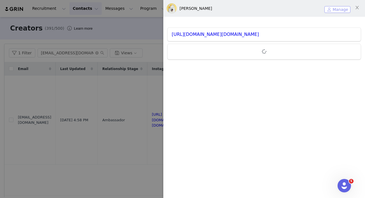
click at [338, 9] on button "Manage" at bounding box center [337, 9] width 26 height 7
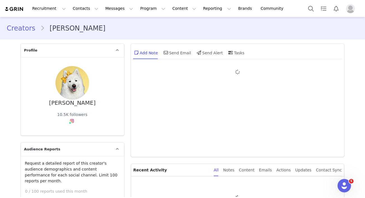
type input "+1 (United States)"
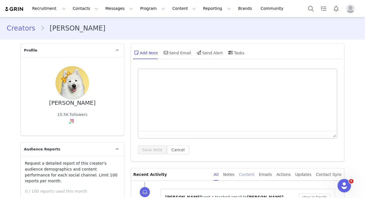
click at [253, 168] on div "Content" at bounding box center [247, 174] width 16 height 13
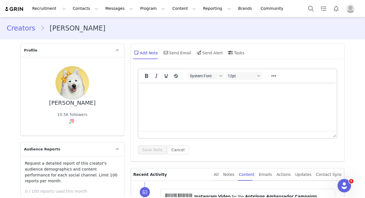
click at [25, 29] on link "Creators" at bounding box center [24, 28] width 34 height 10
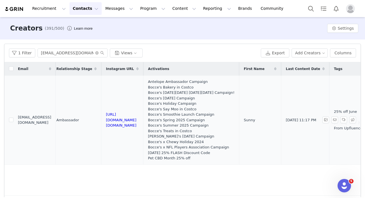
scroll to position [0, 173]
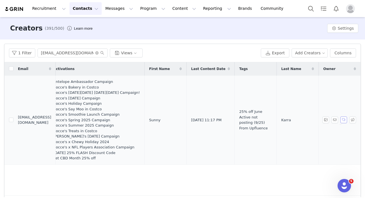
click at [342, 119] on button "button" at bounding box center [343, 119] width 7 height 7
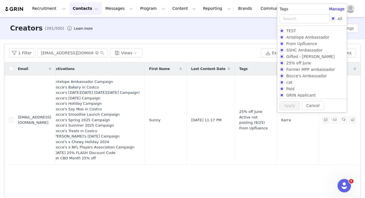
click at [333, 15] on div "All" at bounding box center [311, 18] width 65 height 9
click at [332, 18] on input "All" at bounding box center [332, 18] width 4 height 4
checkbox input "true"
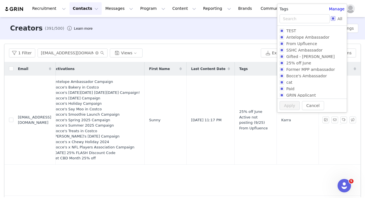
checkbox input "true"
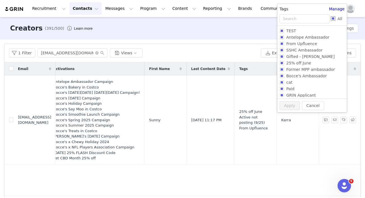
checkbox input "true"
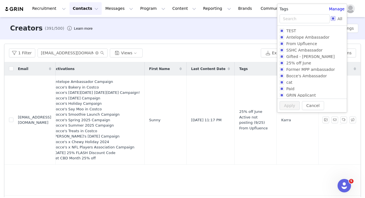
checkbox input "true"
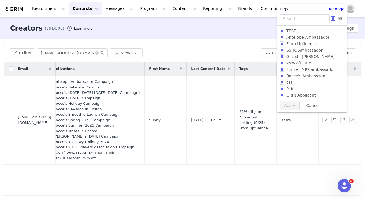
checkbox input "true"
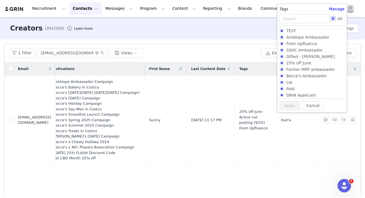
checkbox input "true"
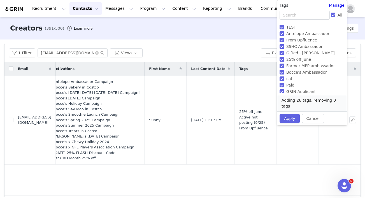
click at [332, 13] on input "All" at bounding box center [332, 15] width 4 height 4
checkbox input "false"
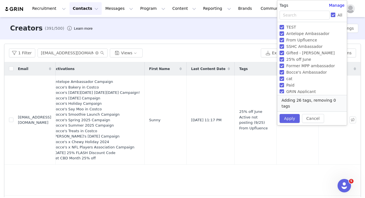
checkbox input "false"
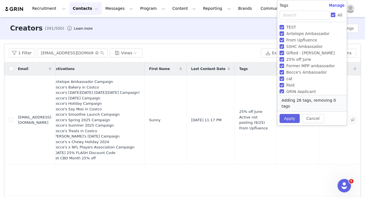
checkbox input "false"
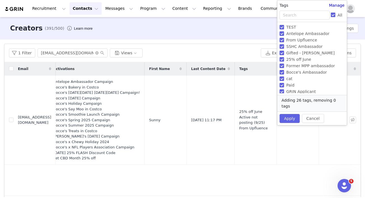
checkbox input "false"
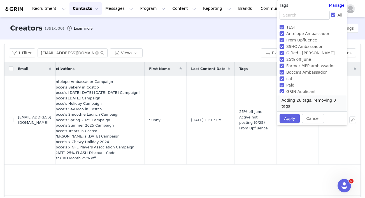
checkbox input "false"
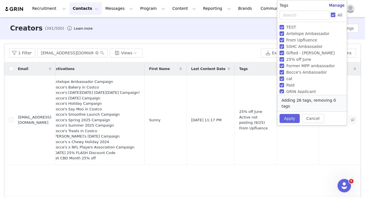
checkbox input "false"
click at [305, 34] on span "Antelope Ambassador" at bounding box center [308, 33] width 48 height 4
click at [284, 34] on input "Antelope Ambassador" at bounding box center [281, 33] width 4 height 4
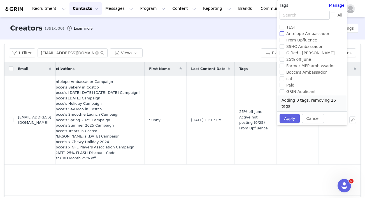
click at [305, 34] on span "Antelope Ambassador" at bounding box center [308, 33] width 48 height 4
click at [284, 34] on input "Antelope Ambassador" at bounding box center [281, 33] width 4 height 4
checkbox input "true"
click at [299, 73] on span "Bocce's Ambassador" at bounding box center [306, 72] width 45 height 4
click at [284, 73] on input "Bocce's Ambassador" at bounding box center [281, 72] width 4 height 4
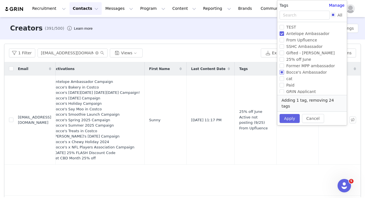
click at [299, 73] on span "Bocce's Ambassador" at bounding box center [306, 72] width 45 height 4
click at [284, 73] on input "Bocce's Ambassador" at bounding box center [281, 72] width 4 height 4
checkbox input "true"
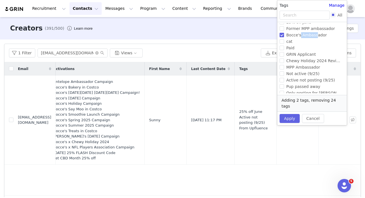
scroll to position [37, 0]
click at [293, 82] on span "Active not posting (9/25)" at bounding box center [310, 80] width 53 height 4
click at [284, 82] on input "Active not posting (9/25)" at bounding box center [281, 80] width 4 height 4
click at [293, 82] on span "Active not posting (9/25)" at bounding box center [310, 80] width 53 height 4
click at [284, 82] on input "Active not posting (9/25)" at bounding box center [281, 80] width 4 height 4
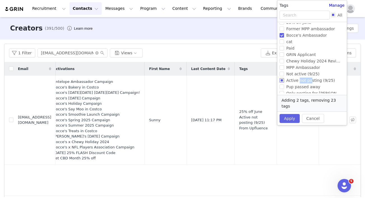
checkbox input "true"
click at [288, 114] on button "Apply" at bounding box center [289, 118] width 20 height 9
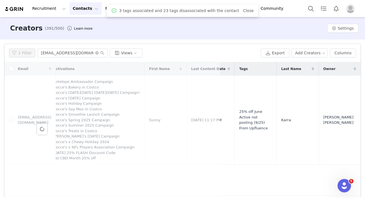
scroll to position [0, 0]
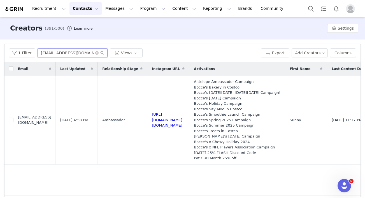
click at [58, 50] on input "sunnyk248@gmail.com" at bounding box center [72, 52] width 70 height 9
paste input "henritheminidoodle"
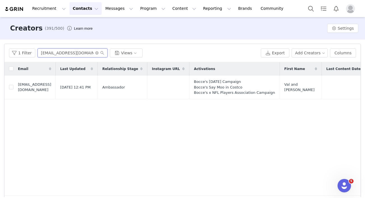
click at [65, 52] on input "henritheminidoodle@gmail.com" at bounding box center [72, 52] width 70 height 9
paste input "Whippetnamedblu"
click at [74, 53] on input "Whippetnamedblue@gmail.com" at bounding box center [72, 52] width 70 height 9
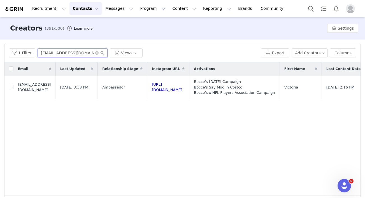
click at [74, 53] on input "Whippetnamedblue@gmail.com" at bounding box center [72, 52] width 70 height 9
paste input "wallacethechocolatelab"
click at [56, 56] on input "wallacethechocolatelab@gmail.com" at bounding box center [72, 52] width 70 height 9
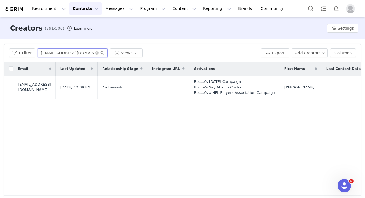
click at [56, 56] on input "wallacethechocolatelab@gmail.com" at bounding box center [72, 52] width 70 height 9
paste input "ter.the.weenie2"
click at [215, 128] on div "Email Last Updated Relationship Stage Instagram URL Activations First Name Last…" at bounding box center [182, 128] width 356 height 133
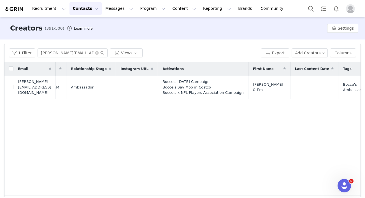
scroll to position [0, 0]
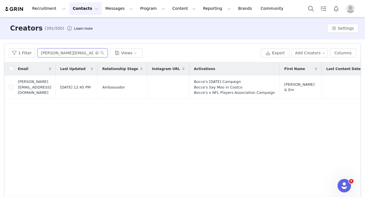
click at [67, 54] on input "walter.the.weenie2@gmail.com" at bounding box center [72, 52] width 70 height 9
paste input "contact@smileywileydog"
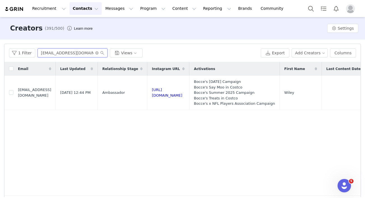
click at [58, 53] on input "contact@smileywileydog.com" at bounding box center [72, 52] width 70 height 9
paste input "woof@willowandwesleytheweenies"
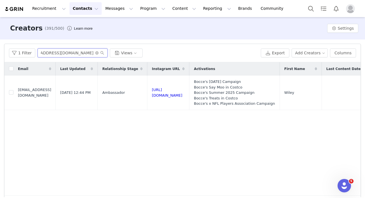
type input "woof@willowandwesleytheweenies.com"
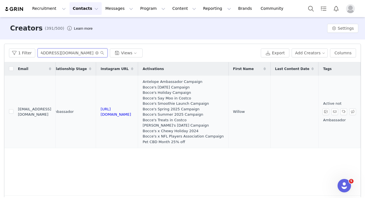
scroll to position [0, 20]
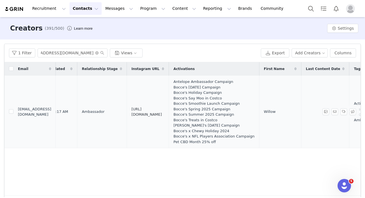
click at [162, 111] on link "https://www.instagram.com/willowandwesleytheweenies" at bounding box center [146, 112] width 30 height 10
click at [326, 113] on button "button" at bounding box center [325, 111] width 7 height 7
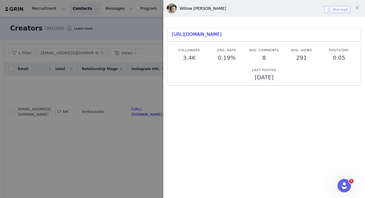
click at [337, 8] on button "Manage" at bounding box center [337, 9] width 26 height 7
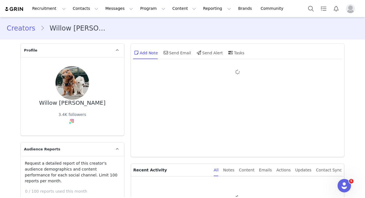
type input "+1 (United States)"
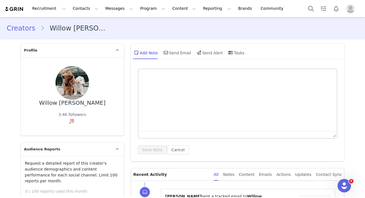
scroll to position [50, 0]
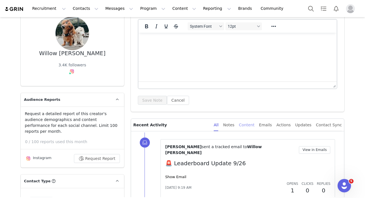
click at [251, 123] on div "Content" at bounding box center [247, 125] width 16 height 13
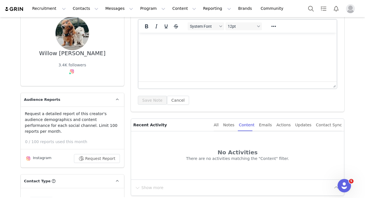
scroll to position [0, 0]
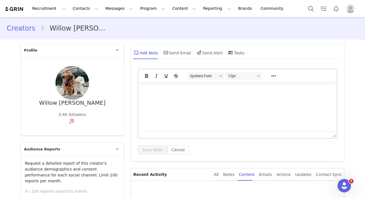
click at [22, 29] on link "Creators" at bounding box center [24, 28] width 34 height 10
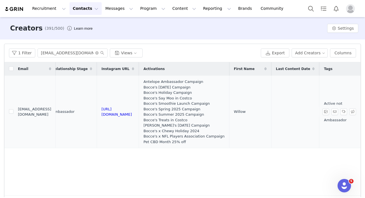
scroll to position [0, 218]
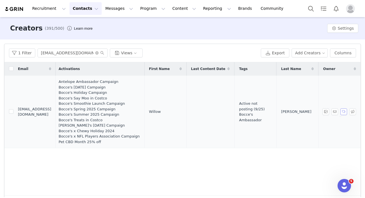
click at [343, 112] on button "button" at bounding box center [343, 111] width 7 height 7
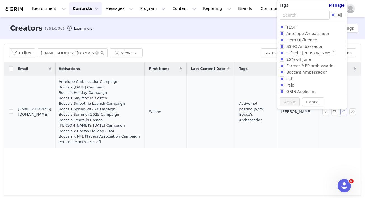
scroll to position [0, 179]
click at [332, 14] on input "All" at bounding box center [332, 15] width 4 height 4
checkbox input "true"
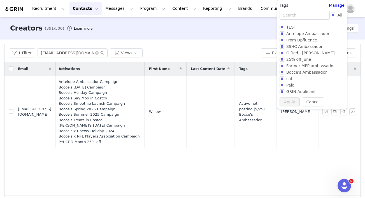
checkbox input "true"
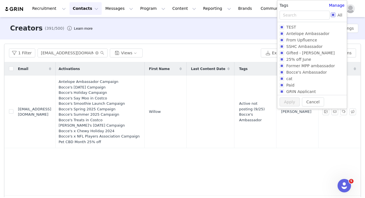
checkbox input "true"
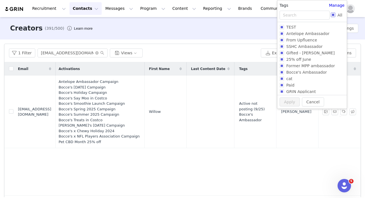
checkbox input "true"
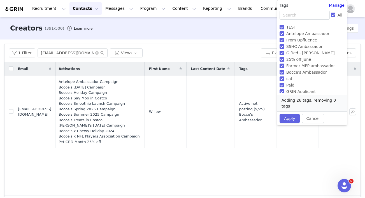
click at [332, 12] on label "All" at bounding box center [337, 15] width 14 height 6
click at [332, 13] on input "All" at bounding box center [332, 15] width 4 height 4
click at [297, 34] on span "Antelope Ambassador" at bounding box center [308, 33] width 48 height 4
click at [284, 34] on input "Antelope Ambassador" at bounding box center [281, 33] width 4 height 4
click at [297, 34] on span "Antelope Ambassador" at bounding box center [308, 33] width 48 height 4
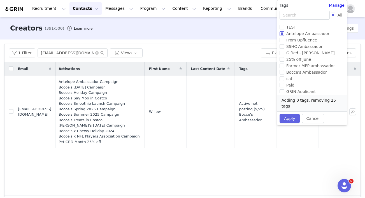
click at [284, 34] on input "Antelope Ambassador" at bounding box center [281, 33] width 4 height 4
click at [298, 75] on label "Bocce's Ambassador" at bounding box center [310, 72] width 63 height 6
click at [284, 74] on input "Bocce's Ambassador" at bounding box center [281, 72] width 4 height 4
click at [298, 75] on label "Bocce's Ambassador" at bounding box center [310, 72] width 63 height 6
click at [284, 74] on input "Bocce's Ambassador" at bounding box center [281, 72] width 4 height 4
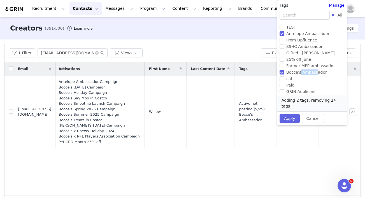
scroll to position [46, 0]
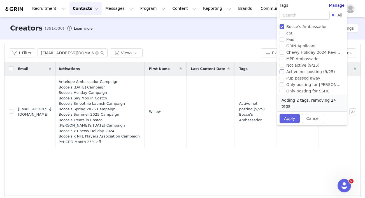
click at [297, 72] on span "Active not posting (9/25)" at bounding box center [310, 71] width 53 height 4
click at [284, 72] on input "Active not posting (9/25)" at bounding box center [281, 71] width 4 height 4
click at [297, 72] on span "Active not posting (9/25)" at bounding box center [310, 71] width 53 height 4
click at [284, 72] on input "Active not posting (9/25)" at bounding box center [281, 71] width 4 height 4
click at [289, 115] on button "Apply" at bounding box center [289, 118] width 20 height 9
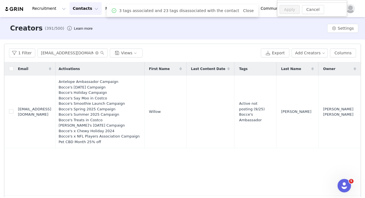
scroll to position [0, 0]
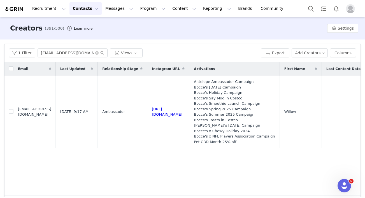
click at [69, 24] on div "Creators (391/500) Learn more Settings" at bounding box center [182, 28] width 365 height 22
click at [77, 9] on button "Contacts Contacts" at bounding box center [85, 8] width 32 height 13
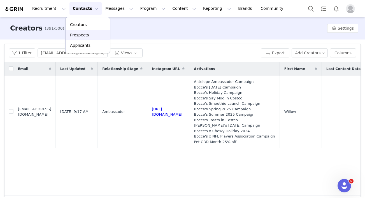
click at [80, 35] on p "Prospects" at bounding box center [79, 35] width 19 height 6
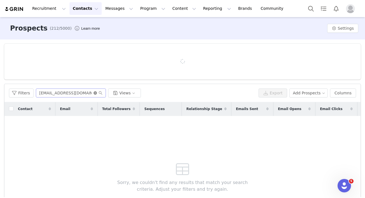
click at [95, 93] on icon "icon: close-circle" at bounding box center [94, 92] width 3 height 3
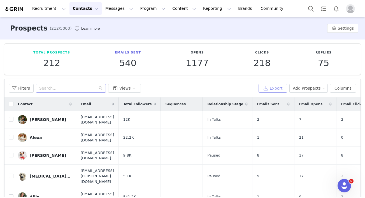
click at [265, 88] on button "Export" at bounding box center [272, 88] width 29 height 9
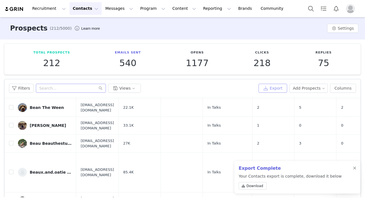
scroll to position [54, 0]
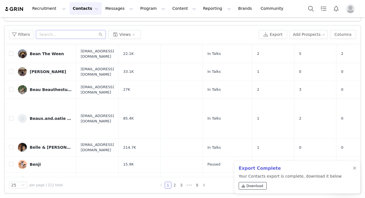
click at [251, 187] on span "Download" at bounding box center [254, 185] width 17 height 5
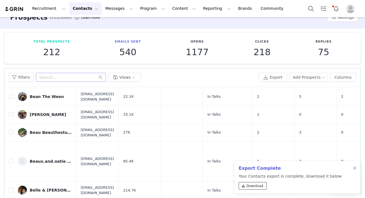
scroll to position [0, 0]
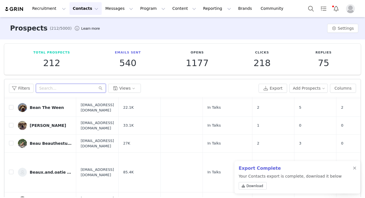
click at [55, 85] on input "text" at bounding box center [71, 88] width 70 height 9
paste input "mybigbrowndogs@gmail.com"
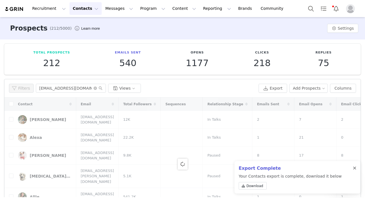
click at [353, 167] on div at bounding box center [353, 168] width 3 height 4
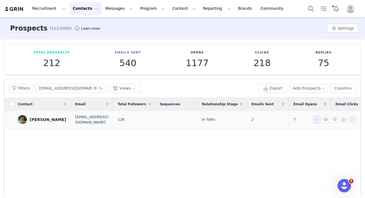
click at [313, 120] on button "button" at bounding box center [316, 119] width 7 height 7
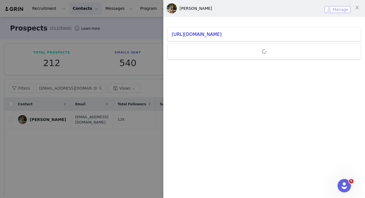
click at [333, 9] on button "Manage" at bounding box center [337, 9] width 26 height 7
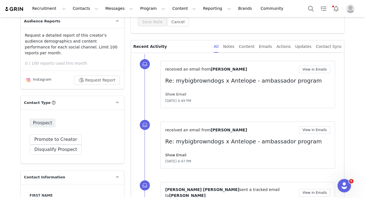
click at [173, 94] on link "Show Email" at bounding box center [175, 94] width 21 height 4
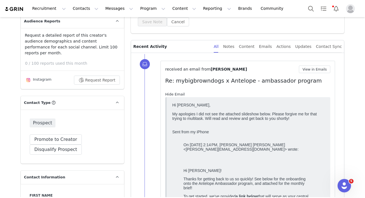
scroll to position [144, 0]
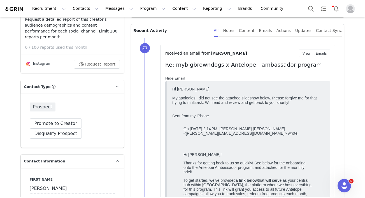
click at [174, 80] on link "Hide Email" at bounding box center [175, 78] width 20 height 4
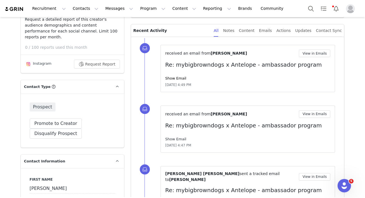
click at [173, 139] on link "Show Email" at bounding box center [175, 139] width 21 height 4
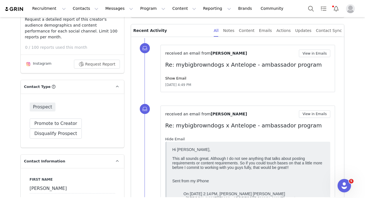
scroll to position [0, 0]
click at [173, 139] on link "Hide Email" at bounding box center [175, 139] width 20 height 4
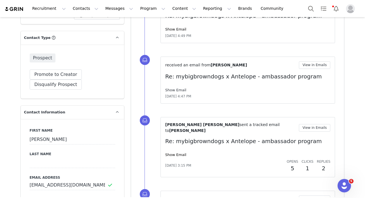
scroll to position [192, 0]
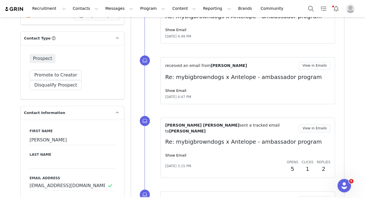
click at [174, 147] on div "Keri Smith Ruiz sent a tracked email to Alex View in Emails Re: mybigbrowndogs …" at bounding box center [247, 147] width 165 height 51
click at [173, 153] on link "Show Email" at bounding box center [175, 155] width 21 height 4
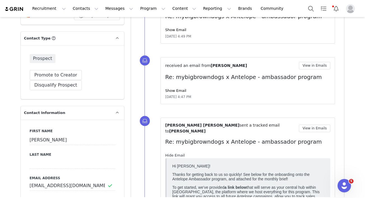
scroll to position [0, 0]
click at [173, 153] on link "Hide Email" at bounding box center [175, 155] width 20 height 4
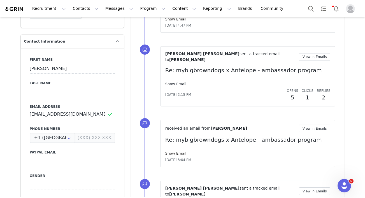
scroll to position [272, 0]
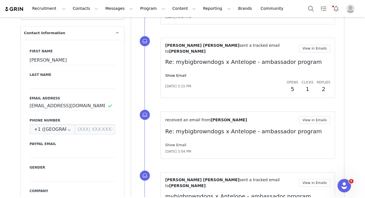
click at [172, 143] on link "Show Email" at bounding box center [175, 145] width 21 height 4
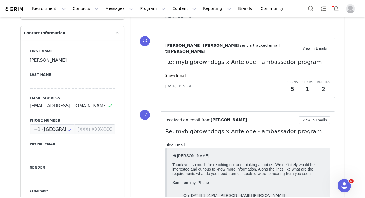
scroll to position [0, 0]
click at [172, 143] on link "Hide Email" at bounding box center [175, 145] width 20 height 4
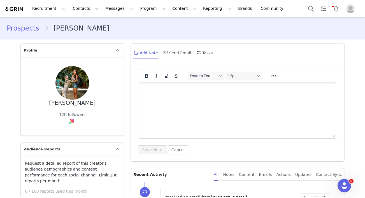
click at [29, 25] on link "Prospects" at bounding box center [25, 28] width 37 height 10
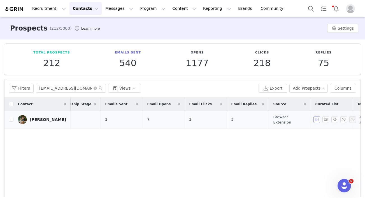
scroll to position [0, 177]
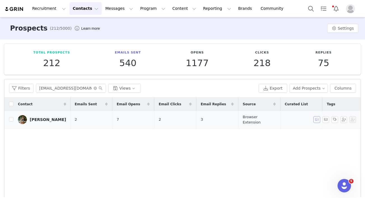
click at [314, 119] on button "button" at bounding box center [316, 119] width 7 height 7
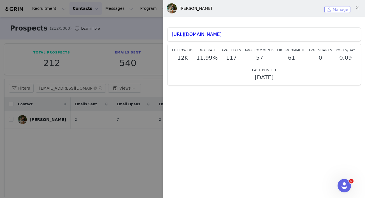
click at [331, 9] on button "Manage" at bounding box center [337, 9] width 26 height 7
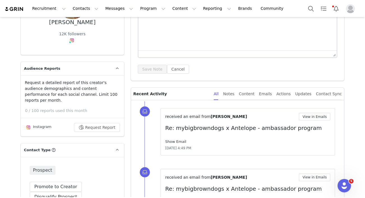
click at [177, 140] on link "Show Email" at bounding box center [175, 141] width 21 height 4
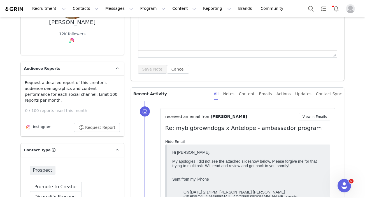
click at [177, 140] on link "Hide Email" at bounding box center [175, 141] width 20 height 4
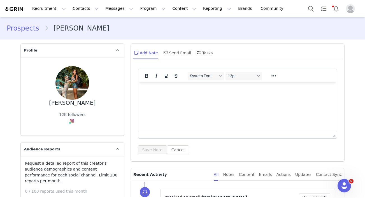
click at [15, 29] on link "Prospects" at bounding box center [25, 28] width 37 height 10
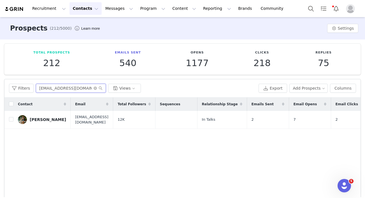
click at [62, 87] on input "mybigbrowndogs@gmail.com" at bounding box center [71, 88] width 70 height 9
click at [62, 88] on input "mybigbrowndogs@gmail.com" at bounding box center [71, 88] width 70 height 9
paste input "alexa@tellingourtails"
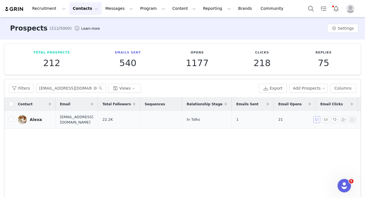
click at [315, 120] on button "button" at bounding box center [316, 119] width 7 height 7
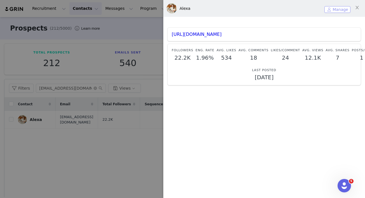
click at [335, 10] on button "Manage" at bounding box center [337, 9] width 26 height 7
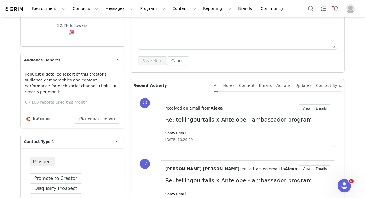
scroll to position [129, 0]
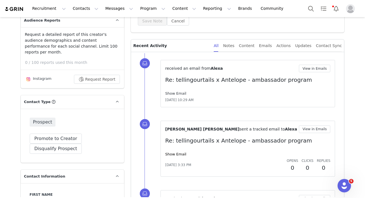
click at [178, 94] on link "Show Email" at bounding box center [175, 93] width 21 height 4
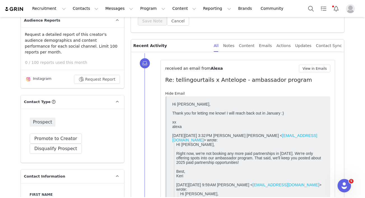
scroll to position [0, 0]
click at [178, 94] on link "Hide Email" at bounding box center [175, 93] width 20 height 4
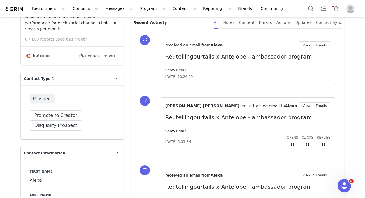
scroll to position [157, 0]
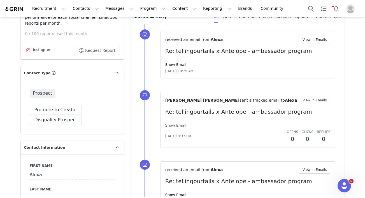
click at [171, 125] on link "Show Email" at bounding box center [175, 125] width 21 height 4
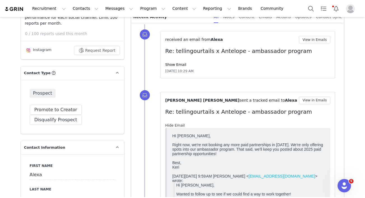
scroll to position [0, 0]
click at [171, 125] on link "Hide Email" at bounding box center [175, 125] width 20 height 4
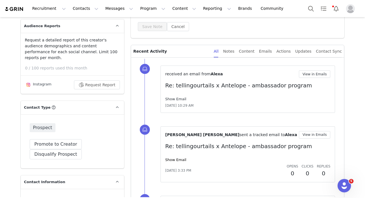
scroll to position [116, 0]
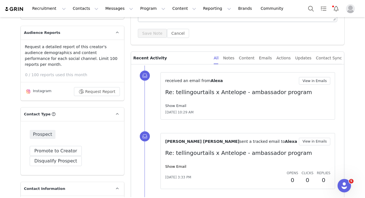
click at [176, 105] on link "Show Email" at bounding box center [175, 106] width 21 height 4
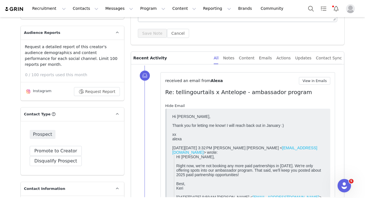
scroll to position [0, 0]
click at [175, 105] on link "Hide Email" at bounding box center [175, 106] width 20 height 4
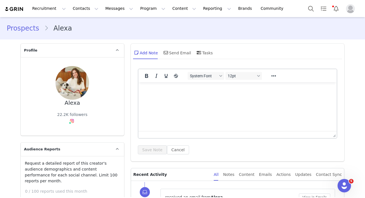
click at [36, 29] on link "Prospects" at bounding box center [25, 28] width 37 height 10
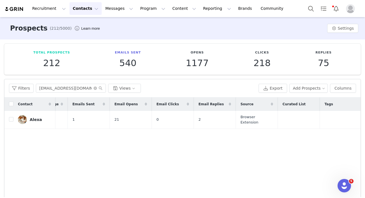
scroll to position [0, 171]
click at [335, 120] on button "button" at bounding box center [334, 119] width 7 height 7
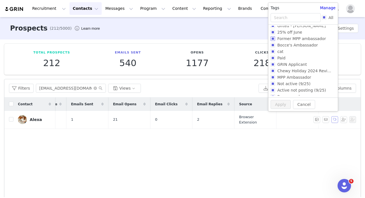
scroll to position [31, 0]
click at [273, 58] on input "Paid" at bounding box center [272, 57] width 4 height 4
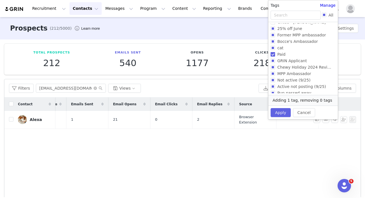
click at [273, 55] on input "Paid" at bounding box center [272, 54] width 4 height 4
click at [302, 109] on button "Cancel" at bounding box center [304, 112] width 22 height 9
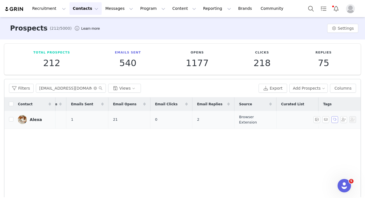
click at [335, 119] on button "button" at bounding box center [334, 119] width 7 height 7
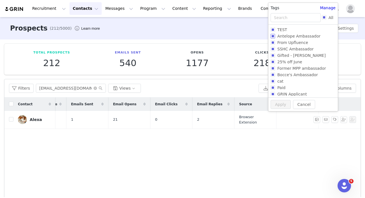
click at [272, 35] on input "Antelope Ambassador" at bounding box center [272, 36] width 4 height 4
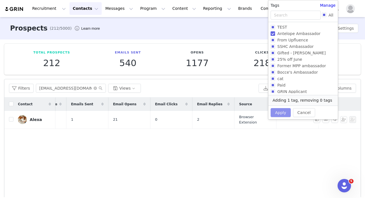
click at [281, 113] on button "Apply" at bounding box center [280, 112] width 20 height 9
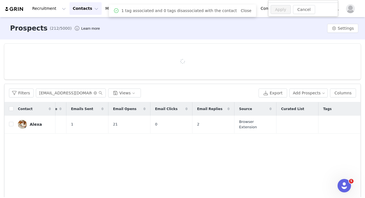
scroll to position [0, 0]
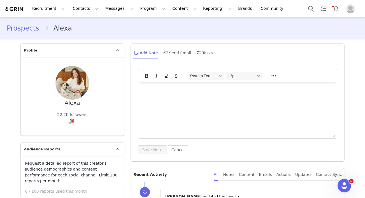
click at [23, 31] on link "Prospects" at bounding box center [25, 28] width 37 height 10
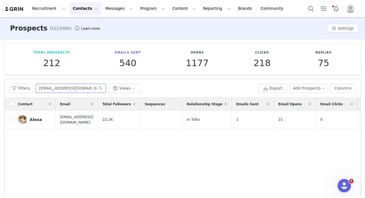
click at [61, 88] on input "alexa@tellingourtails.com" at bounding box center [71, 88] width 70 height 9
paste input "ndria.l@gmail"
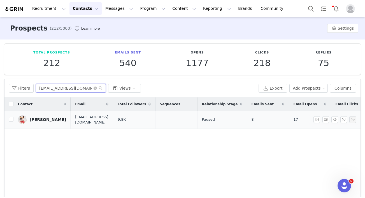
scroll to position [0, 112]
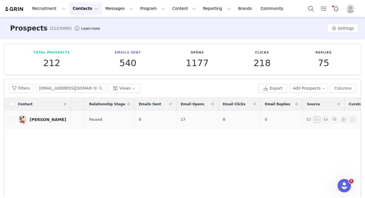
click at [315, 118] on button "button" at bounding box center [316, 119] width 7 height 7
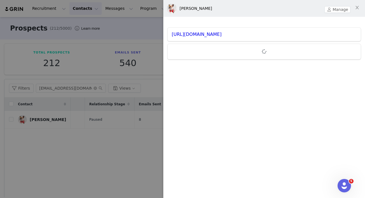
click at [333, 6] on div "Alexandria Lau Manage" at bounding box center [263, 8] width 201 height 17
click at [331, 9] on button "Manage" at bounding box center [337, 9] width 26 height 7
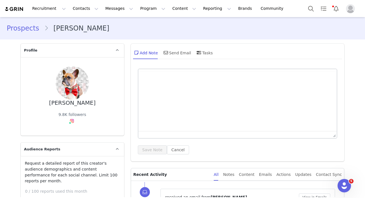
scroll to position [77, 0]
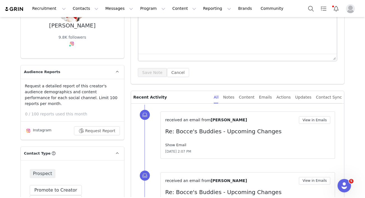
click at [177, 146] on link "Show Email" at bounding box center [175, 145] width 21 height 4
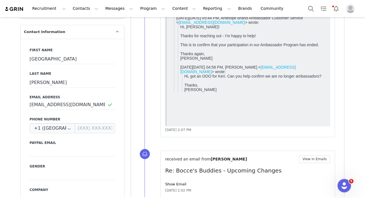
scroll to position [303, 0]
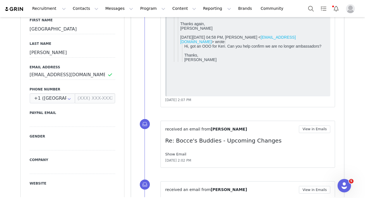
click at [174, 154] on link "Show Email" at bounding box center [175, 154] width 21 height 4
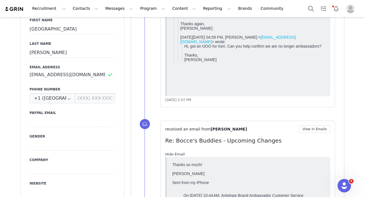
scroll to position [0, 0]
click at [174, 154] on link "Hide Email" at bounding box center [175, 154] width 20 height 4
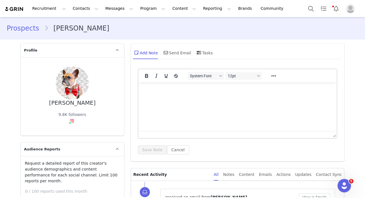
click at [33, 30] on link "Prospects" at bounding box center [25, 28] width 37 height 10
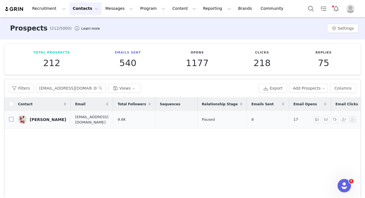
click at [10, 117] on input "checkbox" at bounding box center [11, 119] width 4 height 4
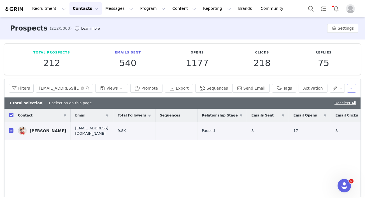
click at [352, 86] on button "button" at bounding box center [351, 88] width 9 height 9
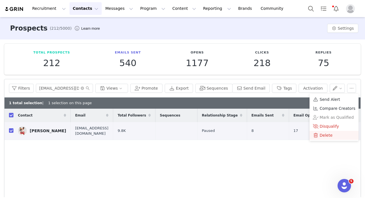
click at [324, 133] on span "Delete" at bounding box center [325, 135] width 13 height 6
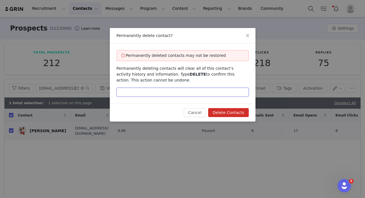
click at [157, 95] on input "text" at bounding box center [182, 92] width 132 height 9
click at [234, 112] on button "Delete Contacts" at bounding box center [228, 112] width 40 height 9
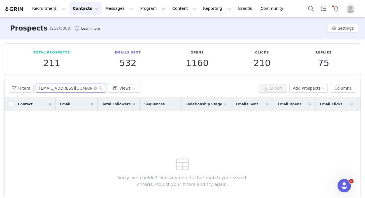
click at [65, 89] on input "alexandria.l@gmail.com" at bounding box center [71, 88] width 70 height 9
paste input "colasante"
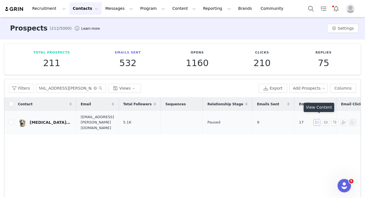
click at [318, 120] on button "button" at bounding box center [316, 122] width 7 height 7
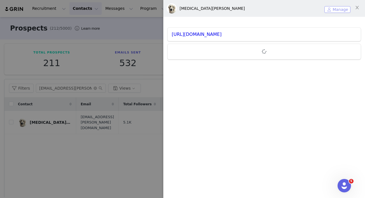
click at [336, 11] on button "Manage" at bounding box center [337, 9] width 26 height 7
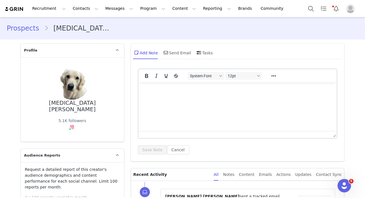
scroll to position [83, 0]
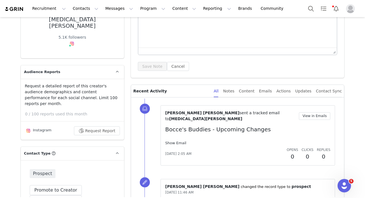
click at [175, 141] on link "Show Email" at bounding box center [175, 143] width 21 height 4
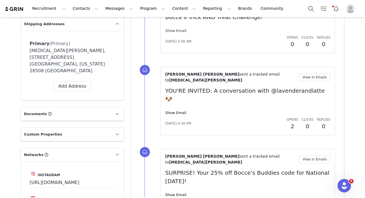
scroll to position [519, 0]
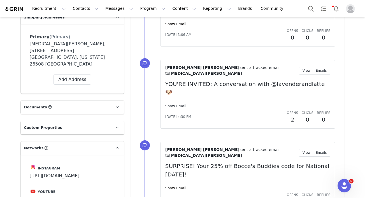
click at [176, 104] on link "Show Email" at bounding box center [175, 106] width 21 height 4
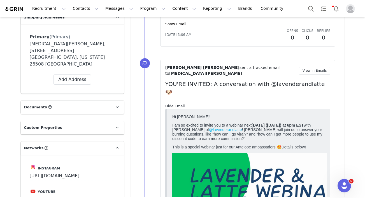
scroll to position [0, 0]
click at [175, 104] on link "Hide Email" at bounding box center [175, 106] width 20 height 4
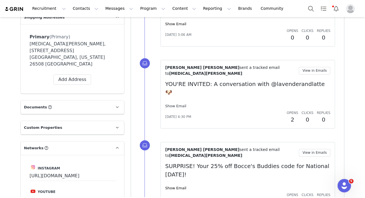
scroll to position [574, 0]
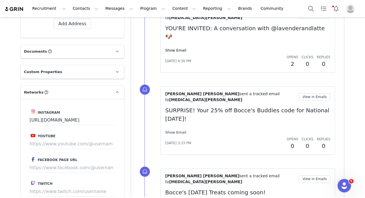
click at [174, 130] on link "Show Email" at bounding box center [175, 132] width 21 height 4
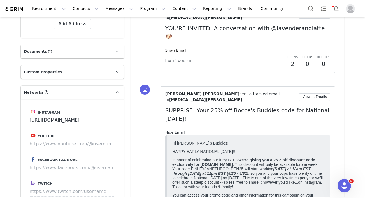
scroll to position [0, 0]
click at [174, 130] on link "Hide Email" at bounding box center [175, 132] width 20 height 4
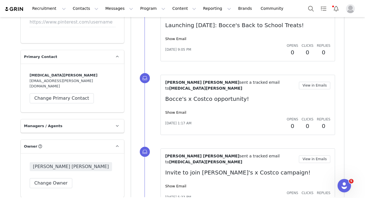
scroll to position [820, 0]
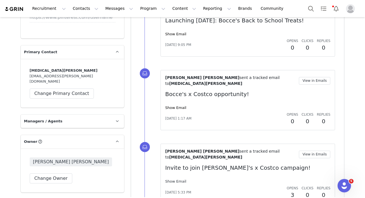
click at [176, 179] on link "Show Email" at bounding box center [175, 181] width 21 height 4
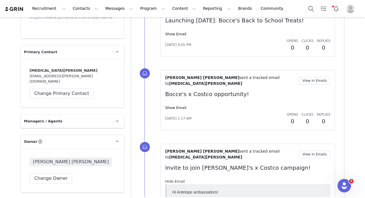
scroll to position [0, 0]
click at [176, 179] on link "Hide Email" at bounding box center [175, 181] width 20 height 4
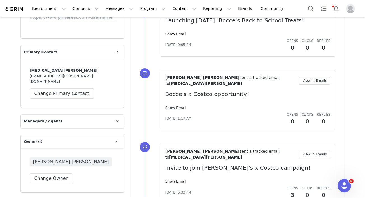
click at [180, 105] on link "Show Email" at bounding box center [175, 107] width 21 height 4
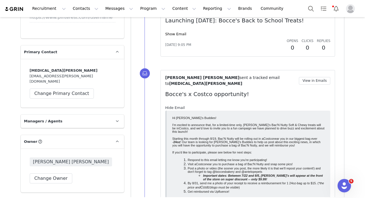
click at [180, 105] on link "Hide Email" at bounding box center [175, 107] width 20 height 4
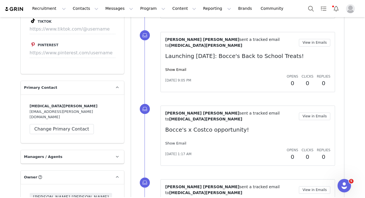
scroll to position [783, 0]
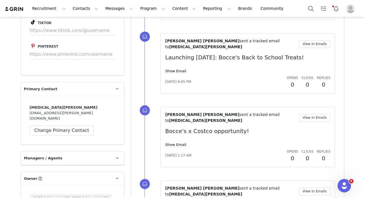
click at [178, 41] on div "Keri Smith Ruiz sent a tracked email to Alli Royce View in Emails Launching tod…" at bounding box center [247, 63] width 165 height 51
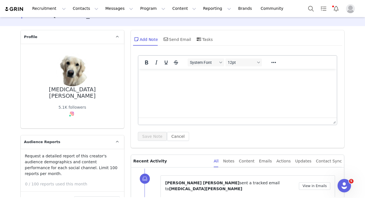
scroll to position [0, 0]
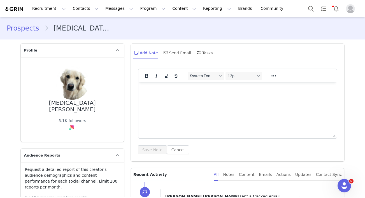
click at [32, 29] on link "Prospects" at bounding box center [25, 28] width 37 height 10
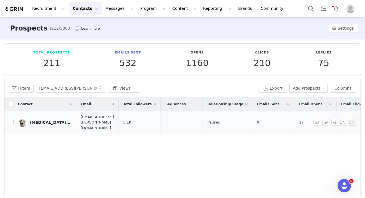
click at [10, 120] on input "checkbox" at bounding box center [11, 122] width 4 height 4
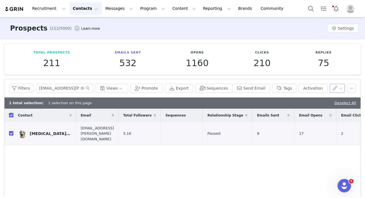
click at [333, 87] on button "button" at bounding box center [336, 88] width 15 height 9
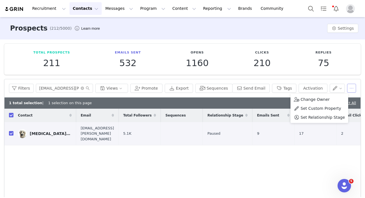
click at [348, 90] on button "button" at bounding box center [351, 88] width 9 height 9
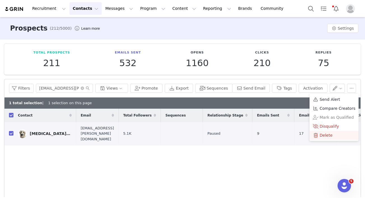
click at [319, 137] on span "Delete" at bounding box center [325, 135] width 13 height 6
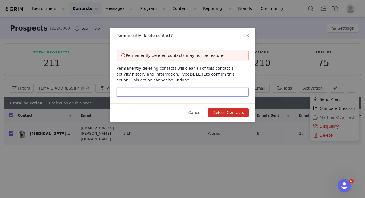
click at [156, 89] on input "text" at bounding box center [182, 92] width 132 height 9
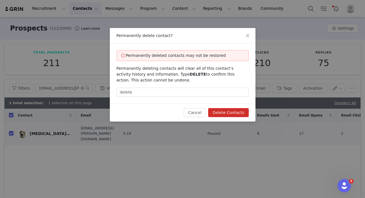
click at [218, 115] on button "Delete Contacts" at bounding box center [228, 112] width 40 height 9
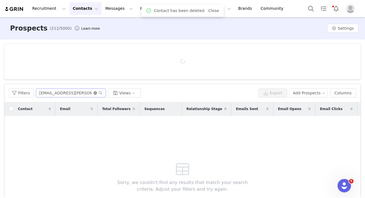
click at [94, 93] on div "Filters alexandria.colasante@gmail.com Views Export Add Prospects Columns" at bounding box center [182, 93] width 356 height 18
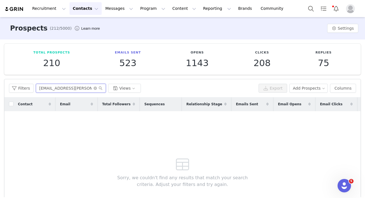
click at [62, 91] on input "alexandria.colasante@gmail.com" at bounding box center [71, 88] width 70 height 9
paste input "malinpartnerships"
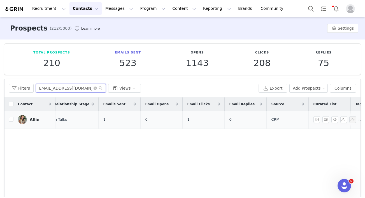
scroll to position [0, 178]
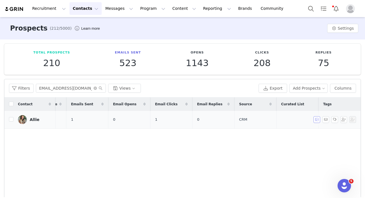
click at [318, 120] on button "button" at bounding box center [316, 119] width 7 height 7
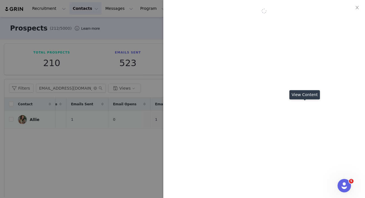
scroll to position [0, 0]
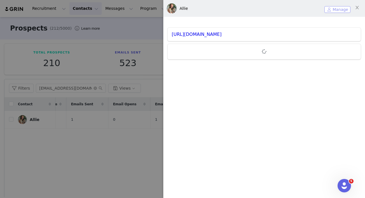
click at [332, 7] on button "Manage" at bounding box center [337, 9] width 26 height 7
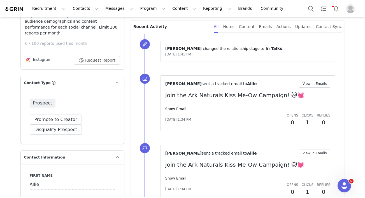
scroll to position [160, 0]
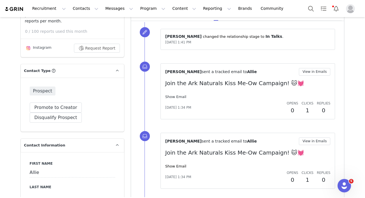
click at [172, 97] on link "Show Email" at bounding box center [175, 97] width 21 height 4
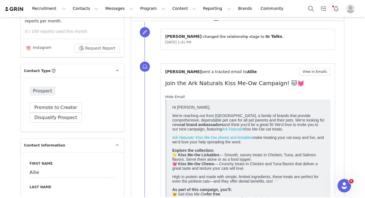
scroll to position [0, 0]
click at [172, 97] on link "Hide Email" at bounding box center [175, 97] width 20 height 4
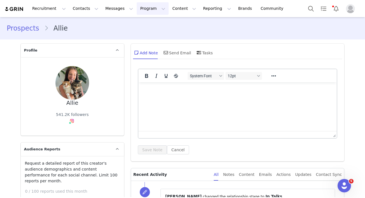
click at [137, 10] on button "Program Program" at bounding box center [153, 8] width 32 height 13
click at [139, 23] on p "Activations" at bounding box center [143, 25] width 22 height 6
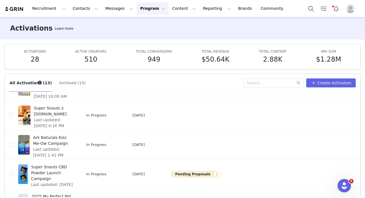
scroll to position [184, 0]
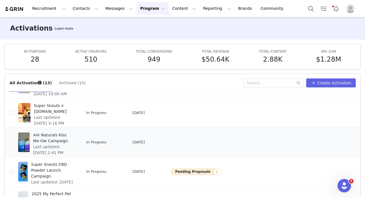
click at [68, 137] on span "Ark Naturals Kiss Me-Ow Campaign" at bounding box center [53, 138] width 41 height 12
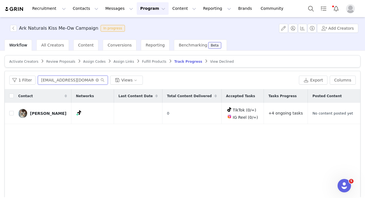
click at [51, 78] on input "miacollabkittens@gmail.com" at bounding box center [73, 80] width 70 height 9
paste input "alinpartnership"
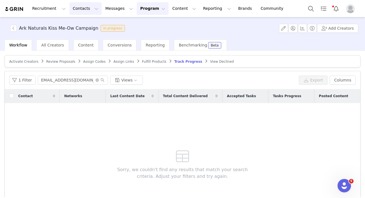
click at [75, 7] on button "Contacts Contacts" at bounding box center [85, 8] width 32 height 13
click at [83, 36] on p "Prospects" at bounding box center [79, 35] width 19 height 6
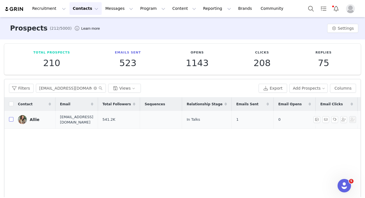
click at [11, 118] on input "checkbox" at bounding box center [11, 119] width 4 height 4
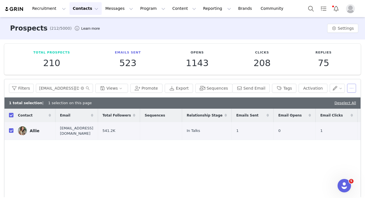
click at [351, 88] on button "button" at bounding box center [351, 88] width 9 height 9
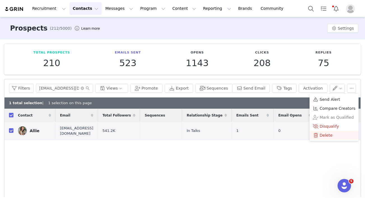
click at [329, 137] on span "Delete" at bounding box center [325, 135] width 13 height 6
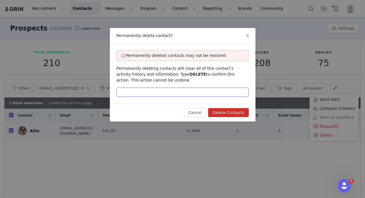
click at [163, 90] on input "text" at bounding box center [182, 92] width 132 height 9
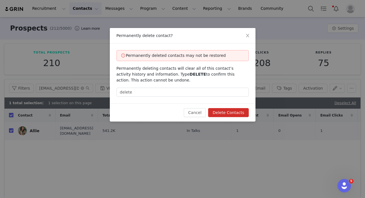
click at [234, 112] on button "Delete Contacts" at bounding box center [228, 112] width 40 height 9
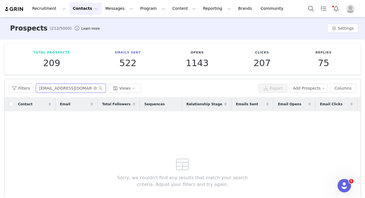
click at [62, 87] on input "malinpartnerships@gmail.com" at bounding box center [71, 88] width 70 height 9
paste input "Ambica.dev"
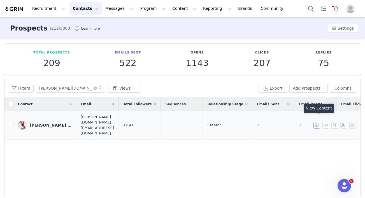
click at [318, 122] on button "button" at bounding box center [316, 125] width 7 height 7
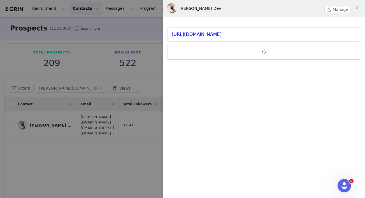
click at [341, 5] on div "Ambica Dev Manage" at bounding box center [263, 8] width 201 height 17
click at [340, 8] on button "Manage" at bounding box center [337, 9] width 26 height 7
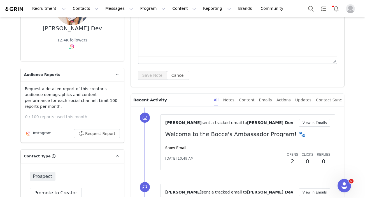
scroll to position [117, 0]
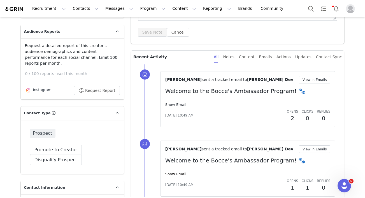
click at [180, 104] on link "Show Email" at bounding box center [175, 104] width 21 height 4
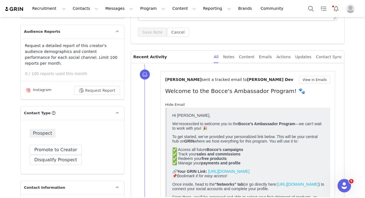
scroll to position [0, 0]
click at [180, 104] on link "Hide Email" at bounding box center [175, 104] width 20 height 4
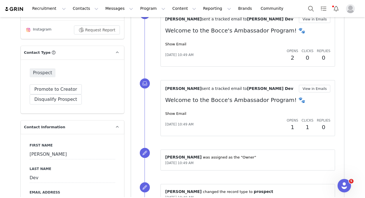
scroll to position [149, 0]
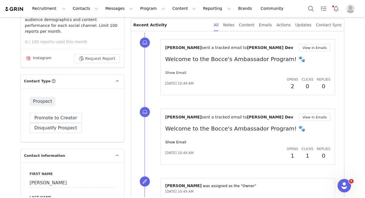
click at [180, 73] on link "Show Email" at bounding box center [175, 72] width 21 height 4
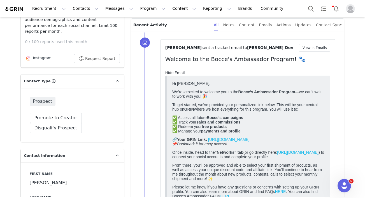
scroll to position [0, 0]
click at [179, 73] on link "Hide Email" at bounding box center [175, 72] width 20 height 4
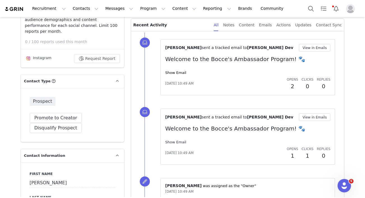
click at [173, 142] on link "Show Email" at bounding box center [175, 142] width 21 height 4
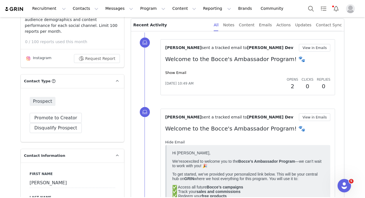
click at [173, 142] on link "Hide Email" at bounding box center [175, 142] width 20 height 4
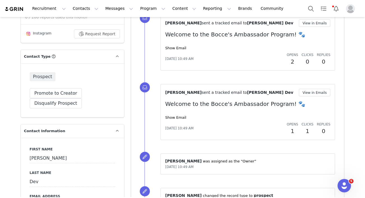
scroll to position [173, 0]
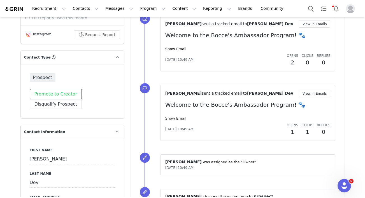
click at [74, 91] on button "Promote to Creator" at bounding box center [56, 94] width 52 height 10
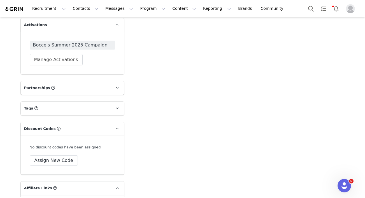
scroll to position [1014, 0]
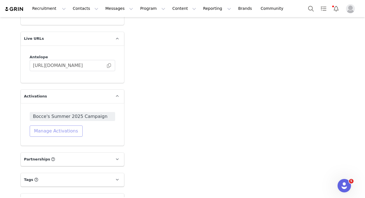
click at [63, 125] on button "Manage Activations" at bounding box center [56, 130] width 53 height 11
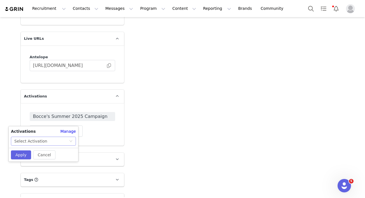
click at [38, 139] on div "Select Activation" at bounding box center [30, 141] width 33 height 8
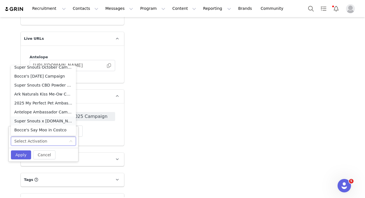
scroll to position [24, 0]
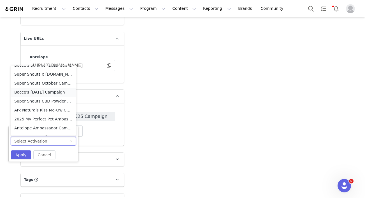
click at [50, 91] on li "Bocce's Halloween 2025 Campaign" at bounding box center [43, 92] width 65 height 9
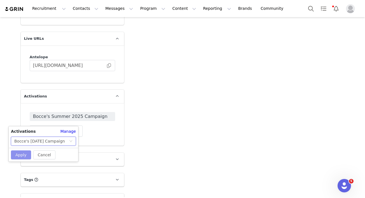
click at [25, 154] on button "Apply" at bounding box center [21, 154] width 20 height 9
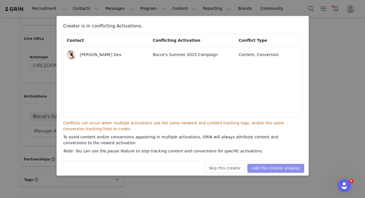
click at [266, 164] on button "Add this creator anyway" at bounding box center [275, 168] width 57 height 9
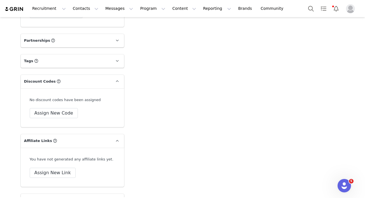
scroll to position [1150, 0]
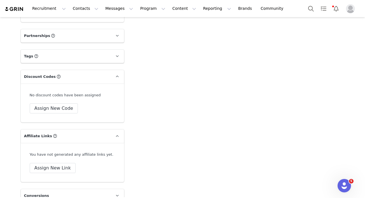
click at [57, 50] on p "Tags Keep track of your contacts by assigning them tags. You can then filter yo…" at bounding box center [66, 56] width 90 height 13
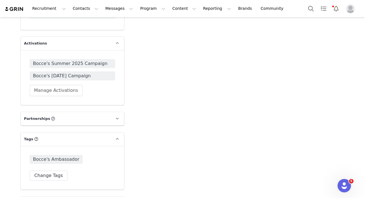
click at [46, 116] on span "Partnerships" at bounding box center [37, 119] width 26 height 6
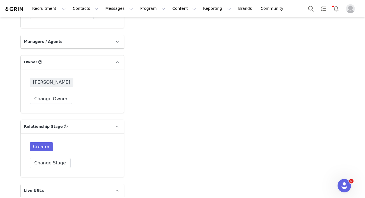
scroll to position [830, 0]
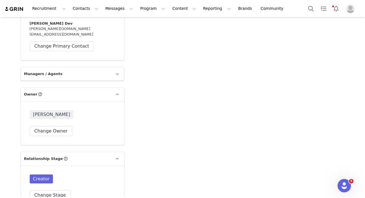
click at [67, 67] on p "Managers / Agents" at bounding box center [66, 73] width 90 height 13
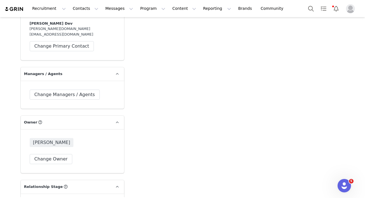
click at [67, 67] on p "Managers / Agents" at bounding box center [66, 73] width 90 height 13
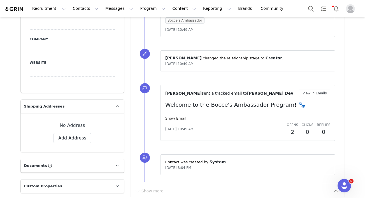
scroll to position [475, 0]
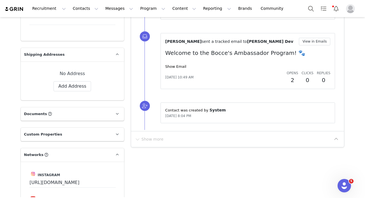
click at [73, 131] on p "Custom Properties" at bounding box center [66, 134] width 90 height 13
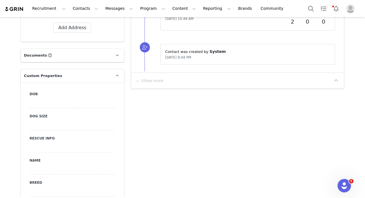
scroll to position [542, 0]
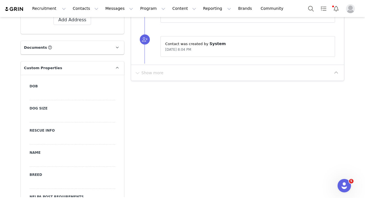
click at [79, 44] on p "Documents All Documents (i.e. images, contracts) related to this Creator" at bounding box center [66, 47] width 90 height 13
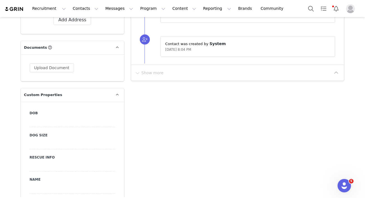
click at [65, 88] on p "Custom Properties" at bounding box center [66, 94] width 90 height 13
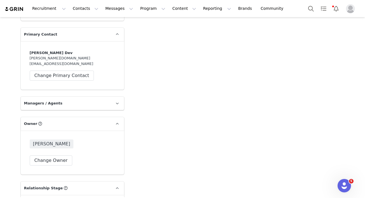
scroll to position [902, 0]
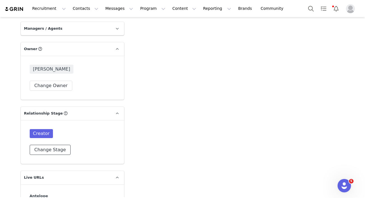
click at [55, 145] on button "Change Stage" at bounding box center [50, 150] width 41 height 10
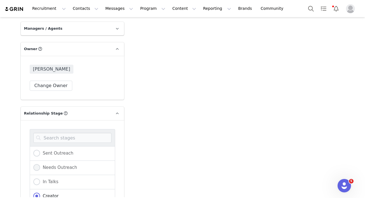
scroll to position [16, 0]
click at [37, 191] on span at bounding box center [36, 194] width 7 height 7
click at [37, 191] on input "Ambassador" at bounding box center [36, 194] width 7 height 7
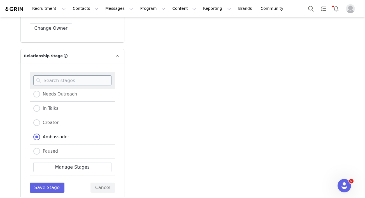
scroll to position [964, 0]
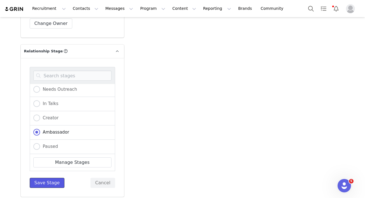
click at [51, 178] on button "Save Stage" at bounding box center [47, 183] width 35 height 10
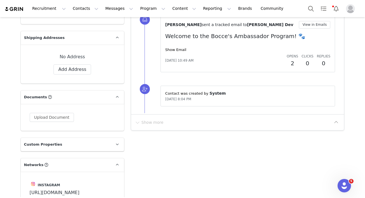
scroll to position [0, 0]
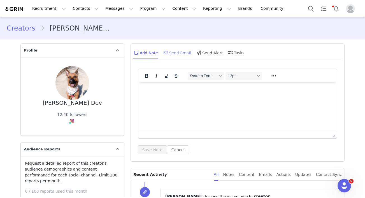
click at [182, 56] on div "Send Email" at bounding box center [176, 52] width 29 height 13
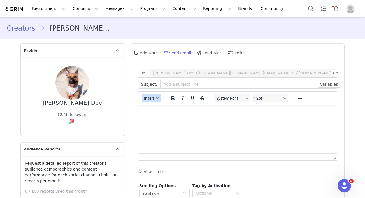
click at [144, 100] on span "Insert" at bounding box center [149, 98] width 10 height 4
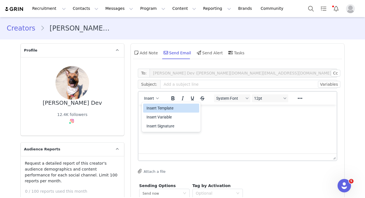
click at [157, 107] on div "Insert Template" at bounding box center [171, 108] width 50 height 7
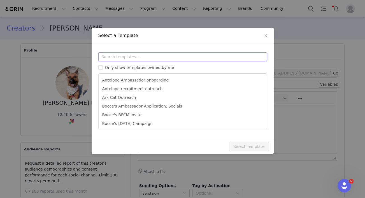
click at [145, 58] on input "text" at bounding box center [182, 56] width 168 height 9
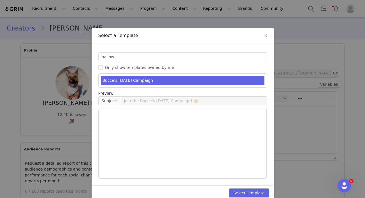
click at [148, 77] on li "Bocce's Halloween 2025 Campaign" at bounding box center [182, 80] width 163 height 9
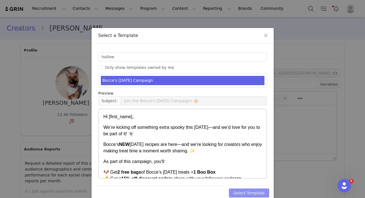
click at [253, 196] on button "Select Template" at bounding box center [249, 192] width 40 height 9
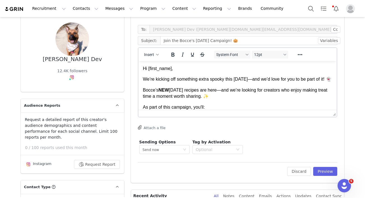
scroll to position [44, 0]
click at [325, 173] on button "Preview" at bounding box center [325, 171] width 24 height 9
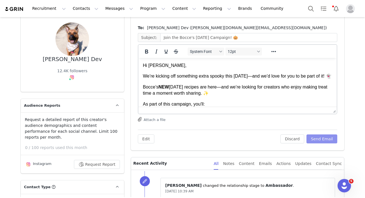
scroll to position [0, 0]
click at [329, 141] on button "Send Email" at bounding box center [321, 138] width 31 height 9
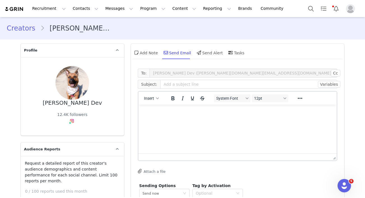
click at [23, 27] on link "Creators" at bounding box center [24, 28] width 34 height 10
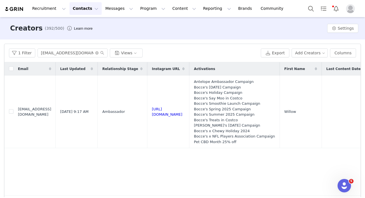
click at [79, 12] on button "Contacts Contacts" at bounding box center [85, 8] width 32 height 13
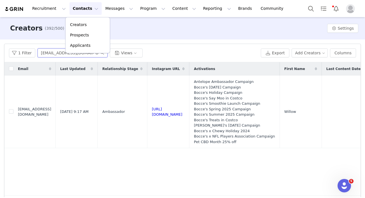
click at [53, 50] on input "woof@willowandwesleytheweenies.com" at bounding box center [72, 52] width 70 height 9
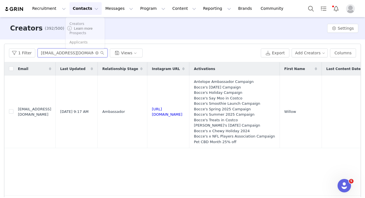
click at [53, 50] on input "woof@willowandwesleytheweenies.com" at bounding box center [72, 52] width 70 height 9
paste input "Ambica.dev@gmail"
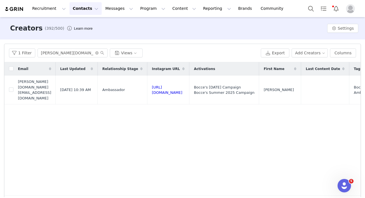
click at [81, 10] on button "Contacts Contacts" at bounding box center [85, 8] width 32 height 13
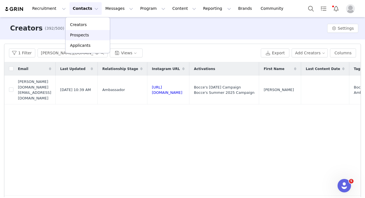
click at [88, 33] on div "Prospects" at bounding box center [87, 35] width 37 height 6
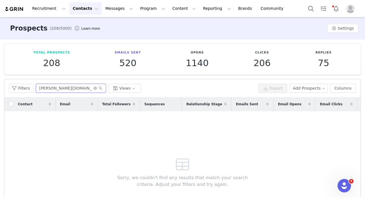
click at [62, 85] on input "Ambica.dev@gmail.com" at bounding box center [71, 88] width 70 height 9
paste input "angelkitties06"
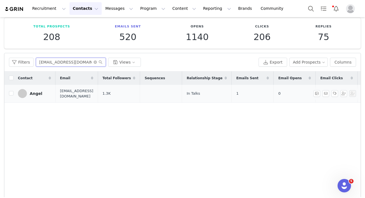
scroll to position [28, 0]
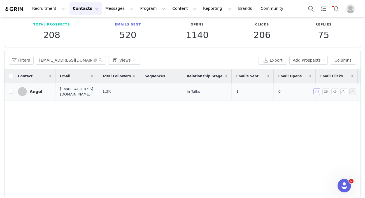
click at [314, 90] on button "button" at bounding box center [316, 91] width 7 height 7
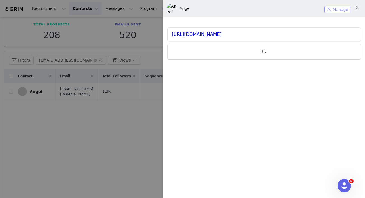
click at [329, 11] on button "Manage" at bounding box center [337, 9] width 26 height 7
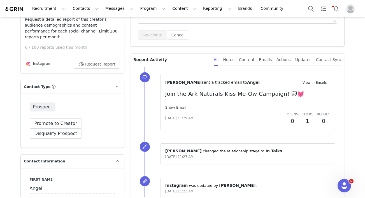
click at [179, 107] on link "Show Email" at bounding box center [175, 107] width 21 height 4
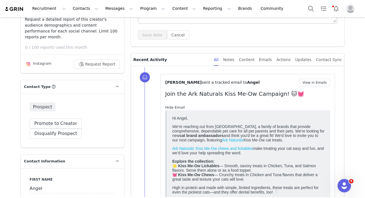
click at [178, 107] on link "Hide Email" at bounding box center [175, 107] width 20 height 4
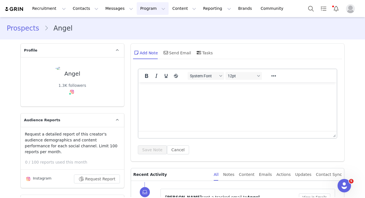
click at [137, 10] on button "Program Program" at bounding box center [153, 8] width 32 height 13
click at [144, 24] on p "Activations" at bounding box center [143, 25] width 22 height 6
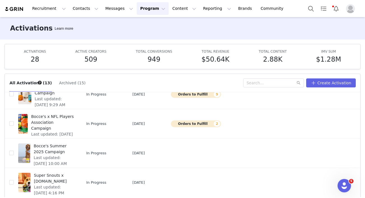
scroll to position [169, 0]
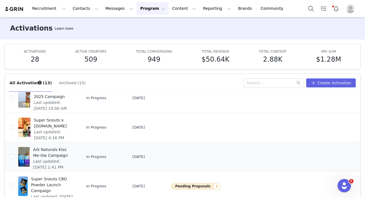
click at [63, 158] on span "Last updated: Sep 17, 2025 1:41 PM" at bounding box center [53, 164] width 41 height 12
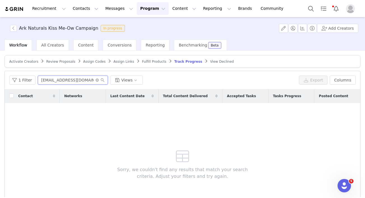
click at [63, 79] on input "malinpartnerships@gmail.com" at bounding box center [73, 80] width 70 height 9
paste input "angelkitties06"
click at [80, 9] on button "Contacts Contacts" at bounding box center [85, 8] width 32 height 13
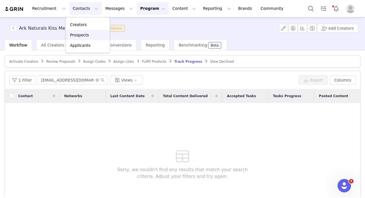
click at [83, 37] on p "Prospects" at bounding box center [79, 35] width 19 height 6
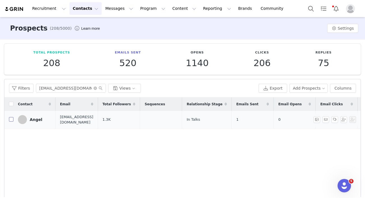
click at [9, 117] on input "checkbox" at bounding box center [11, 119] width 4 height 4
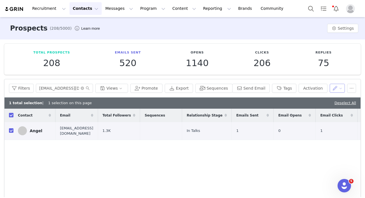
click at [341, 86] on button "button" at bounding box center [336, 88] width 15 height 9
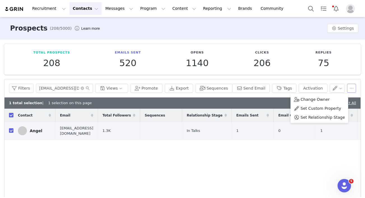
click at [352, 90] on button "button" at bounding box center [351, 88] width 9 height 9
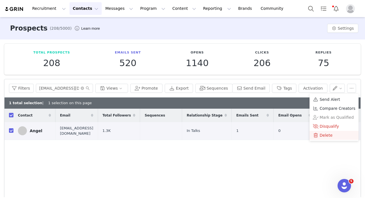
click at [332, 132] on div "Delete" at bounding box center [333, 135] width 42 height 6
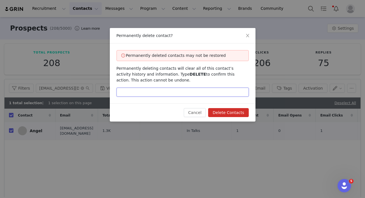
click at [156, 89] on input "text" at bounding box center [182, 92] width 132 height 9
click at [240, 115] on button "Delete Contacts" at bounding box center [228, 112] width 40 height 9
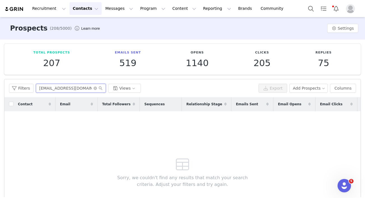
click at [65, 89] on input "angelkitties06@gmail.com" at bounding box center [71, 88] width 70 height 9
paste input "collabs@thecalifornianpup"
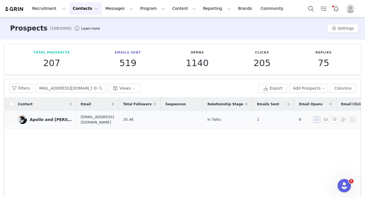
click at [316, 117] on button "button" at bounding box center [316, 119] width 7 height 7
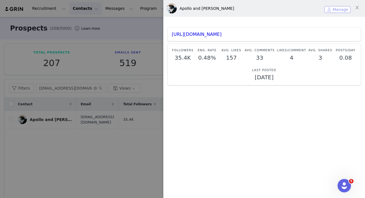
click at [330, 10] on button "Manage" at bounding box center [337, 9] width 26 height 7
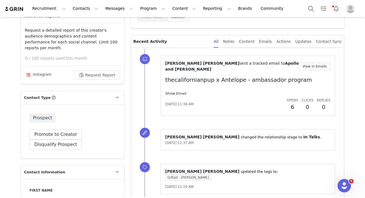
click at [177, 91] on link "Show Email" at bounding box center [175, 93] width 21 height 4
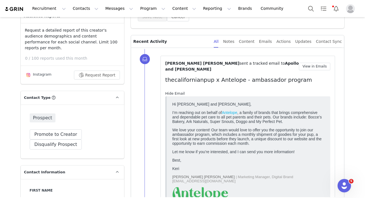
click at [177, 91] on link "Hide Email" at bounding box center [175, 93] width 20 height 4
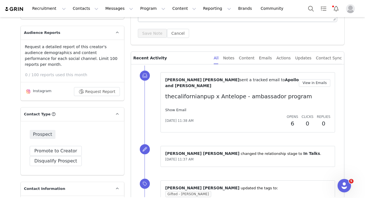
scroll to position [117, 0]
click at [178, 107] on link "Show Email" at bounding box center [175, 109] width 21 height 4
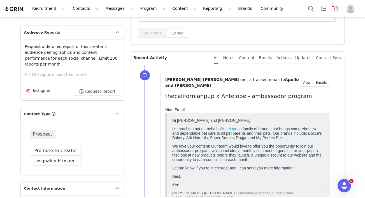
scroll to position [0, 0]
click at [178, 107] on link "Hide Email" at bounding box center [175, 109] width 20 height 4
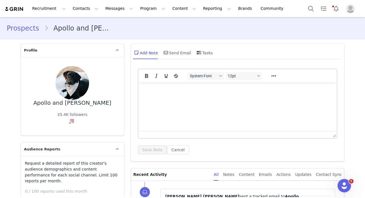
click at [34, 32] on link "Prospects" at bounding box center [25, 28] width 37 height 10
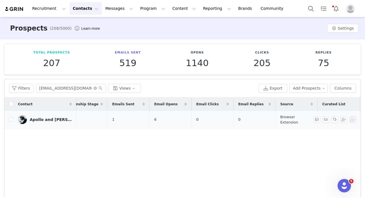
scroll to position [0, 189]
click at [334, 119] on button "button" at bounding box center [334, 119] width 7 height 7
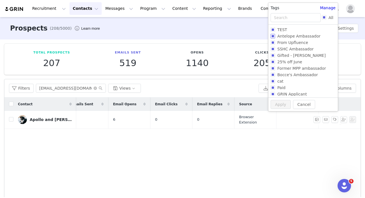
click at [273, 37] on input "Antelope Ambassador" at bounding box center [272, 36] width 4 height 4
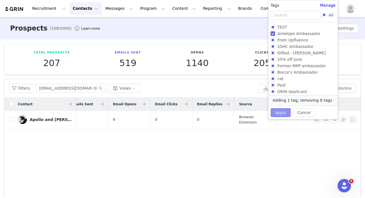
click at [279, 109] on button "Apply" at bounding box center [280, 112] width 20 height 9
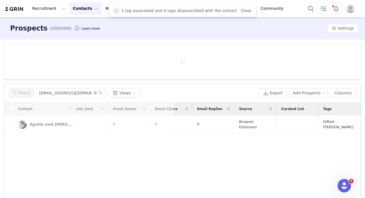
scroll to position [0, 0]
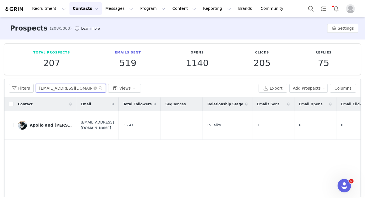
click at [66, 86] on input "collabs@thecalifornianpup.com" at bounding box center [71, 88] width 70 height 9
paste input "somefrenchienamedapollo@gmail"
click at [317, 124] on button "button" at bounding box center [316, 125] width 7 height 7
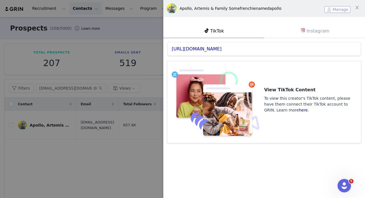
click at [333, 7] on button "Manage" at bounding box center [337, 9] width 26 height 7
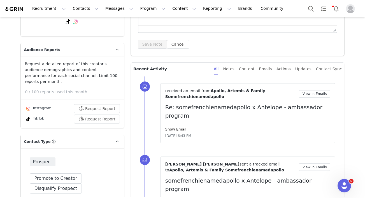
scroll to position [111, 0]
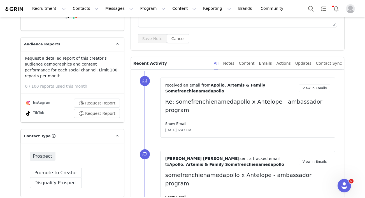
click at [179, 121] on link "Show Email" at bounding box center [175, 123] width 21 height 4
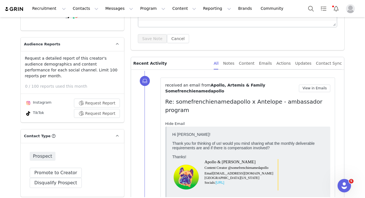
scroll to position [0, 0]
click at [179, 121] on link "Hide Email" at bounding box center [175, 123] width 20 height 4
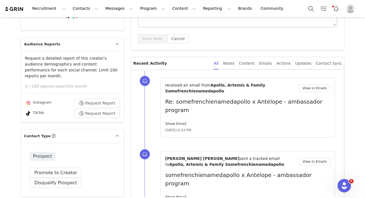
click at [179, 121] on link "Show Email" at bounding box center [175, 123] width 21 height 4
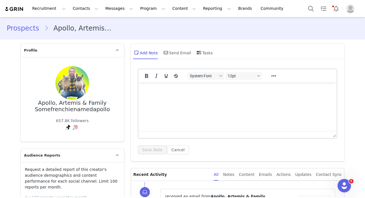
click at [24, 33] on link "Prospects" at bounding box center [25, 28] width 37 height 10
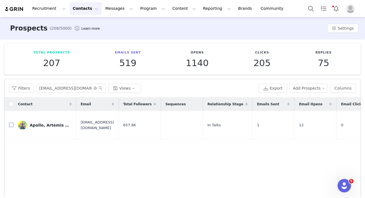
drag, startPoint x: 11, startPoint y: 123, endPoint x: 364, endPoint y: 97, distance: 354.0
click at [11, 123] on input "checkbox" at bounding box center [11, 125] width 4 height 4
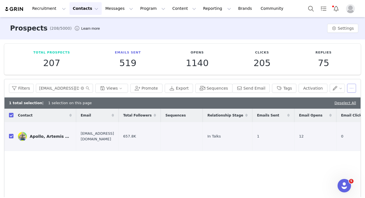
click at [347, 90] on button "button" at bounding box center [351, 88] width 9 height 9
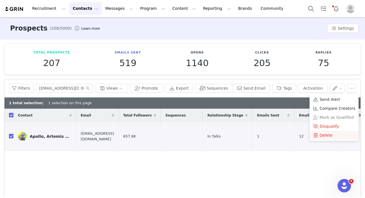
click at [322, 134] on span "Delete" at bounding box center [325, 135] width 13 height 6
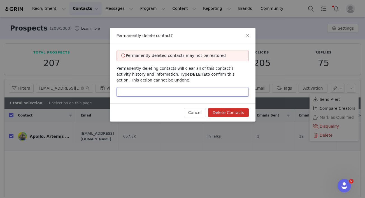
click at [157, 96] on input "text" at bounding box center [182, 92] width 132 height 9
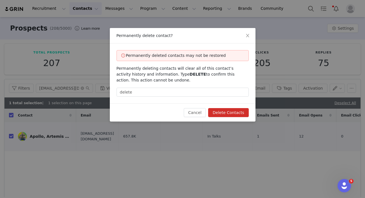
click at [229, 111] on button "Delete Contacts" at bounding box center [228, 112] width 40 height 9
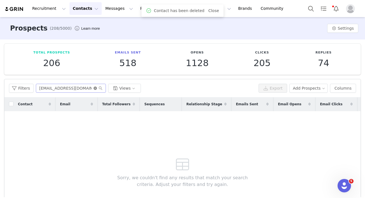
click at [93, 89] on icon "icon: close-circle" at bounding box center [94, 87] width 3 height 3
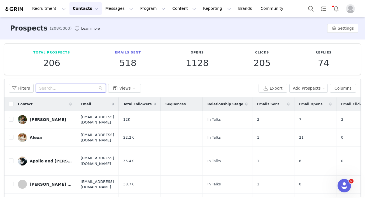
click at [55, 87] on input "text" at bounding box center [71, 88] width 70 height 9
paste input "Arloandalfiethecats@gmail.com"
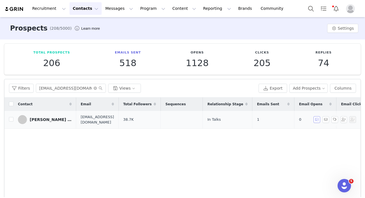
click at [315, 118] on button "button" at bounding box center [316, 119] width 7 height 7
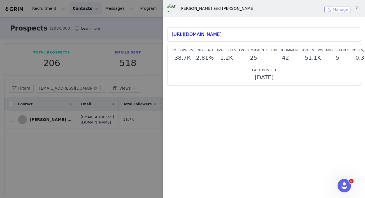
click at [335, 10] on button "Manage" at bounding box center [337, 9] width 26 height 7
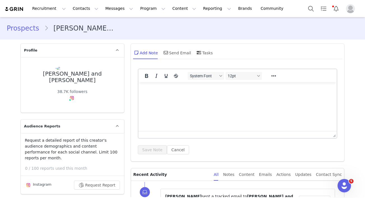
click at [28, 30] on link "Prospects" at bounding box center [25, 28] width 37 height 10
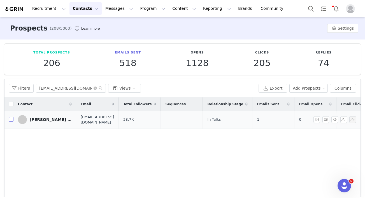
click at [11, 119] on input "checkbox" at bounding box center [11, 119] width 4 height 4
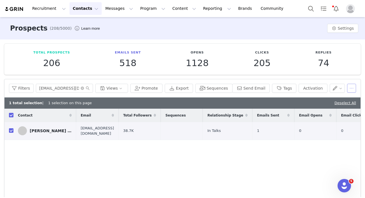
click at [348, 91] on button "button" at bounding box center [351, 88] width 9 height 9
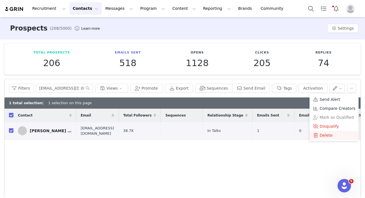
click at [333, 134] on div "Delete" at bounding box center [333, 135] width 42 height 6
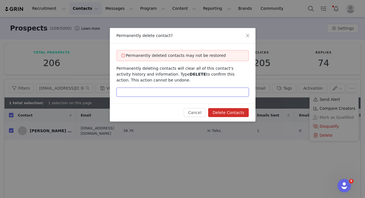
click at [191, 96] on input "text" at bounding box center [182, 92] width 132 height 9
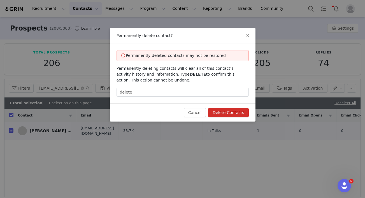
click at [221, 111] on button "Delete Contacts" at bounding box center [228, 112] width 40 height 9
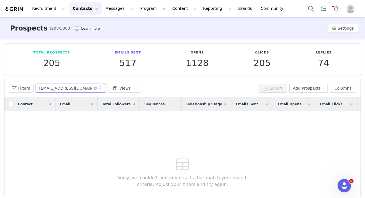
click at [63, 84] on input "Arloandalfiethecats@gmail.com" at bounding box center [71, 88] width 70 height 9
click at [64, 87] on input "Arloandalfiethecats@gmail.com" at bounding box center [71, 88] width 70 height 9
paste input "arthurgoeswest"
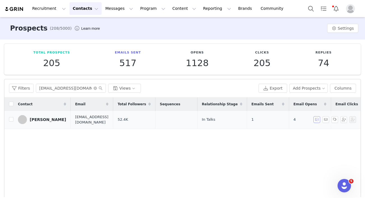
click at [316, 119] on button "button" at bounding box center [316, 119] width 7 height 7
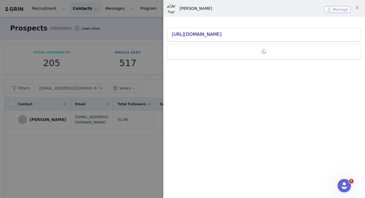
click at [335, 9] on button "Manage" at bounding box center [337, 9] width 26 height 7
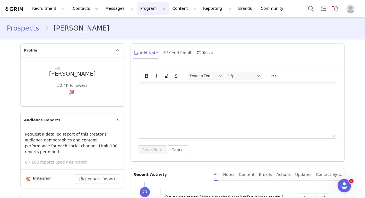
click at [140, 9] on button "Program Program" at bounding box center [153, 8] width 32 height 13
click at [140, 25] on p "Activations" at bounding box center [143, 25] width 22 height 6
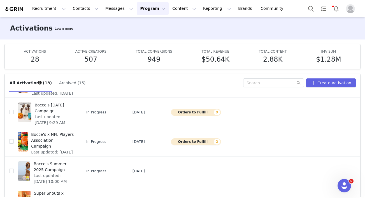
scroll to position [156, 0]
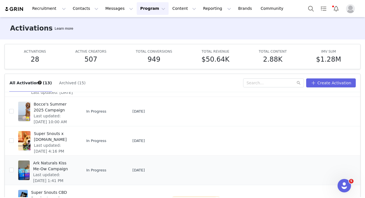
click at [45, 166] on span "Ark Naturals Kiss Me-Ow Campaign" at bounding box center [53, 166] width 41 height 12
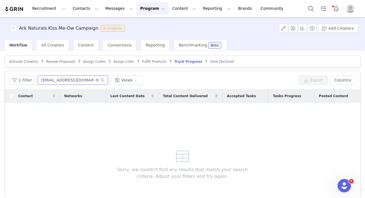
click at [72, 80] on input "angelkitties06@gmail.com" at bounding box center [73, 80] width 70 height 9
paste input "rthurgoeswest"
click at [78, 10] on button "Contacts Contacts" at bounding box center [85, 8] width 32 height 13
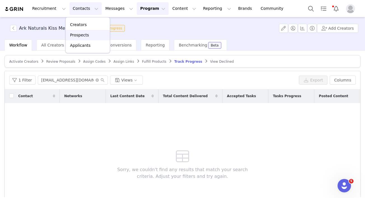
click at [83, 35] on p "Prospects" at bounding box center [79, 35] width 19 height 6
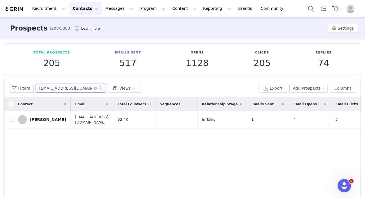
click at [68, 90] on input "arthurgoeswest@gmail.com" at bounding box center [71, 88] width 70 height 9
click at [12, 117] on input "checkbox" at bounding box center [11, 119] width 4 height 4
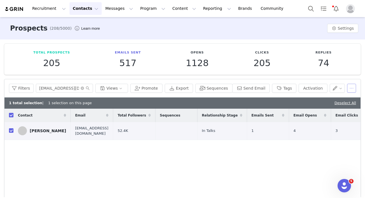
click at [354, 89] on button "button" at bounding box center [351, 88] width 9 height 9
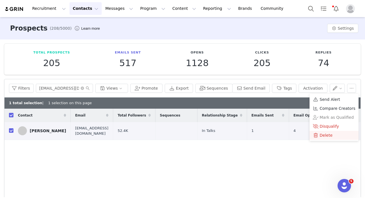
click at [331, 139] on li "Delete" at bounding box center [333, 135] width 49 height 9
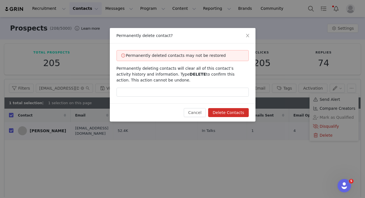
click at [166, 97] on div "Permanently deleted contacts may not be restored Permanently deleting contacts …" at bounding box center [182, 73] width 145 height 60
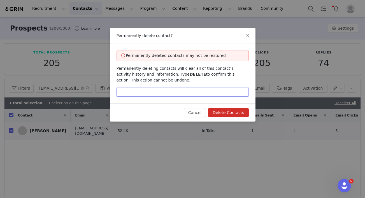
click at [163, 95] on input "text" at bounding box center [182, 92] width 132 height 9
click at [234, 112] on button "Delete Contacts" at bounding box center [228, 112] width 40 height 9
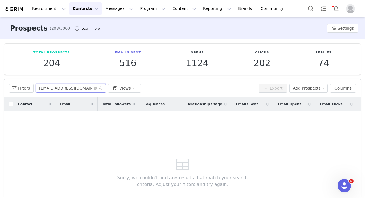
click at [60, 88] on input "arthurgoeswest@gmail.com" at bounding box center [71, 88] width 70 height 9
paste input "obbins4"
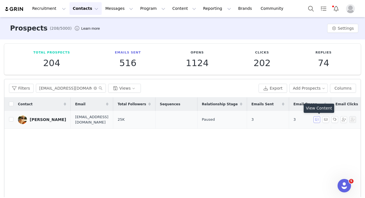
click at [317, 121] on button "button" at bounding box center [316, 119] width 7 height 7
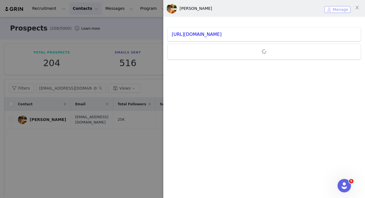
click at [329, 13] on button "Manage" at bounding box center [337, 9] width 26 height 7
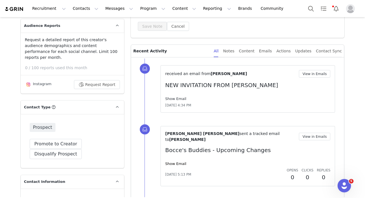
click at [175, 100] on link "Show Email" at bounding box center [175, 99] width 21 height 4
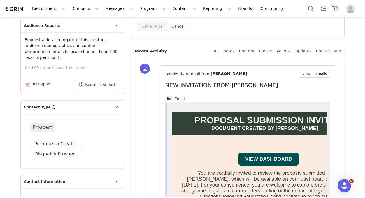
click at [175, 100] on link "Hide Email" at bounding box center [175, 99] width 20 height 4
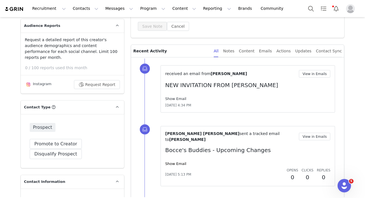
scroll to position [176, 0]
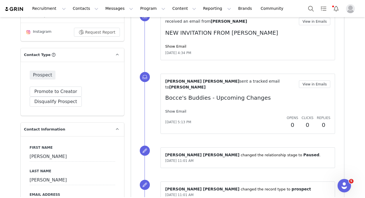
click at [172, 109] on link "Show Email" at bounding box center [175, 111] width 21 height 4
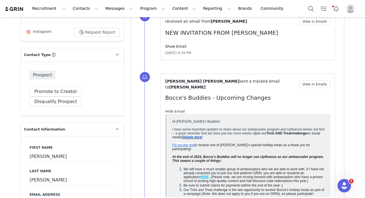
scroll to position [0, 0]
click at [172, 109] on link "Hide Email" at bounding box center [175, 111] width 20 height 4
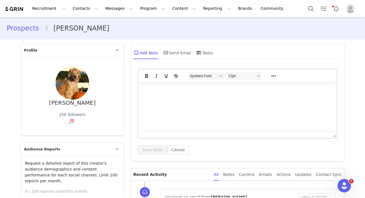
click at [29, 29] on link "Prospects" at bounding box center [25, 28] width 37 height 10
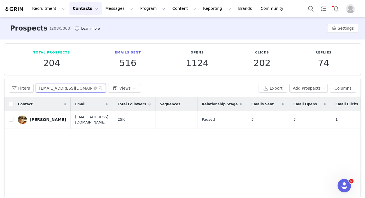
click at [62, 87] on input "arobbins4@gmail.com" at bounding box center [71, 88] width 70 height 9
paste input "Autumn and Maple"
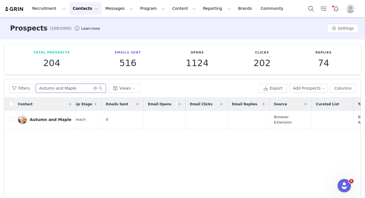
scroll to position [0, 174]
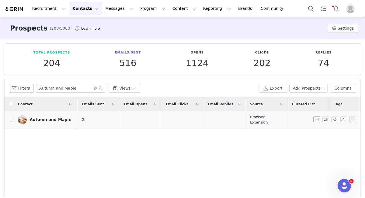
click at [314, 119] on button "button" at bounding box center [316, 119] width 7 height 7
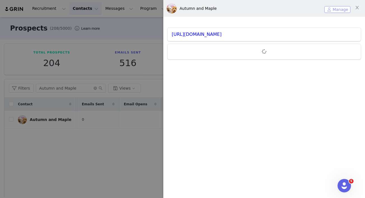
click at [331, 11] on button "Manage" at bounding box center [337, 9] width 26 height 7
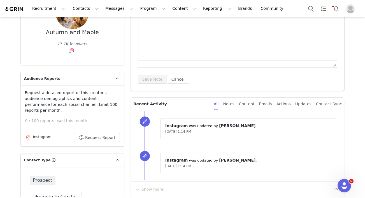
scroll to position [13, 0]
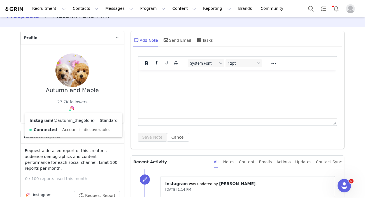
click at [70, 120] on link "@autumn_thegoldie" at bounding box center [72, 120] width 39 height 4
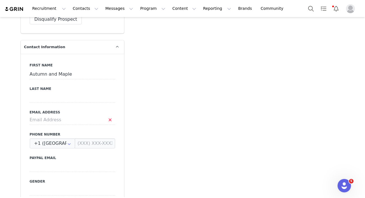
scroll to position [264, 0]
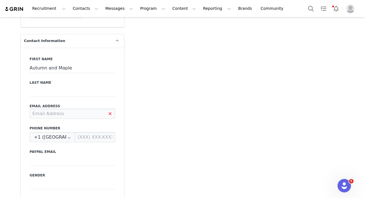
click at [67, 109] on input at bounding box center [72, 114] width 85 height 10
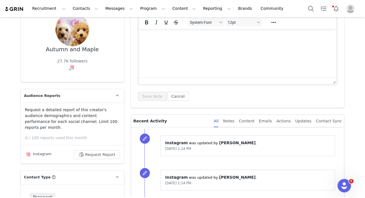
scroll to position [0, 0]
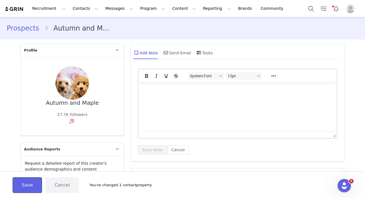
click at [28, 189] on button "Save" at bounding box center [27, 185] width 29 height 16
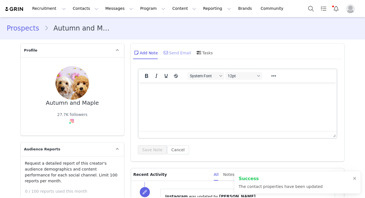
click at [175, 50] on div "Send Email" at bounding box center [176, 52] width 29 height 13
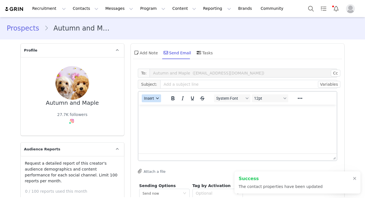
click at [151, 97] on span "Insert" at bounding box center [149, 98] width 10 height 4
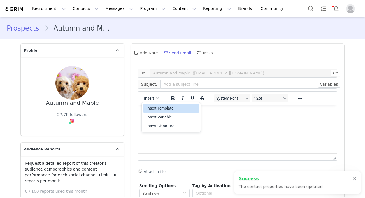
click at [157, 111] on div "Insert Template" at bounding box center [171, 108] width 50 height 7
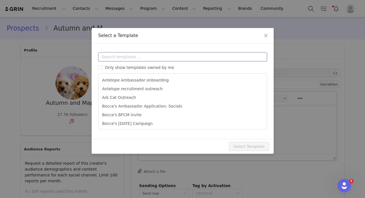
click at [139, 61] on input "text" at bounding box center [182, 56] width 168 height 9
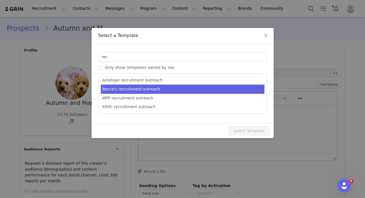
click at [152, 92] on li "Bocce's recruitment outreach" at bounding box center [182, 88] width 163 height 9
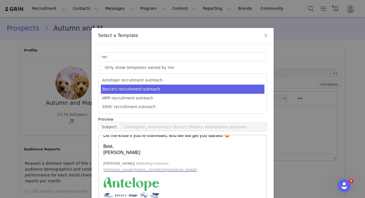
scroll to position [35, 0]
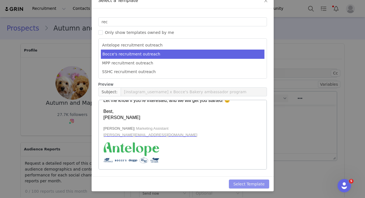
click at [245, 183] on button "Select Template" at bounding box center [249, 183] width 40 height 9
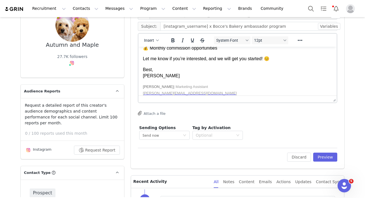
scroll to position [69, 0]
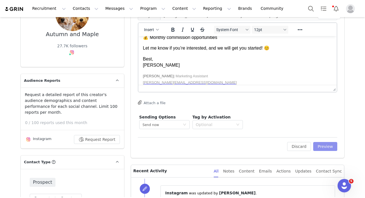
click at [321, 147] on button "Preview" at bounding box center [325, 146] width 24 height 9
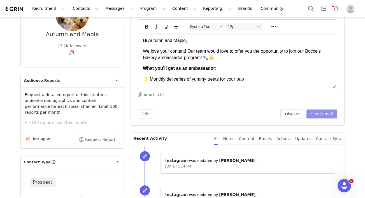
scroll to position [50, 0]
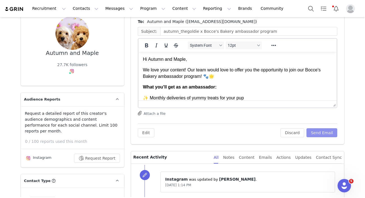
click at [329, 133] on button "Send Email" at bounding box center [321, 132] width 31 height 9
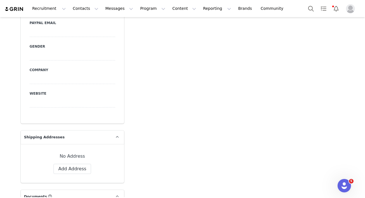
scroll to position [0, 0]
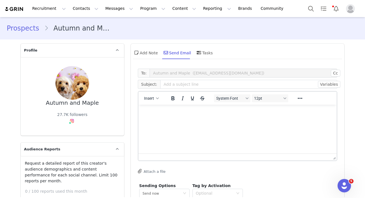
click at [23, 28] on link "Prospects" at bounding box center [25, 28] width 37 height 10
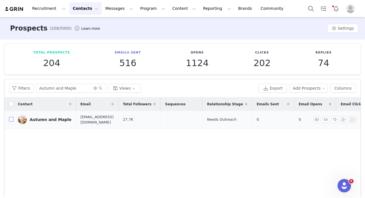
click at [12, 119] on input "checkbox" at bounding box center [11, 119] width 4 height 4
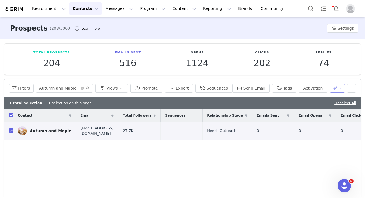
click at [339, 84] on button "button" at bounding box center [336, 88] width 15 height 9
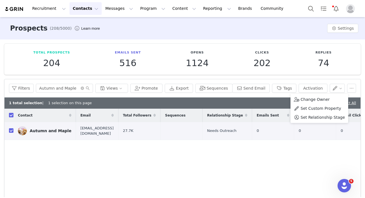
click at [317, 116] on span "Set Relationship Stage" at bounding box center [322, 117] width 44 height 6
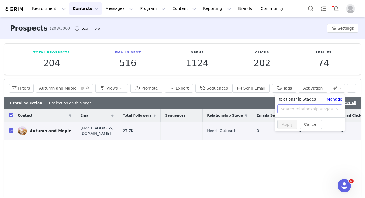
click at [301, 108] on div "Search relationship stages" at bounding box center [306, 109] width 52 height 6
click at [294, 140] on li "In Talks" at bounding box center [309, 140] width 69 height 9
click at [290, 122] on button "Apply" at bounding box center [287, 124] width 20 height 9
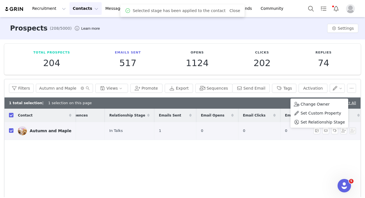
scroll to position [0, 191]
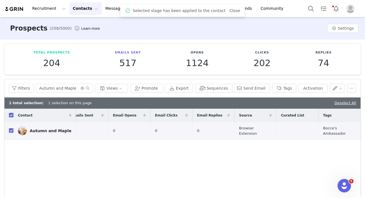
click at [296, 182] on div "Contact Email Total Followers Sequences Relationship Stage Emails Sent Email Op…" at bounding box center [182, 170] width 356 height 122
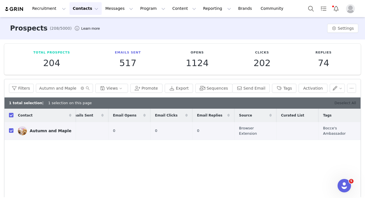
click at [337, 101] on link "Deselect All" at bounding box center [345, 103] width 22 height 4
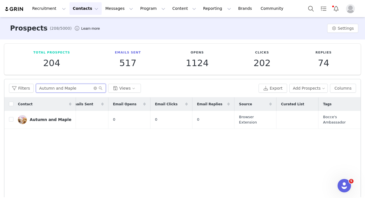
click at [45, 87] on input "Autumn and Maple" at bounding box center [71, 88] width 70 height 9
paste input "va Shelti"
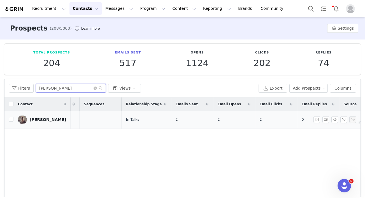
scroll to position [0, 171]
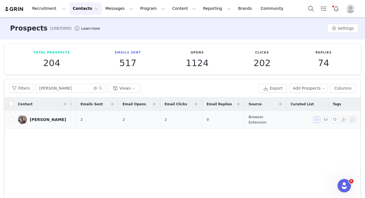
click at [318, 120] on button "button" at bounding box center [316, 119] width 7 height 7
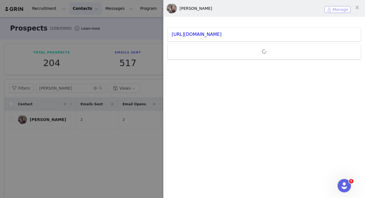
click at [339, 11] on button "Manage" at bounding box center [337, 9] width 26 height 7
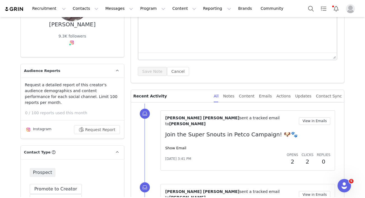
scroll to position [78, 0]
click at [174, 146] on link "Show Email" at bounding box center [175, 148] width 21 height 4
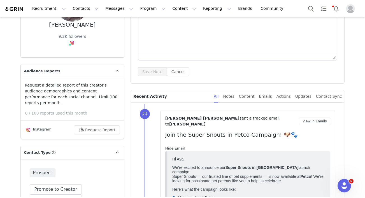
scroll to position [0, 0]
click at [174, 146] on link "Hide Email" at bounding box center [175, 148] width 20 height 4
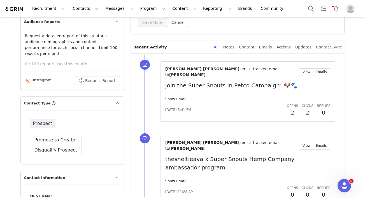
scroll to position [155, 0]
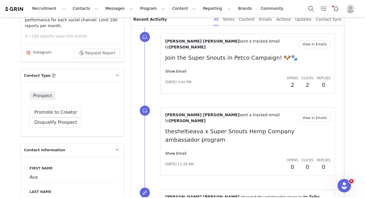
click at [174, 151] on div "Show Email" at bounding box center [247, 154] width 165 height 6
click at [174, 151] on link "Show Email" at bounding box center [175, 153] width 21 height 4
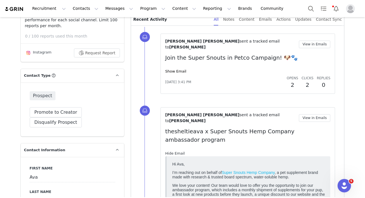
scroll to position [0, 0]
click at [174, 151] on link "Hide Email" at bounding box center [175, 153] width 20 height 4
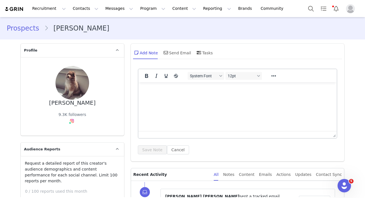
click at [32, 30] on link "Prospects" at bounding box center [25, 28] width 37 height 10
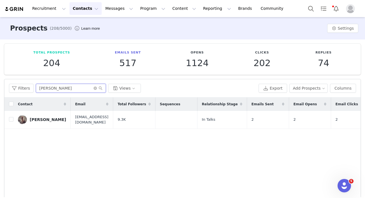
click at [50, 87] on input "Ava Sheltie" at bounding box center [71, 88] width 70 height 9
paste input "carbdogs@gmail.com"
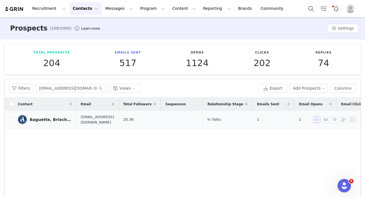
click at [317, 121] on button "button" at bounding box center [316, 119] width 7 height 7
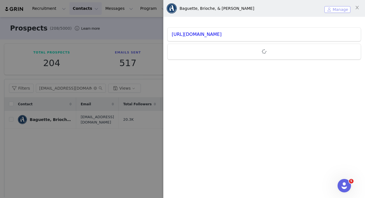
click at [339, 11] on button "Manage" at bounding box center [337, 9] width 26 height 7
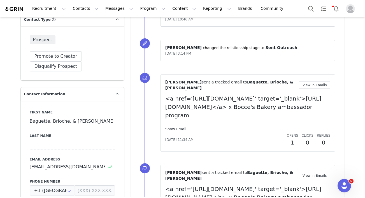
click at [180, 127] on link "Show Email" at bounding box center [175, 129] width 21 height 4
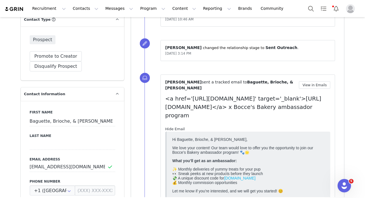
click at [180, 127] on link "Hide Email" at bounding box center [175, 129] width 20 height 4
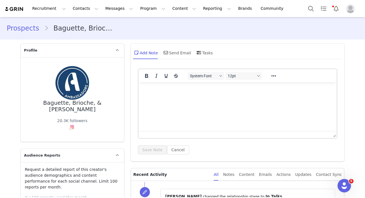
click at [29, 31] on link "Prospects" at bounding box center [25, 28] width 37 height 10
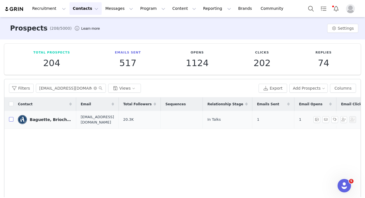
click at [10, 119] on input "checkbox" at bounding box center [11, 119] width 4 height 4
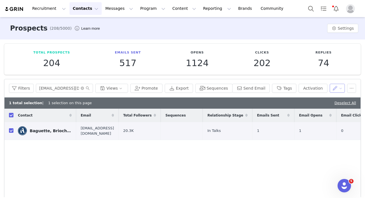
click at [338, 88] on button "button" at bounding box center [336, 88] width 15 height 9
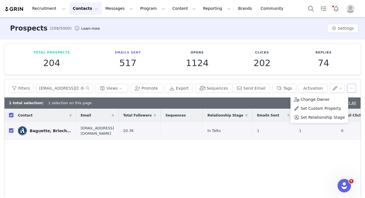
click at [350, 87] on button "button" at bounding box center [351, 88] width 9 height 9
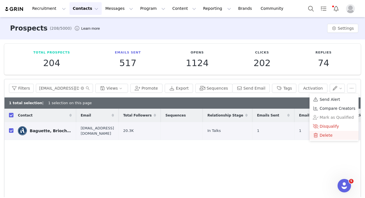
click at [324, 137] on span "Delete" at bounding box center [325, 135] width 13 height 6
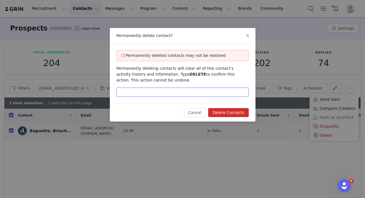
click at [174, 95] on input "text" at bounding box center [182, 92] width 132 height 9
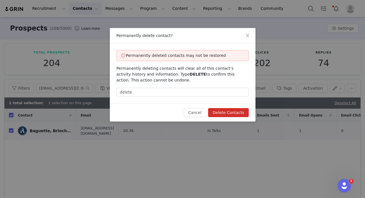
click at [224, 112] on button "Delete Contacts" at bounding box center [228, 112] width 40 height 9
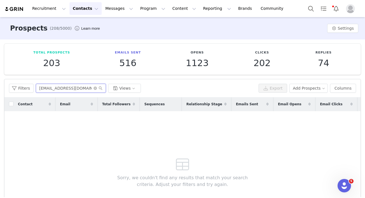
click at [64, 90] on input "carbdogs@gmail.com" at bounding box center [71, 88] width 70 height 9
paste input "llmebaileydoodle"
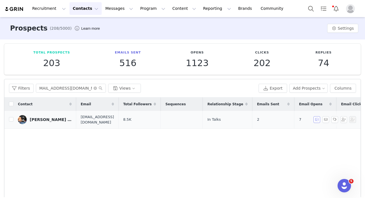
click at [317, 121] on button "button" at bounding box center [316, 119] width 7 height 7
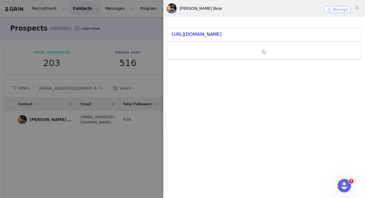
click at [339, 9] on button "Manage" at bounding box center [337, 9] width 26 height 7
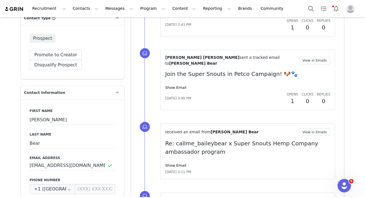
scroll to position [218, 0]
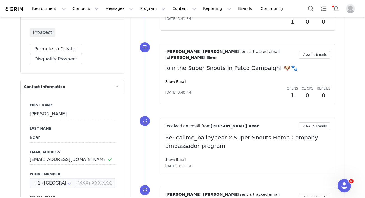
click at [175, 157] on link "Show Email" at bounding box center [175, 159] width 21 height 4
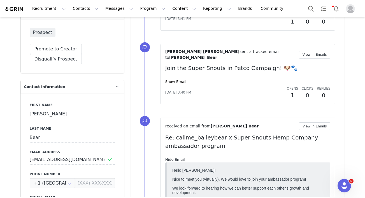
scroll to position [0, 0]
click at [175, 157] on link "Hide Email" at bounding box center [175, 159] width 20 height 4
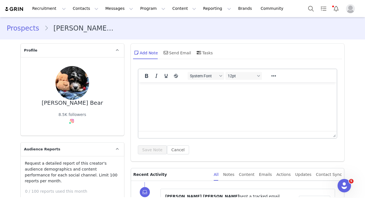
click at [22, 30] on link "Prospects" at bounding box center [25, 28] width 37 height 10
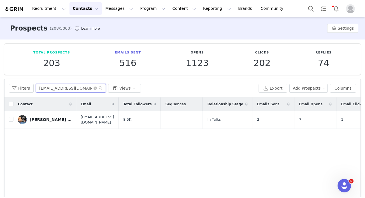
click at [66, 88] on input "callmebaileydoodle@gmail.com" at bounding box center [71, 88] width 70 height 9
paste input "ontactbeantheween"
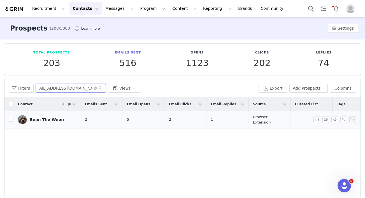
scroll to position [0, 192]
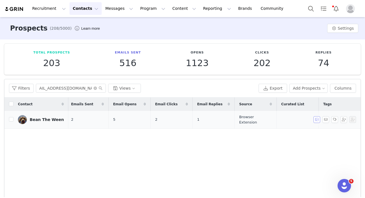
click at [316, 120] on button "button" at bounding box center [316, 119] width 7 height 7
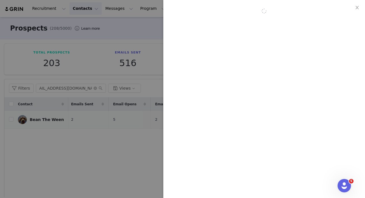
scroll to position [0, 0]
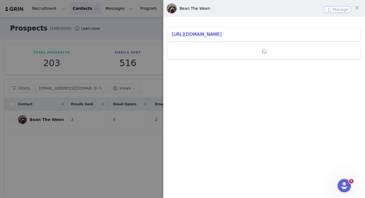
click at [328, 9] on button "Manage" at bounding box center [337, 9] width 26 height 7
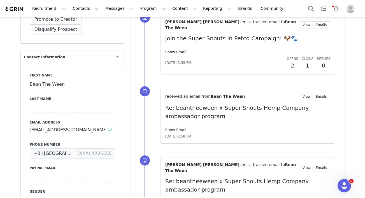
click at [173, 128] on link "Show Email" at bounding box center [175, 130] width 21 height 4
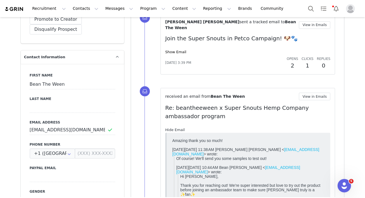
click at [173, 128] on link "Hide Email" at bounding box center [175, 130] width 20 height 4
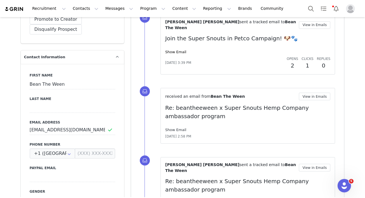
scroll to position [308, 0]
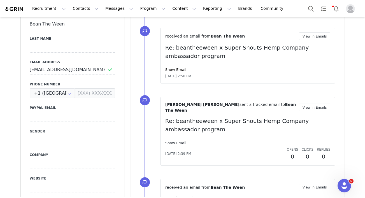
click at [174, 141] on link "Show Email" at bounding box center [175, 143] width 21 height 4
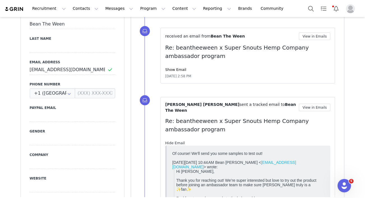
scroll to position [0, 0]
click at [173, 141] on link "Hide Email" at bounding box center [175, 143] width 20 height 4
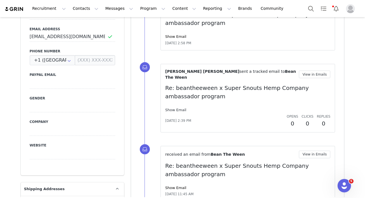
scroll to position [346, 0]
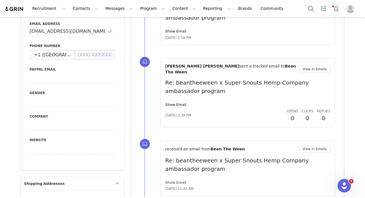
click at [174, 180] on link "Show Email" at bounding box center [175, 182] width 21 height 4
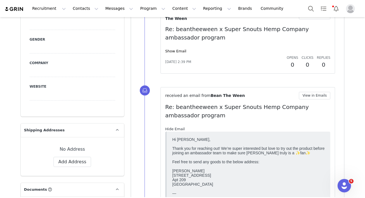
scroll to position [405, 0]
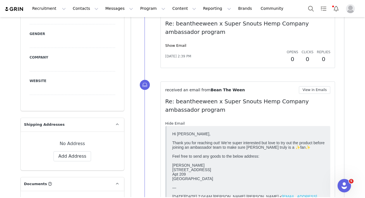
click at [176, 121] on link "Hide Email" at bounding box center [175, 123] width 20 height 4
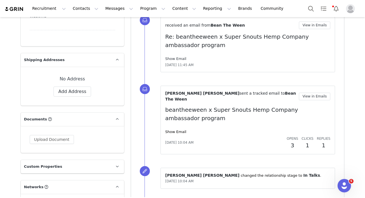
scroll to position [470, 0]
click at [175, 129] on link "Show Email" at bounding box center [175, 131] width 21 height 4
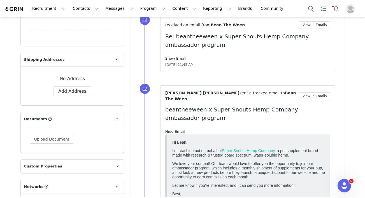
scroll to position [0, 0]
click at [175, 129] on link "Hide Email" at bounding box center [175, 131] width 20 height 4
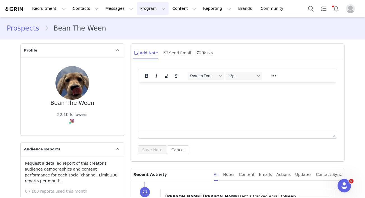
click at [145, 7] on button "Program Program" at bounding box center [153, 8] width 32 height 13
click at [152, 26] on p "Activations" at bounding box center [143, 25] width 22 height 6
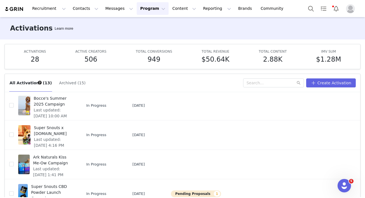
scroll to position [165, 0]
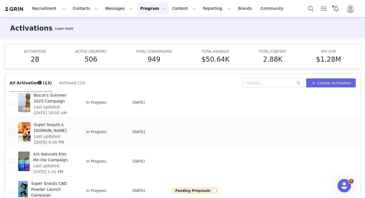
click at [64, 133] on span "Super Snouts x Petco.com" at bounding box center [54, 128] width 40 height 12
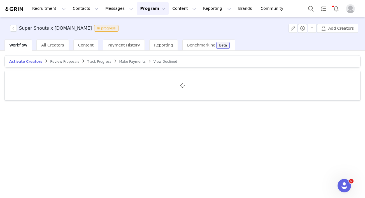
click at [122, 61] on span "Make Payments" at bounding box center [132, 62] width 26 height 4
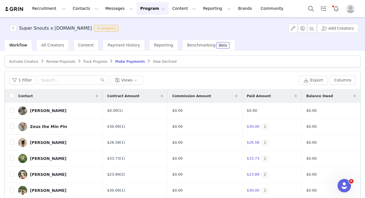
click at [92, 61] on span "Track Progress" at bounding box center [95, 62] width 24 height 4
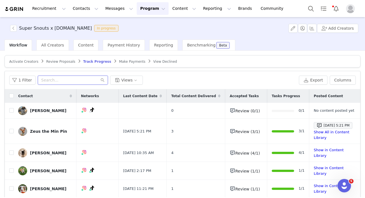
click at [55, 83] on input "text" at bounding box center [73, 80] width 70 height 9
paste input "contactbeantheween@gmail.com"
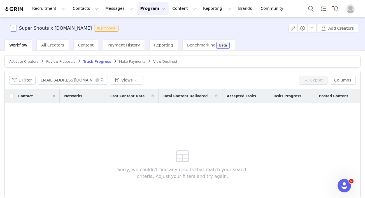
click at [14, 28] on button "button" at bounding box center [13, 28] width 7 height 7
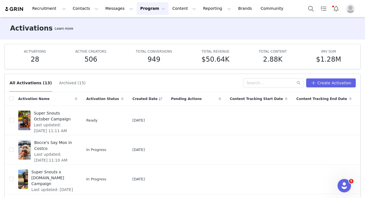
click at [67, 80] on button "Archived (15)" at bounding box center [72, 82] width 27 height 9
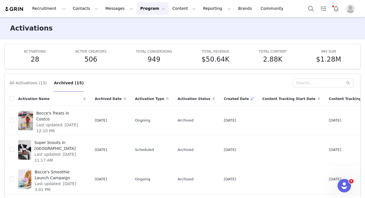
click at [36, 85] on button "All Activations (13)" at bounding box center [27, 82] width 37 height 9
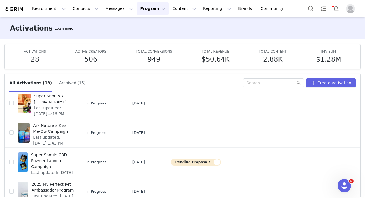
scroll to position [29, 0]
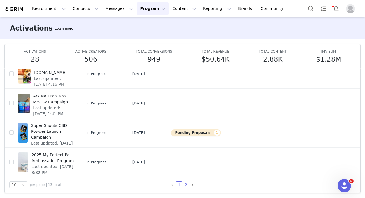
click at [184, 186] on link "2" at bounding box center [185, 185] width 6 height 6
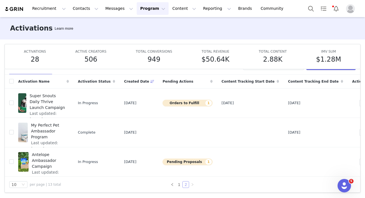
scroll to position [17, 0]
click at [178, 186] on link "1" at bounding box center [179, 185] width 6 height 6
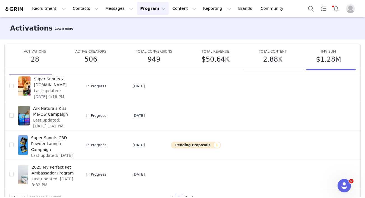
scroll to position [29, 0]
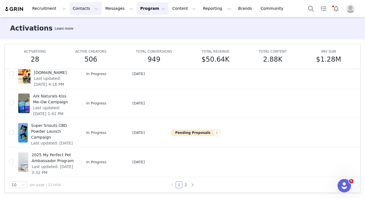
click at [84, 11] on button "Contacts Contacts" at bounding box center [85, 8] width 32 height 13
click at [85, 38] on link "Prospects" at bounding box center [87, 35] width 44 height 10
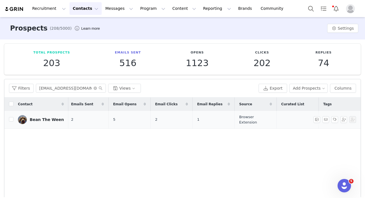
scroll to position [0, 192]
click at [67, 87] on input "contactbeantheween@gmail.com" at bounding box center [71, 88] width 70 height 9
paste input "bearsonberry"
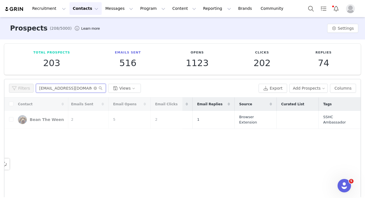
scroll to position [0, 0]
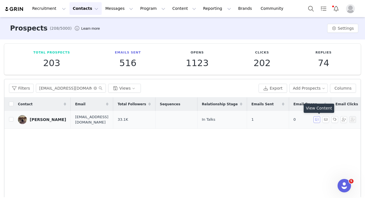
click at [317, 120] on button "button" at bounding box center [316, 119] width 7 height 7
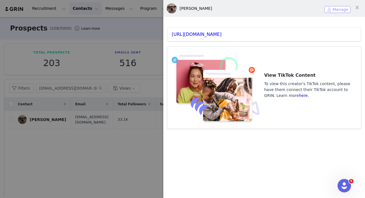
click at [331, 8] on button "Manage" at bounding box center [337, 9] width 26 height 7
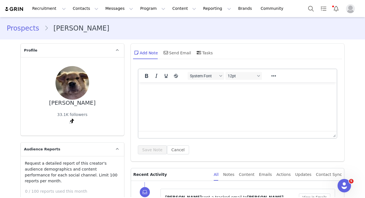
click at [17, 27] on link "Prospects" at bounding box center [25, 28] width 37 height 10
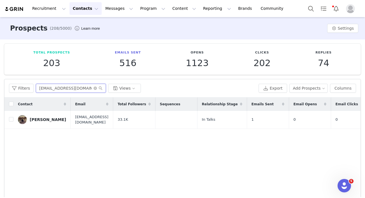
click at [60, 86] on input "bearsonberry@gmail.com" at bounding box center [71, 88] width 70 height 9
paste input "uthestudmuffin"
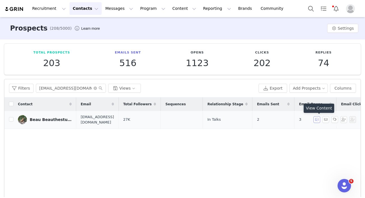
click at [317, 120] on button "button" at bounding box center [316, 119] width 7 height 7
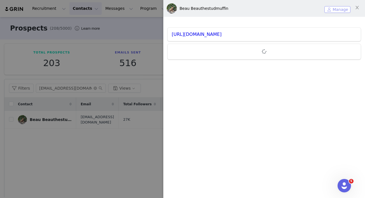
click at [338, 8] on button "Manage" at bounding box center [337, 9] width 26 height 7
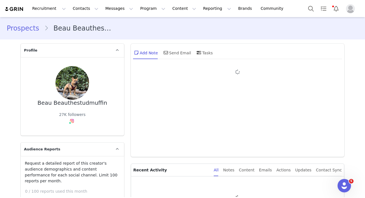
type input "+1 ([GEOGRAPHIC_DATA])"
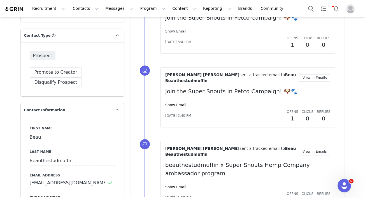
scroll to position [218, 0]
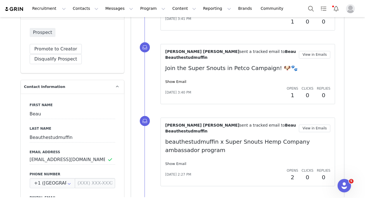
click at [177, 161] on link "Show Email" at bounding box center [175, 163] width 21 height 4
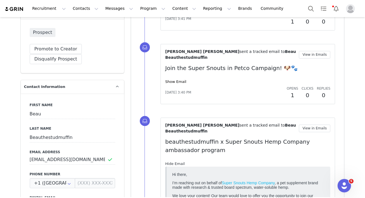
scroll to position [0, 0]
click at [177, 161] on link "Hide Email" at bounding box center [175, 163] width 20 height 4
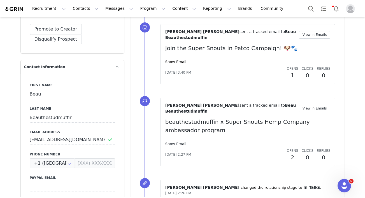
scroll to position [227, 0]
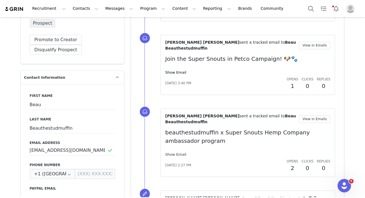
click at [175, 152] on link "Show Email" at bounding box center [175, 154] width 21 height 4
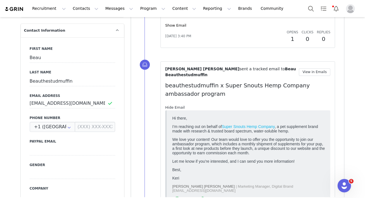
scroll to position [279, 0]
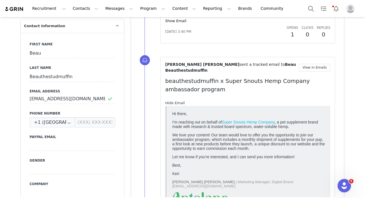
click at [175, 101] on link "Hide Email" at bounding box center [175, 103] width 20 height 4
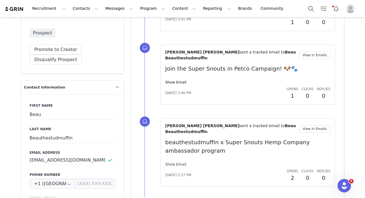
scroll to position [217, 0]
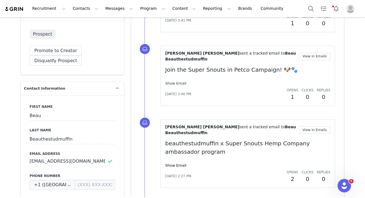
click at [175, 81] on link "Show Email" at bounding box center [175, 83] width 21 height 4
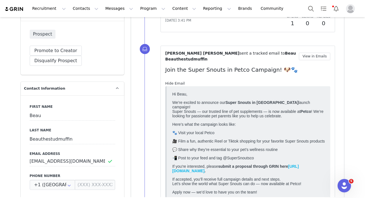
scroll to position [0, 0]
click at [175, 81] on link "Hide Email" at bounding box center [175, 83] width 20 height 4
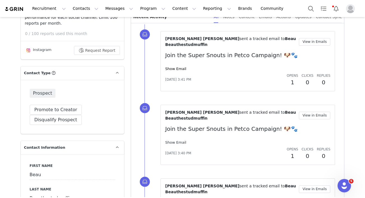
scroll to position [157, 0]
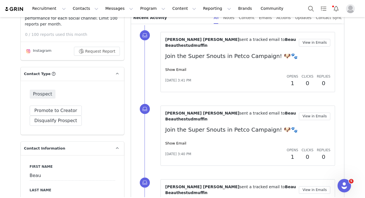
click at [170, 68] on div "Show Email" at bounding box center [247, 70] width 165 height 6
click at [170, 67] on link "Show Email" at bounding box center [175, 69] width 21 height 4
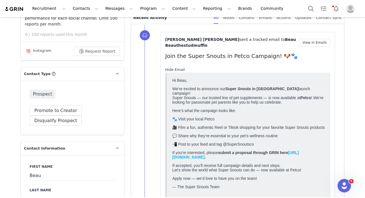
scroll to position [0, 0]
click at [170, 67] on link "Hide Email" at bounding box center [175, 69] width 20 height 4
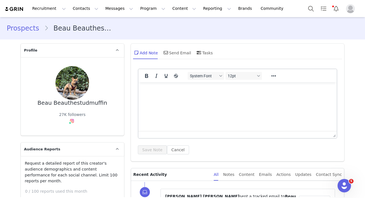
click at [30, 30] on link "Prospects" at bounding box center [25, 28] width 37 height 10
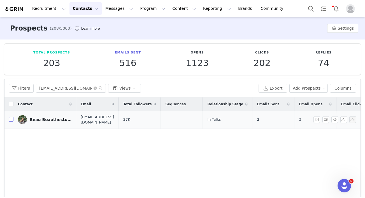
click at [12, 119] on input "checkbox" at bounding box center [11, 119] width 4 height 4
checkbox input "true"
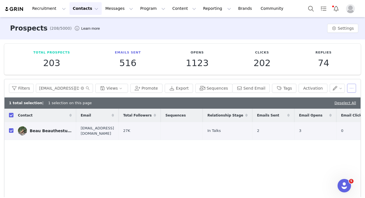
click at [348, 90] on button "button" at bounding box center [351, 88] width 9 height 9
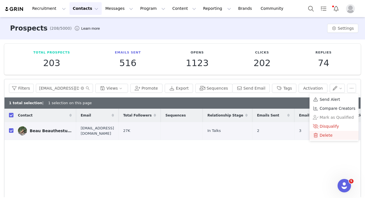
click at [323, 132] on span "Delete" at bounding box center [325, 135] width 13 height 6
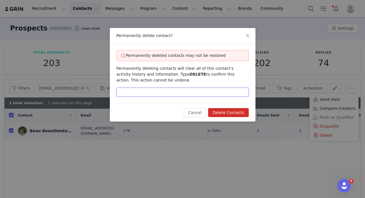
click at [165, 92] on input "text" at bounding box center [182, 92] width 132 height 9
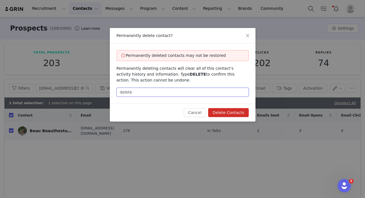
type input "delete"
click at [224, 114] on button "Delete Contacts" at bounding box center [228, 112] width 40 height 9
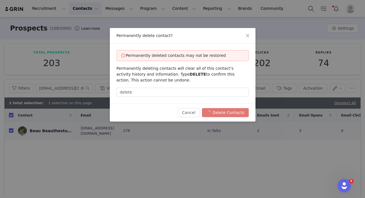
checkbox input "false"
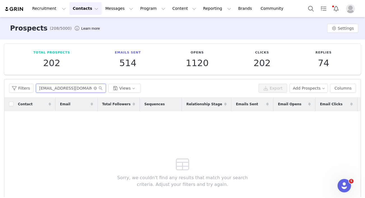
click at [69, 88] on input "beauthestudmuffin@gmail.com" at bounding box center [71, 88] width 70 height 9
paste input "xandoatmeal"
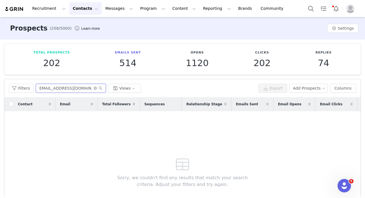
type input "beauxandoatmeal@gmail.com"
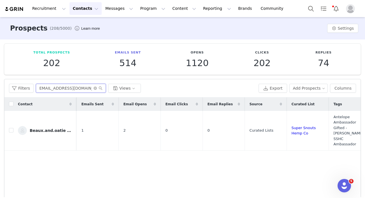
scroll to position [0, 199]
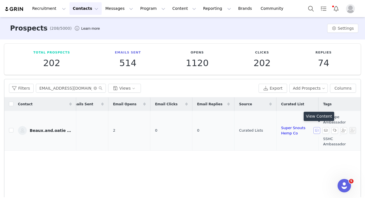
click at [317, 128] on button "button" at bounding box center [316, 130] width 7 height 7
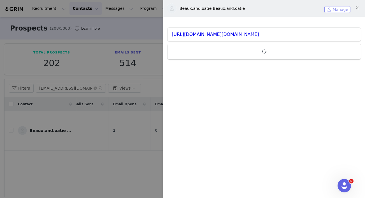
click at [335, 9] on button "Manage" at bounding box center [337, 9] width 26 height 7
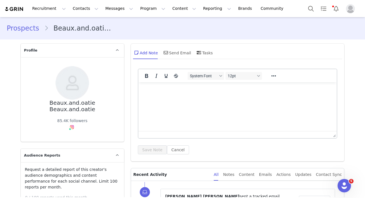
scroll to position [94, 0]
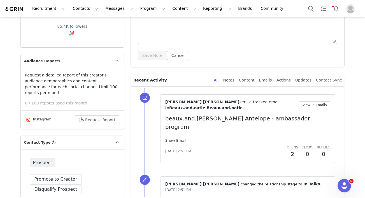
click at [176, 138] on link "Show Email" at bounding box center [175, 140] width 21 height 4
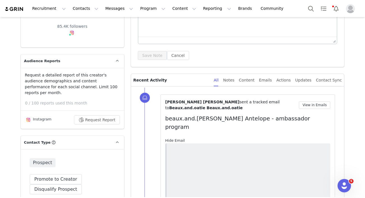
click at [176, 138] on link "Hide Email" at bounding box center [175, 140] width 20 height 4
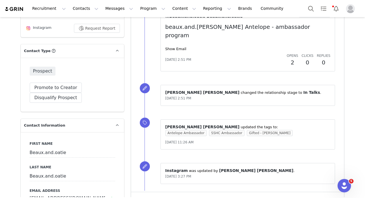
scroll to position [0, 0]
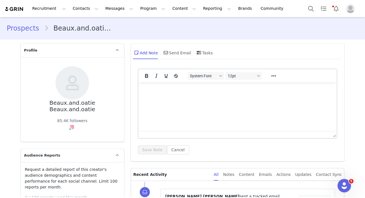
click at [21, 30] on link "Prospects" at bounding box center [25, 28] width 37 height 10
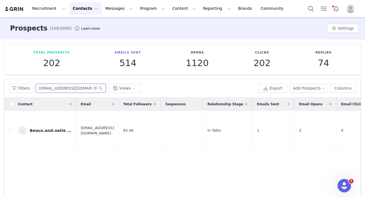
click at [69, 84] on input "beauxandoatmeal@gmail.com" at bounding box center [71, 88] width 70 height 9
paste input "Belleandmurphy1"
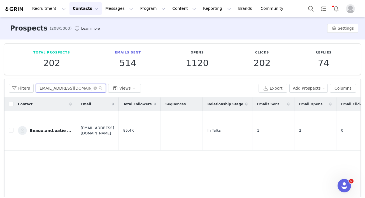
type input "Belleandmurphy1@gmail.com"
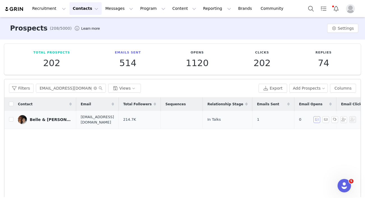
click at [314, 122] on button "button" at bounding box center [316, 119] width 7 height 7
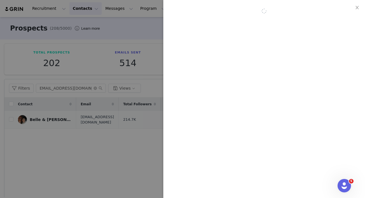
scroll to position [0, 0]
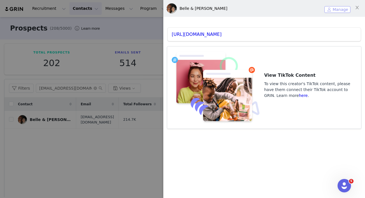
click at [334, 11] on button "Manage" at bounding box center [337, 9] width 26 height 7
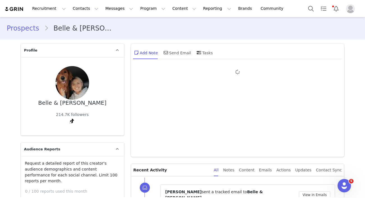
type input "+1 (United States)"
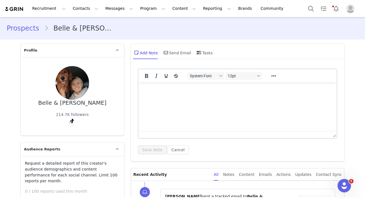
click at [25, 31] on link "Prospects" at bounding box center [25, 28] width 37 height 10
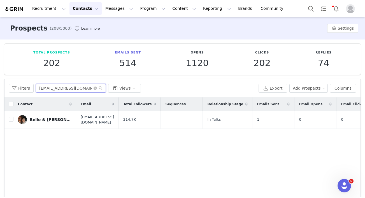
click at [58, 89] on input "Belleandmurphy1@gmail.com" at bounding box center [71, 88] width 70 height 9
paste input "nji"
type input "Benji"
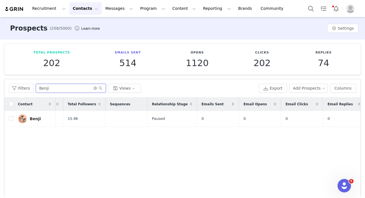
scroll to position [0, 142]
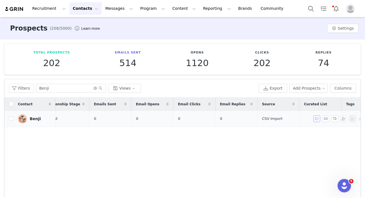
click at [315, 116] on button "button" at bounding box center [316, 118] width 7 height 7
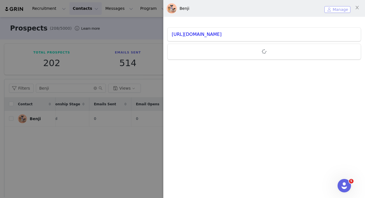
click at [332, 10] on button "Manage" at bounding box center [337, 9] width 26 height 7
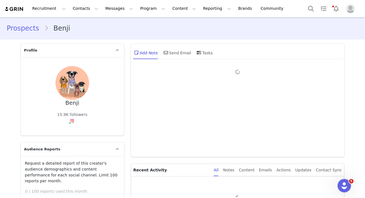
type input "+1 (United States)"
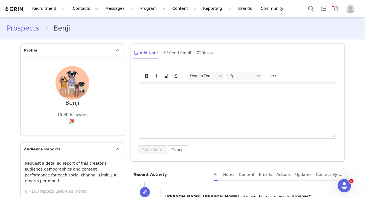
click at [34, 26] on link "Prospects" at bounding box center [25, 28] width 37 height 10
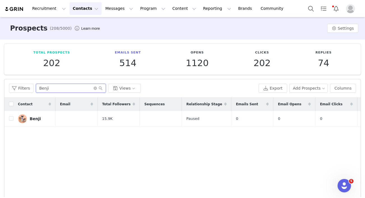
click at [43, 88] on input "Benji" at bounding box center [71, 88] width 70 height 9
paste input "kneadybiscuit@gmail.com"
type input "kneadybiscuit@gmail.com"
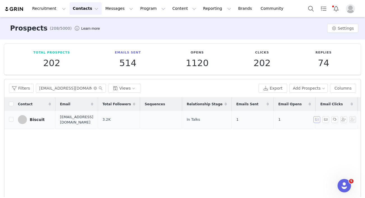
click at [316, 120] on button "button" at bounding box center [316, 119] width 7 height 7
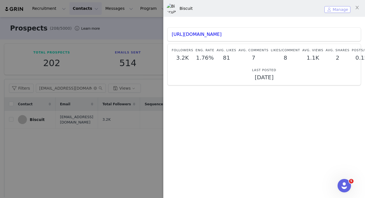
click at [337, 9] on button "Manage" at bounding box center [337, 9] width 26 height 7
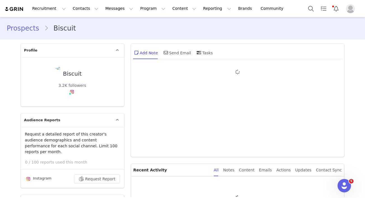
type input "+1 (United States)"
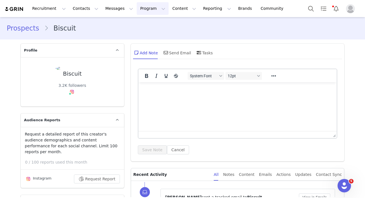
click at [140, 12] on button "Program Program" at bounding box center [153, 8] width 32 height 13
click at [146, 26] on p "Activations" at bounding box center [143, 25] width 22 height 6
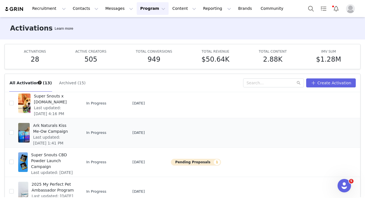
scroll to position [193, 0]
click at [50, 133] on span "Ark Naturals Kiss Me-Ow Campaign" at bounding box center [53, 129] width 41 height 12
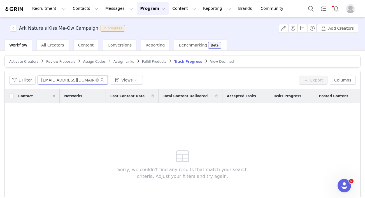
click at [69, 78] on input "arthurgoeswest@gmail.com" at bounding box center [73, 80] width 70 height 9
paste input "kneadybiscui"
type input "kneadybiscuit@gmail.com"
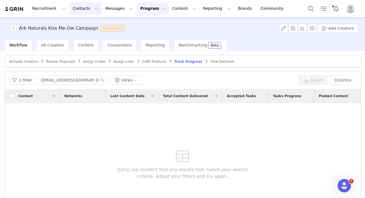
click at [88, 9] on button "Contacts Contacts" at bounding box center [85, 8] width 32 height 13
click at [82, 33] on p "Prospects" at bounding box center [79, 35] width 19 height 6
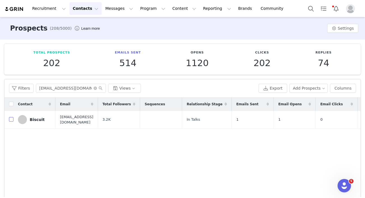
click at [11, 118] on input "checkbox" at bounding box center [11, 119] width 4 height 4
checkbox input "true"
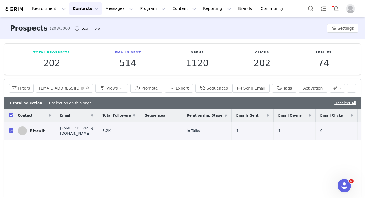
checkbox input "true"
click at [351, 88] on button "button" at bounding box center [351, 88] width 9 height 9
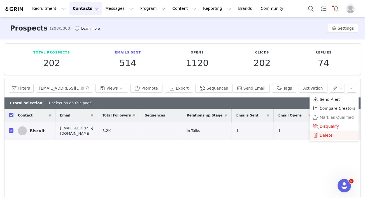
click at [322, 136] on span "Delete" at bounding box center [325, 135] width 13 height 6
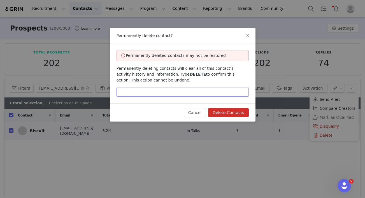
click at [195, 92] on input "text" at bounding box center [182, 92] width 132 height 9
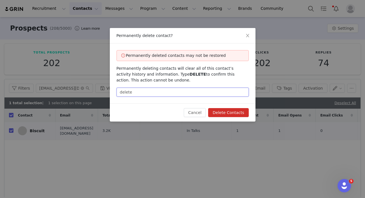
type input "delete"
click at [236, 119] on div "Cancel Delete Contacts" at bounding box center [182, 112] width 145 height 18
click at [226, 111] on button "Delete Contacts" at bounding box center [228, 112] width 40 height 9
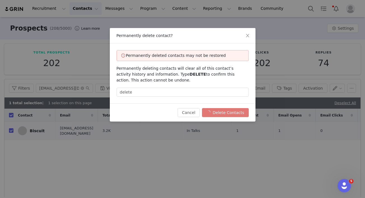
checkbox input "false"
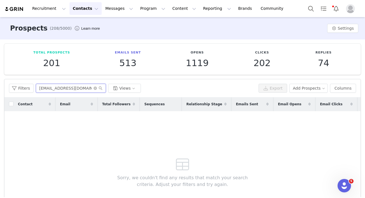
click at [73, 87] on input "kneadybiscuit@gmail.com" at bounding box center [71, 88] width 70 height 9
paste input "Blossom Mae"
type input "Blossom Mae"
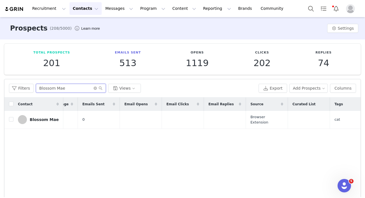
scroll to position [0, 164]
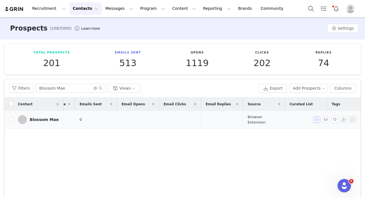
click at [318, 120] on button "button" at bounding box center [316, 119] width 7 height 7
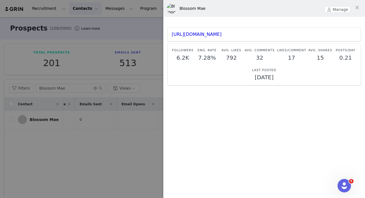
scroll to position [2, 0]
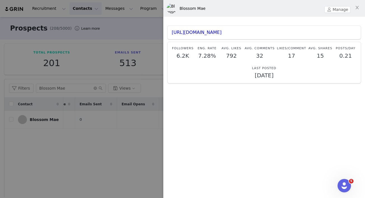
click at [111, 52] on div at bounding box center [182, 99] width 365 height 198
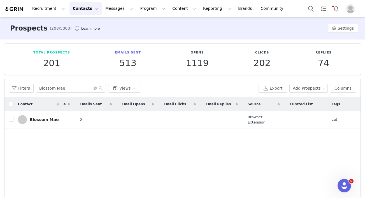
click at [87, 10] on button "Contacts Contacts" at bounding box center [85, 8] width 32 height 13
click at [84, 25] on p "Creators" at bounding box center [78, 25] width 17 height 6
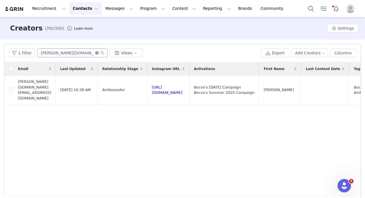
click at [95, 54] on icon "icon: close-circle" at bounding box center [96, 52] width 3 height 3
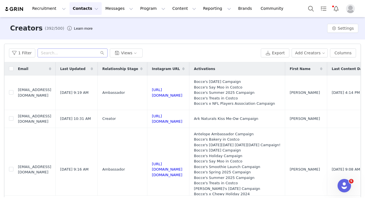
click at [142, 68] on icon at bounding box center [141, 68] width 2 height 3
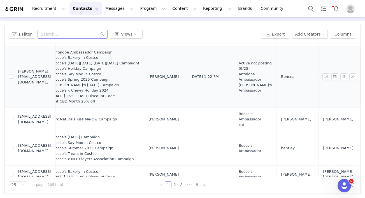
scroll to position [0, 217]
